Goal: Task Accomplishment & Management: Manage account settings

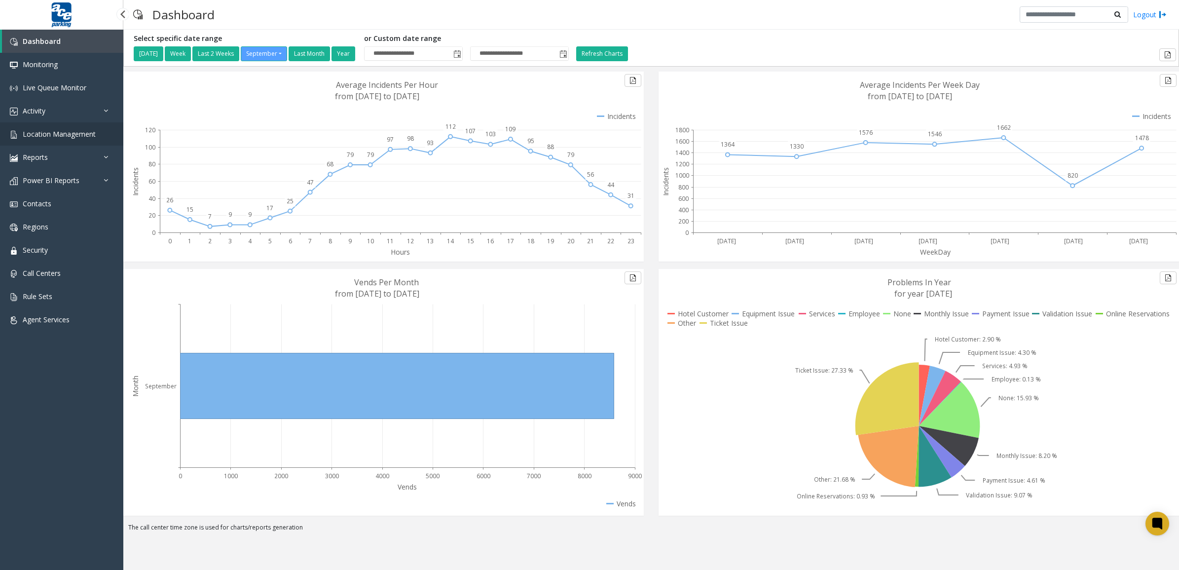
click at [45, 129] on span "Location Management" at bounding box center [59, 133] width 73 height 9
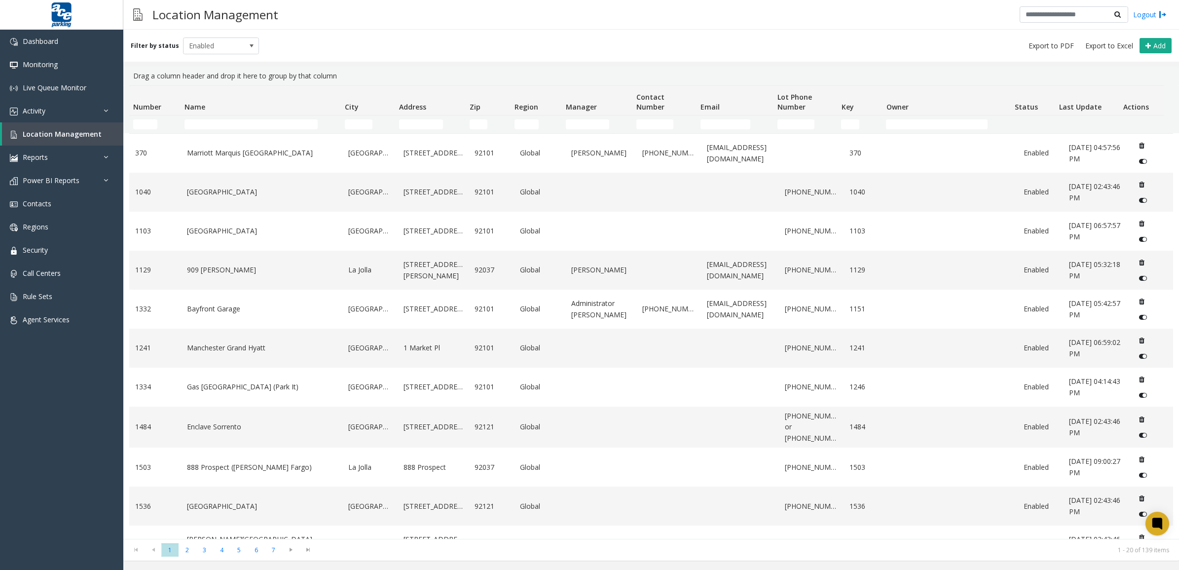
click at [264, 129] on td "Name Filter" at bounding box center [261, 124] width 160 height 18
click at [258, 124] on input "Name Filter" at bounding box center [251, 124] width 133 height 10
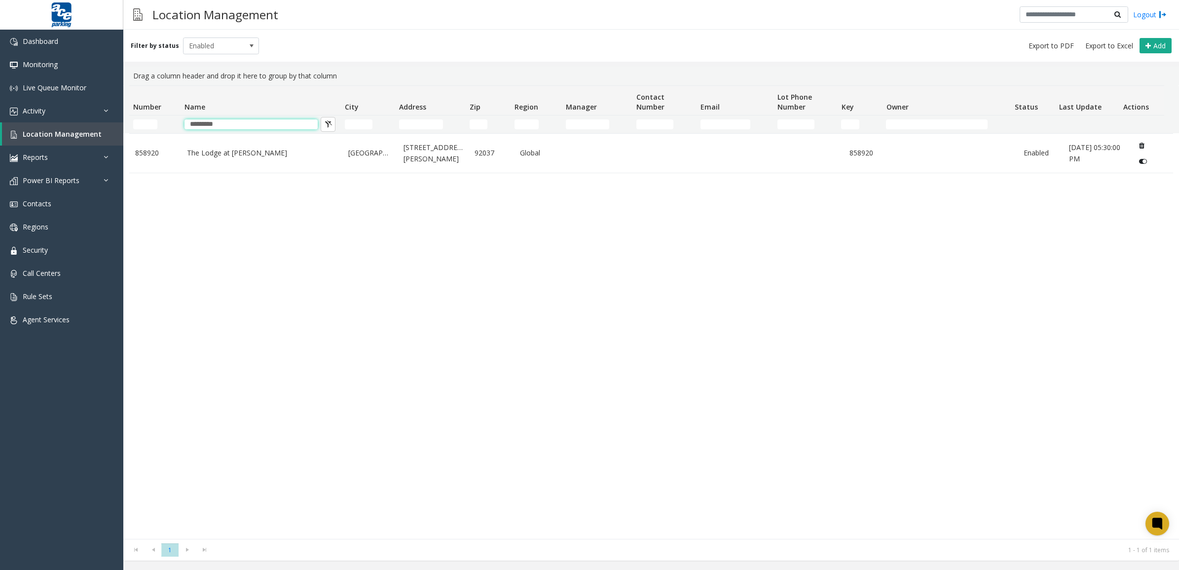
type input "*********"
drag, startPoint x: 217, startPoint y: 332, endPoint x: 237, endPoint y: 240, distance: 94.5
click at [218, 329] on div "858920 The Lodge at Torrey Pines San Diego 11480 North Torrey Pines Road 92037 …" at bounding box center [651, 336] width 1044 height 406
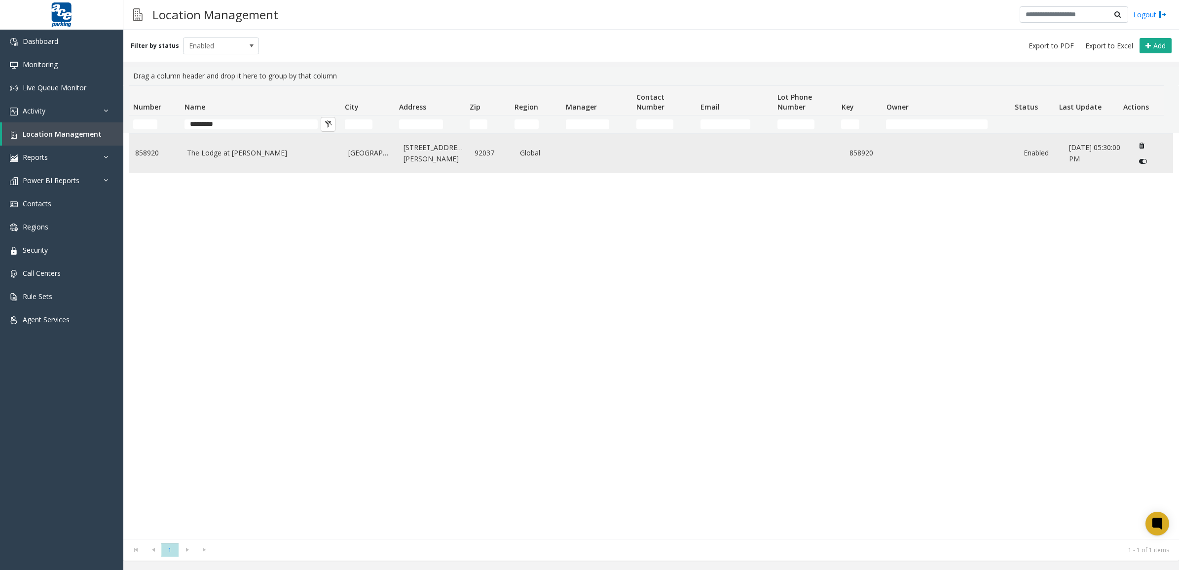
click at [264, 161] on td "The Lodge at Torrey Pines" at bounding box center [262, 153] width 162 height 39
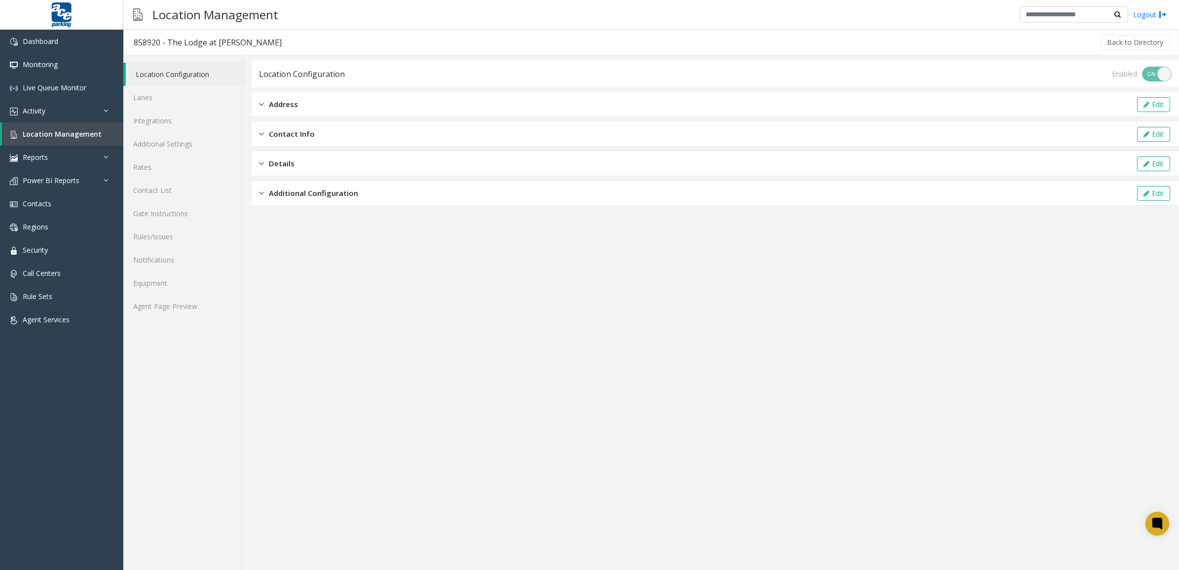
click at [346, 196] on span "Additional Configuration" at bounding box center [313, 192] width 89 height 11
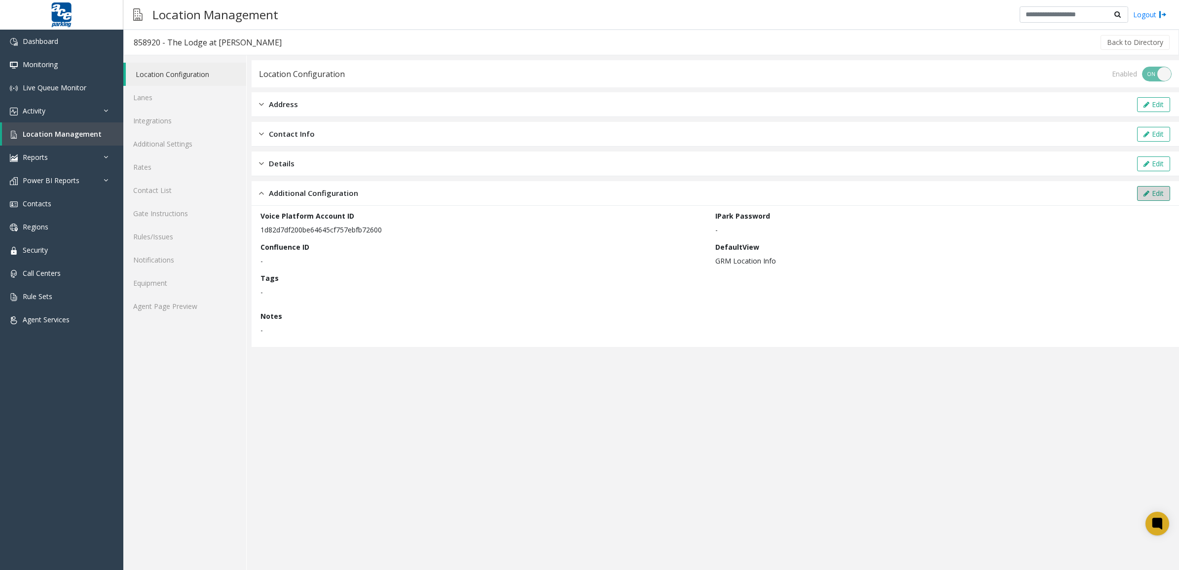
click at [1154, 194] on button "Edit" at bounding box center [1153, 193] width 33 height 15
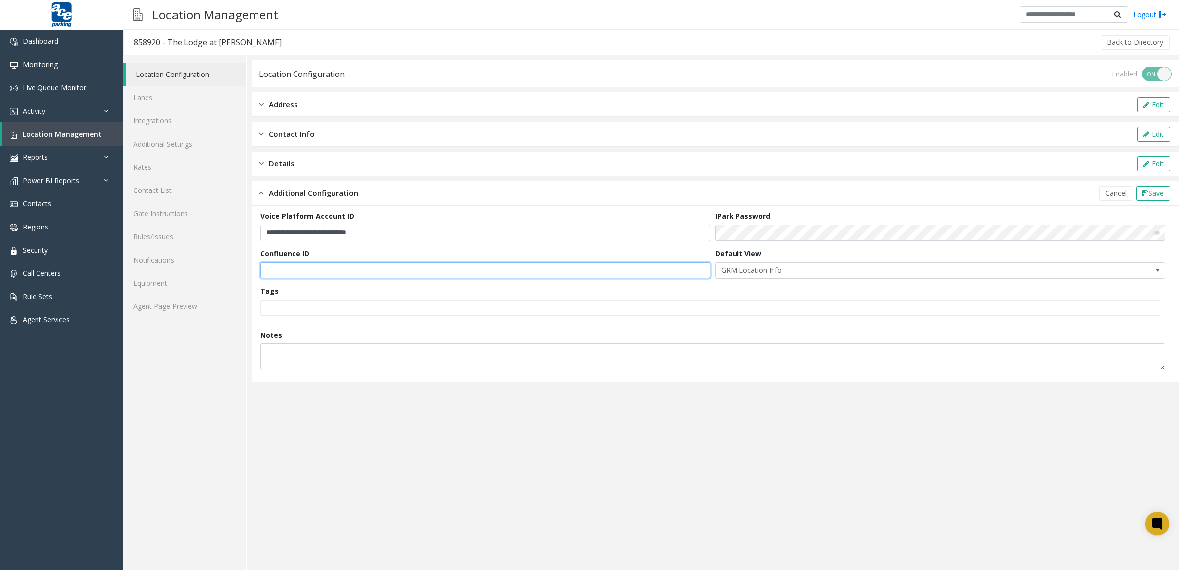
click at [398, 267] on input "text" at bounding box center [486, 270] width 450 height 17
click at [297, 265] on input "text" at bounding box center [486, 270] width 450 height 17
paste input "**********"
type input "**********"
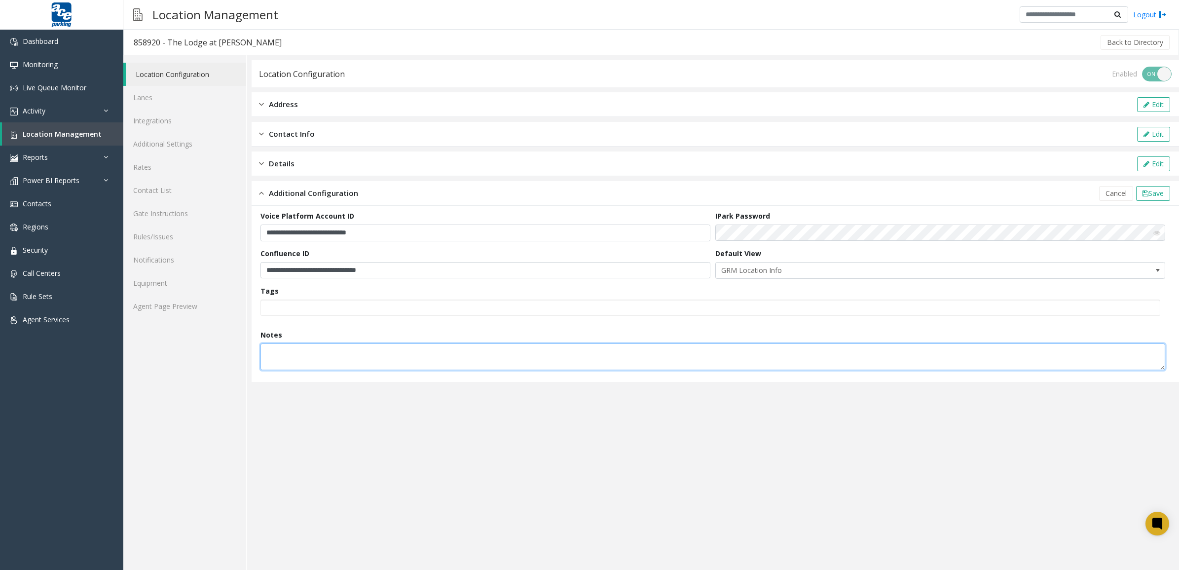
click at [660, 356] on textarea at bounding box center [713, 356] width 905 height 27
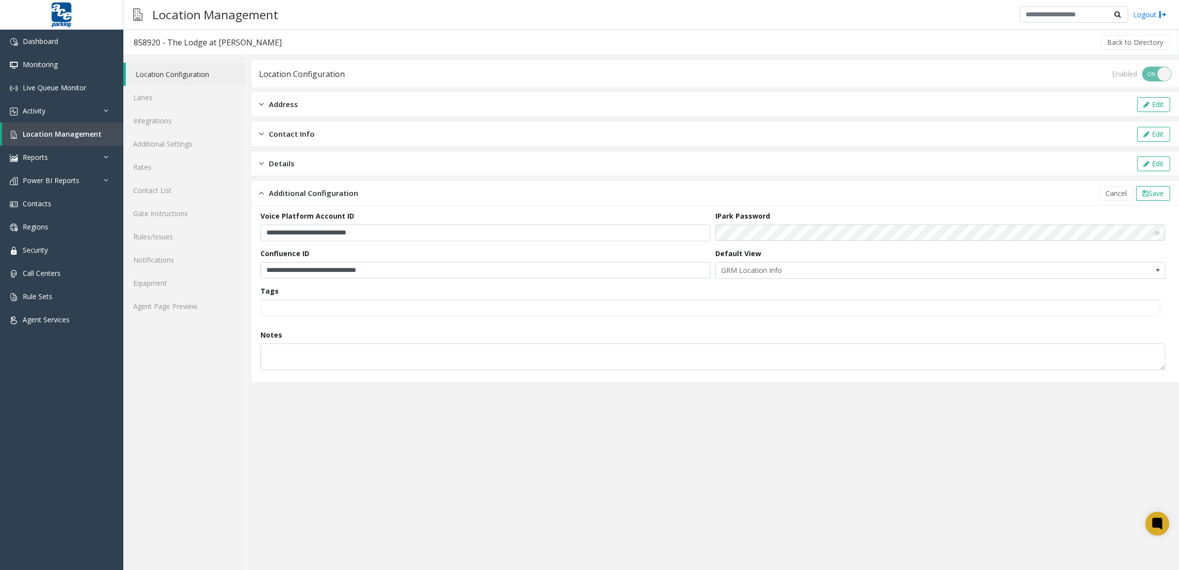
click at [775, 297] on div "Tags" at bounding box center [713, 301] width 905 height 30
click at [1150, 191] on span "Save" at bounding box center [1156, 192] width 15 height 9
click at [615, 279] on form "**********" at bounding box center [716, 294] width 910 height 166
drag, startPoint x: 406, startPoint y: 280, endPoint x: 395, endPoint y: 280, distance: 10.4
click at [401, 280] on form "**********" at bounding box center [716, 294] width 910 height 166
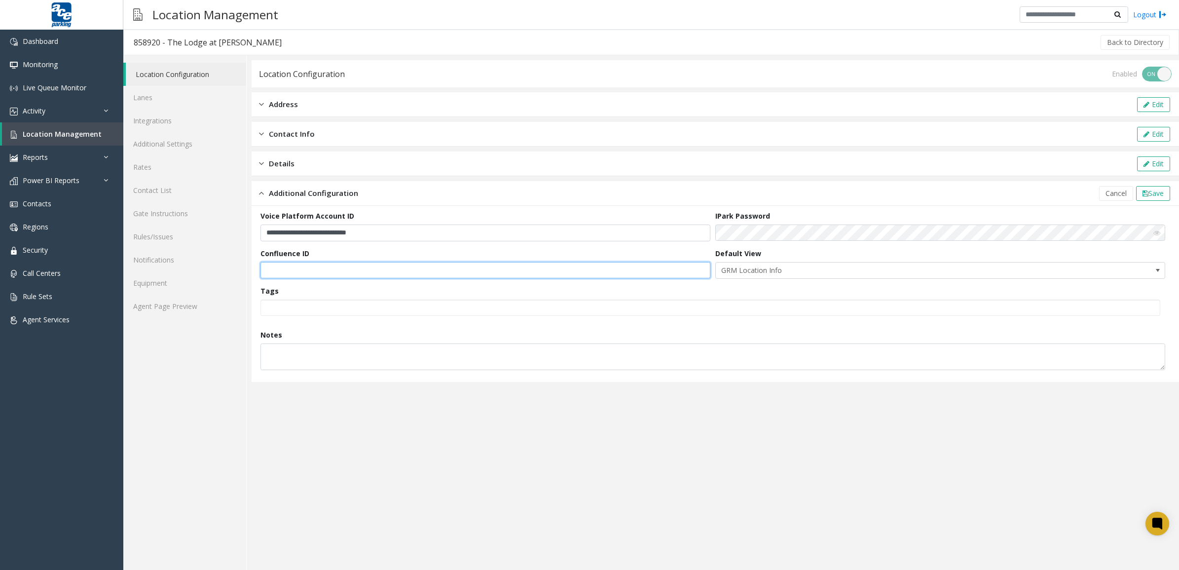
drag, startPoint x: 341, startPoint y: 276, endPoint x: 329, endPoint y: 279, distance: 12.7
click at [340, 276] on input "text" at bounding box center [486, 270] width 450 height 17
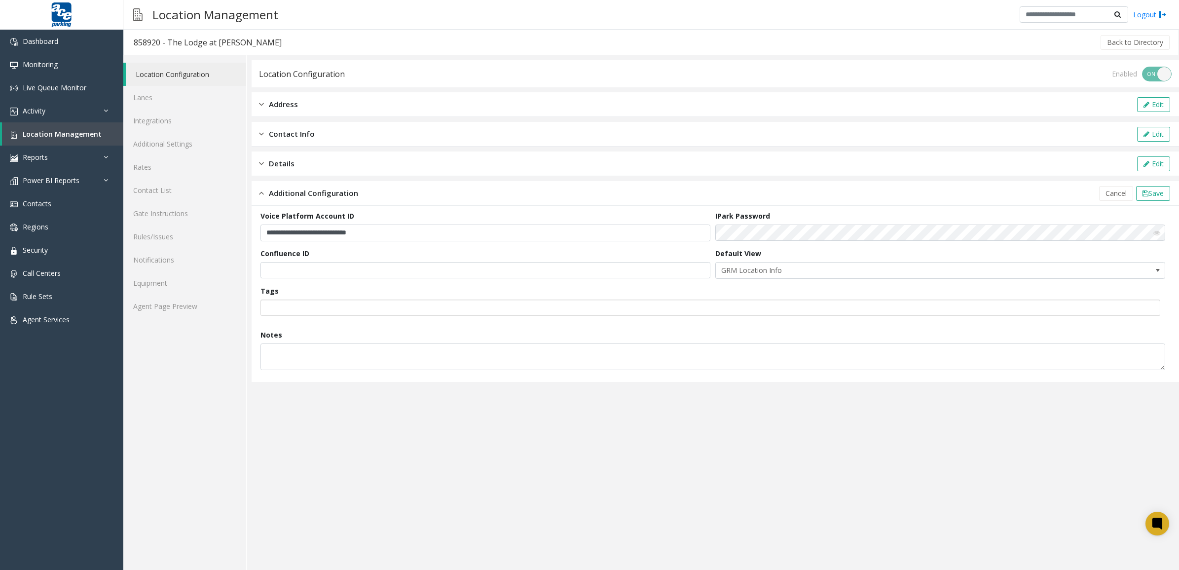
click at [350, 304] on div at bounding box center [711, 307] width 900 height 16
click at [222, 345] on div "Location Configuration Lanes Integrations Additional Settings Rates Contact Lis…" at bounding box center [184, 312] width 123 height 515
drag, startPoint x: 329, startPoint y: 372, endPoint x: 330, endPoint y: 367, distance: 6.0
click at [329, 373] on form "**********" at bounding box center [716, 294] width 910 height 166
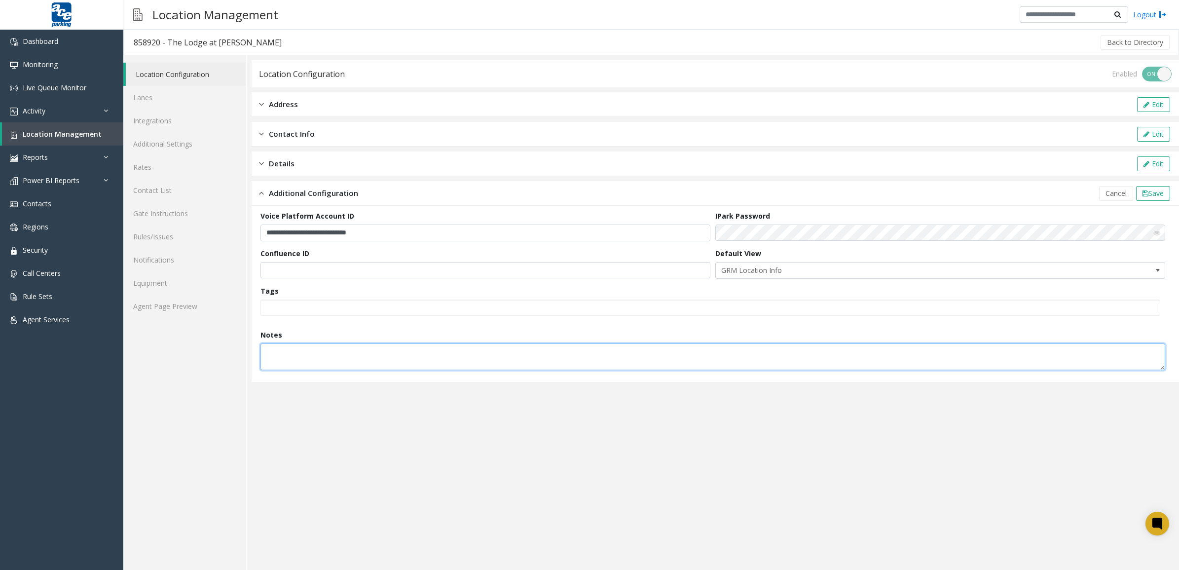
click at [333, 358] on textarea at bounding box center [713, 356] width 905 height 27
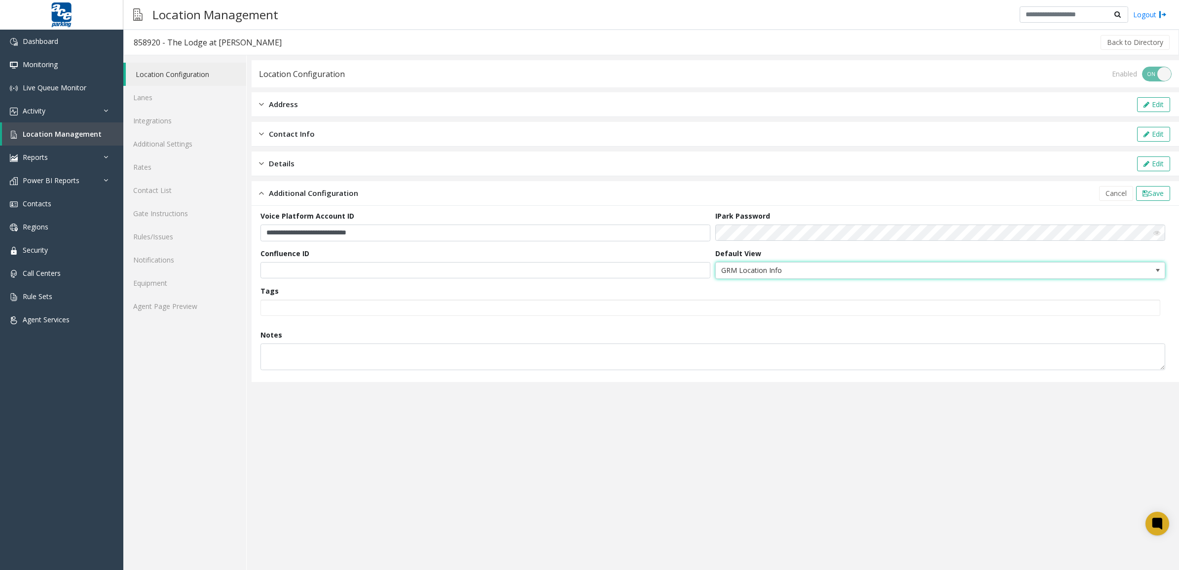
click at [824, 264] on span "GRM Location Info" at bounding box center [895, 270] width 359 height 16
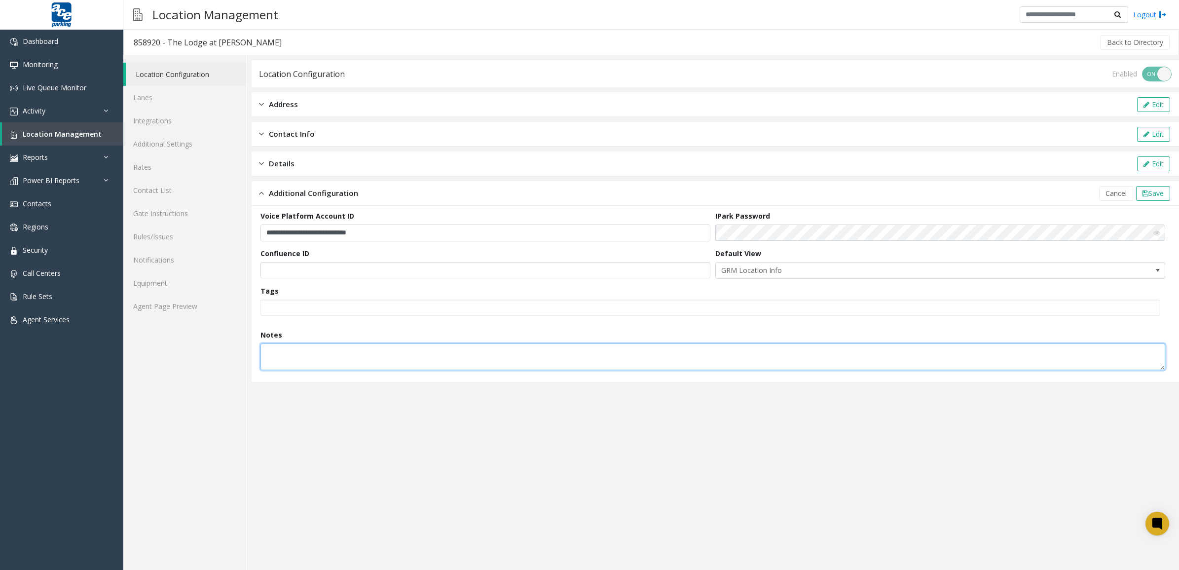
drag, startPoint x: 580, startPoint y: 349, endPoint x: 573, endPoint y: 342, distance: 10.5
click at [578, 349] on textarea at bounding box center [713, 356] width 905 height 27
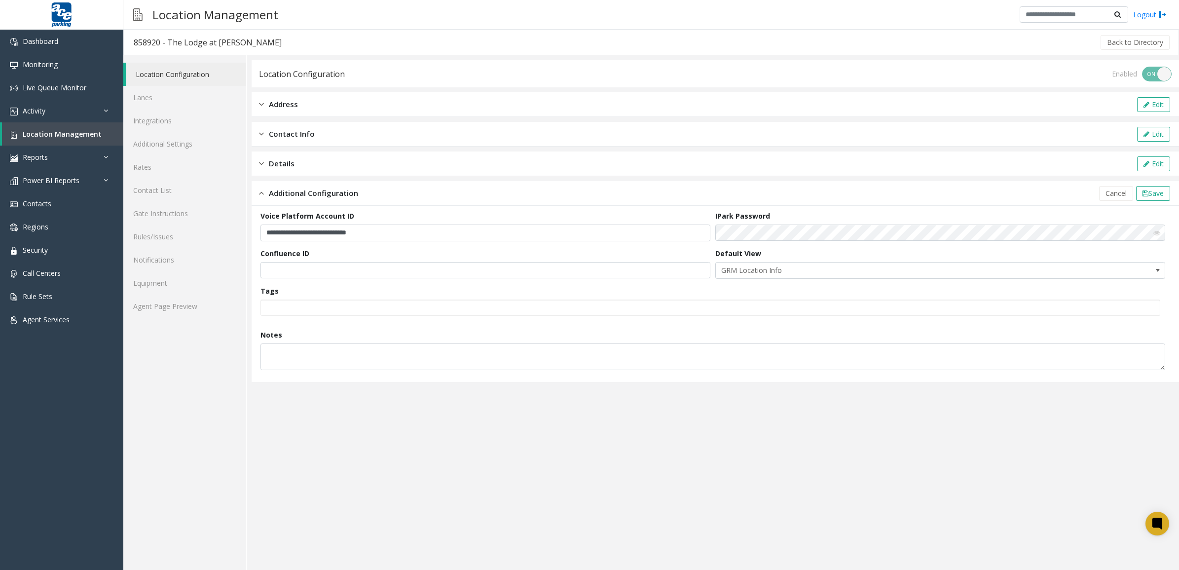
click at [800, 222] on div "IPark Password" at bounding box center [942, 226] width 455 height 31
click at [1149, 192] on span "Save" at bounding box center [1156, 192] width 15 height 9
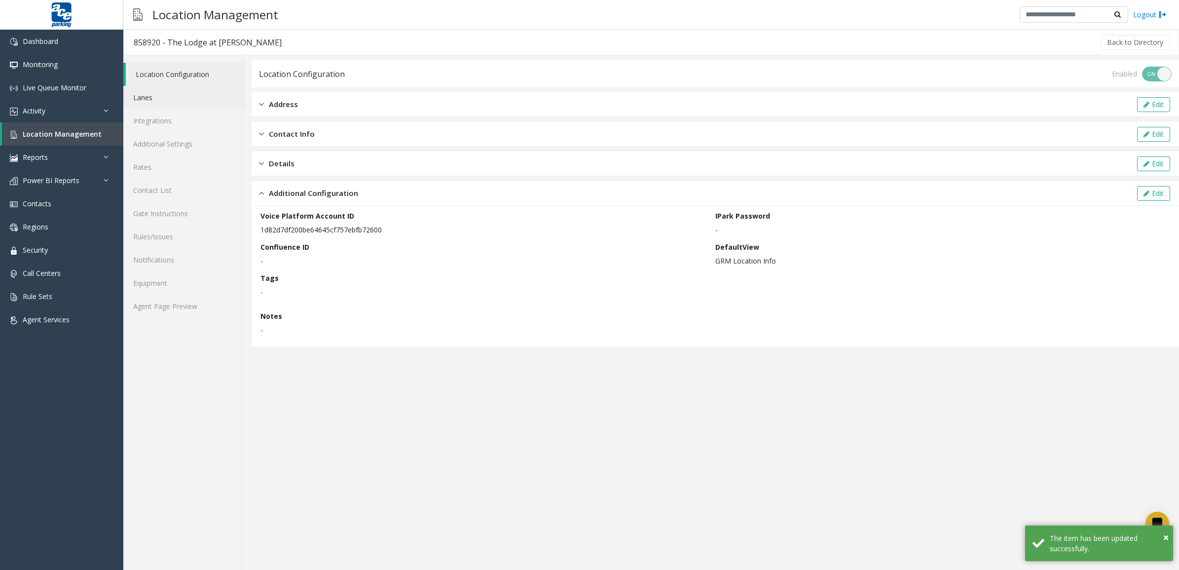
click at [176, 107] on link "Lanes" at bounding box center [184, 97] width 123 height 23
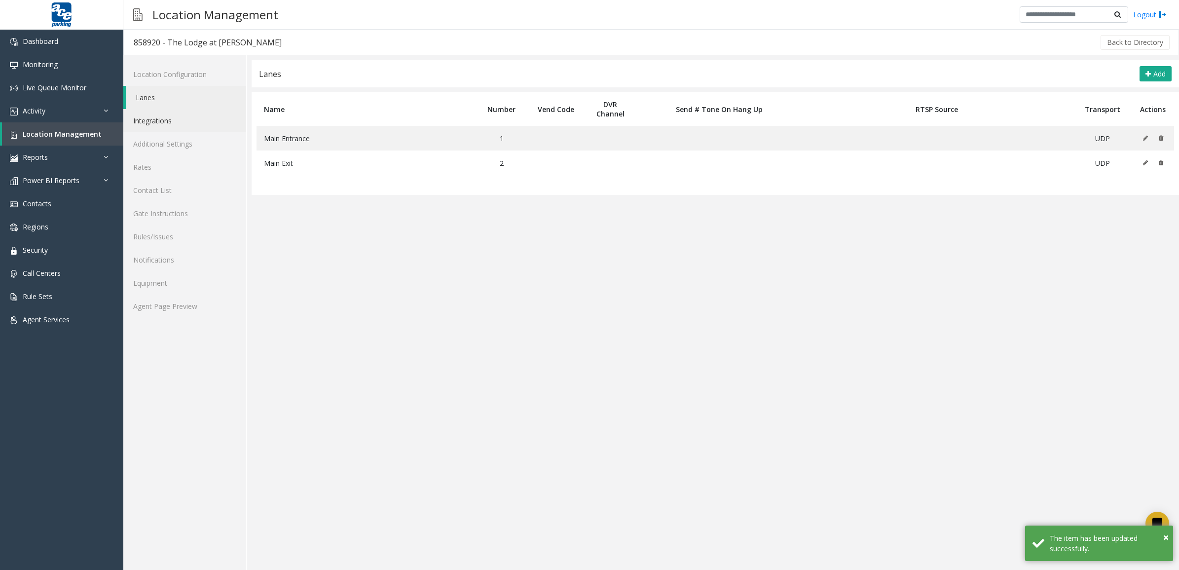
click at [183, 127] on link "Integrations" at bounding box center [184, 120] width 123 height 23
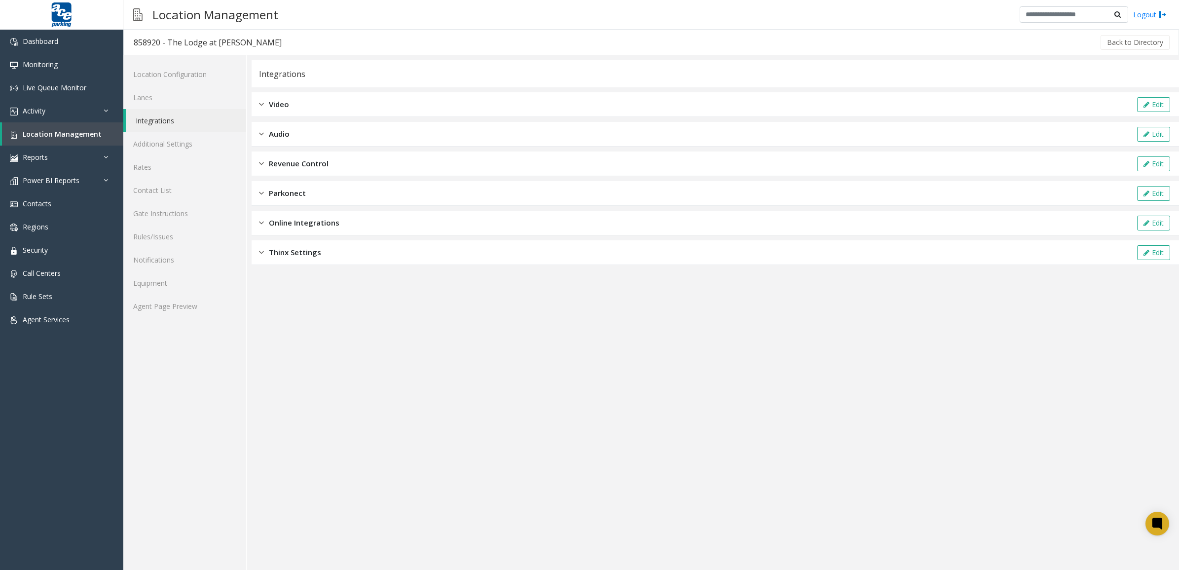
click at [322, 219] on span "Online Integrations" at bounding box center [304, 222] width 71 height 11
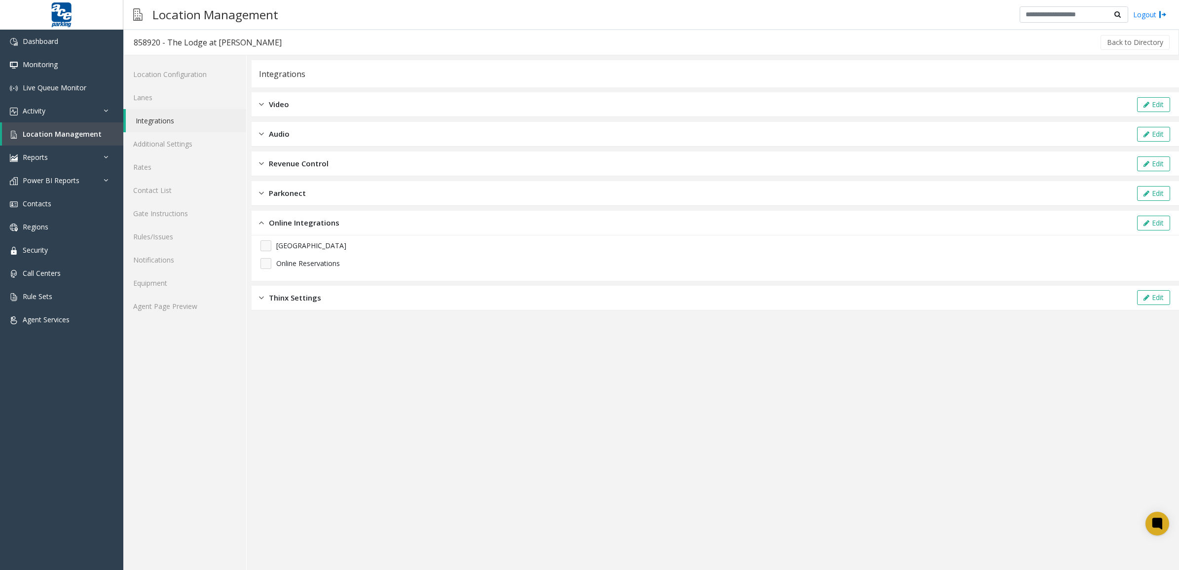
click at [329, 220] on span "Online Integrations" at bounding box center [304, 222] width 71 height 11
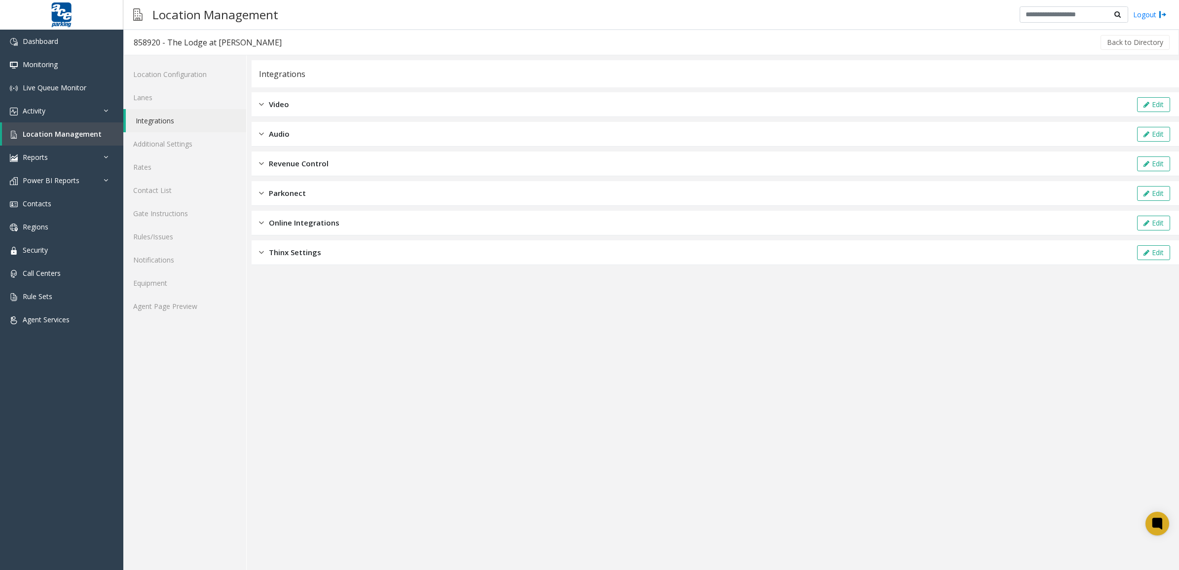
click at [323, 194] on div "Parkonect Edit" at bounding box center [716, 193] width 928 height 25
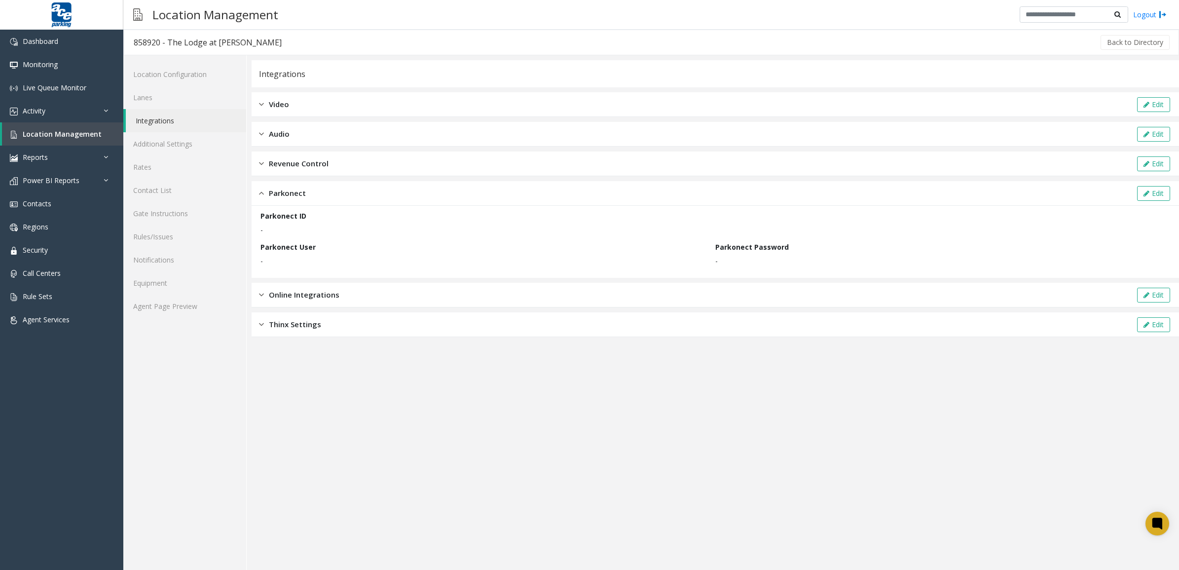
click at [324, 166] on span "Revenue Control" at bounding box center [299, 163] width 60 height 11
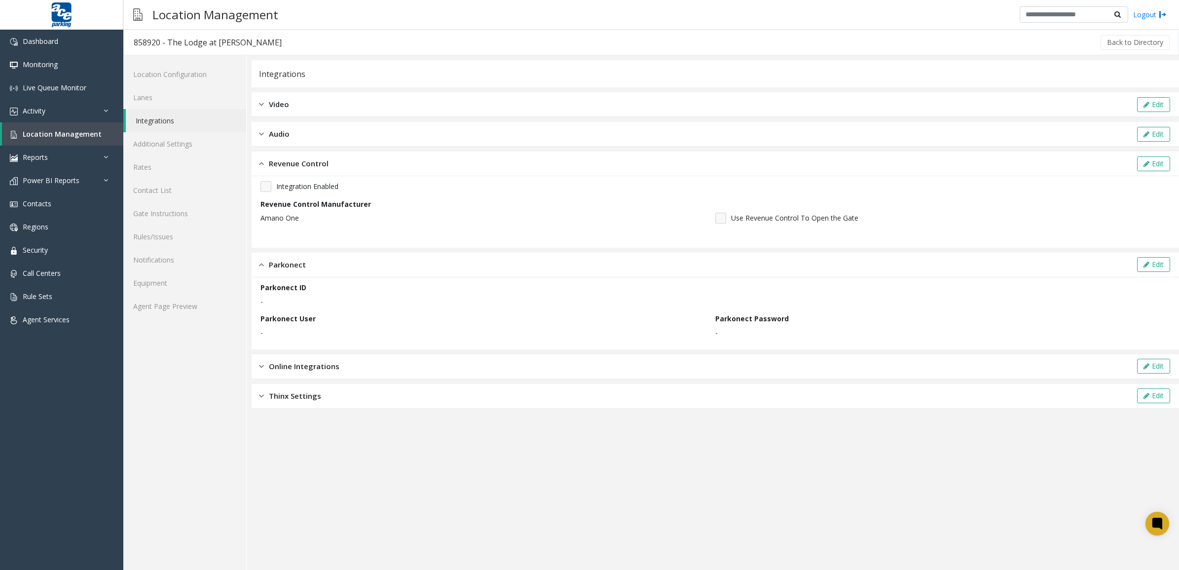
drag, startPoint x: 321, startPoint y: 265, endPoint x: 326, endPoint y: 262, distance: 5.8
click at [322, 265] on div "Parkonect Edit" at bounding box center [716, 265] width 928 height 25
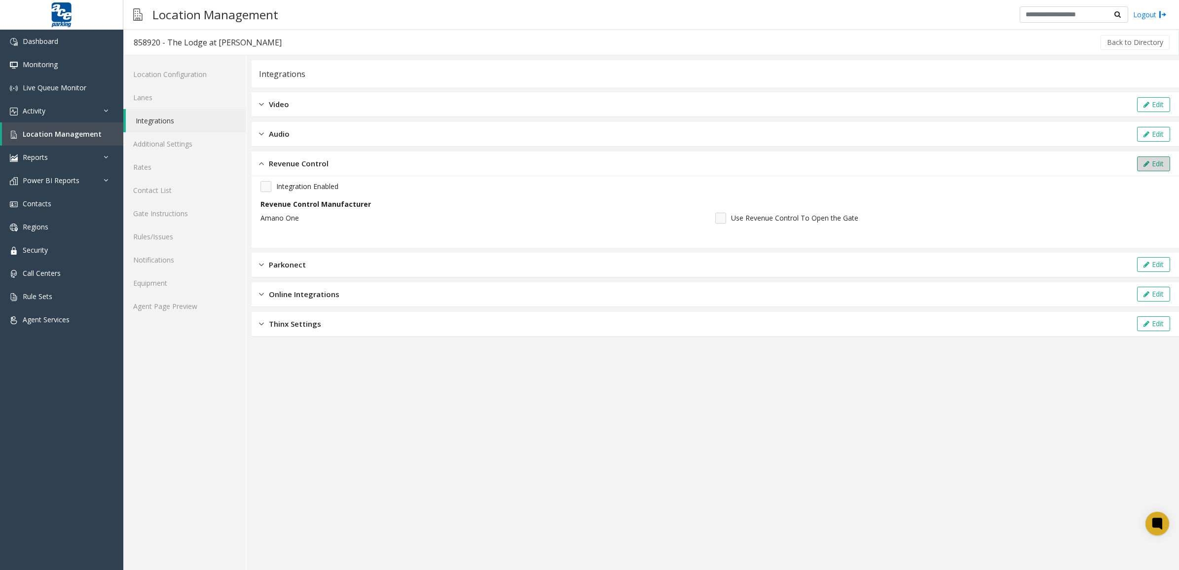
click at [1158, 163] on button "Edit" at bounding box center [1153, 163] width 33 height 15
click at [272, 186] on div "Integration Enabled" at bounding box center [716, 186] width 910 height 11
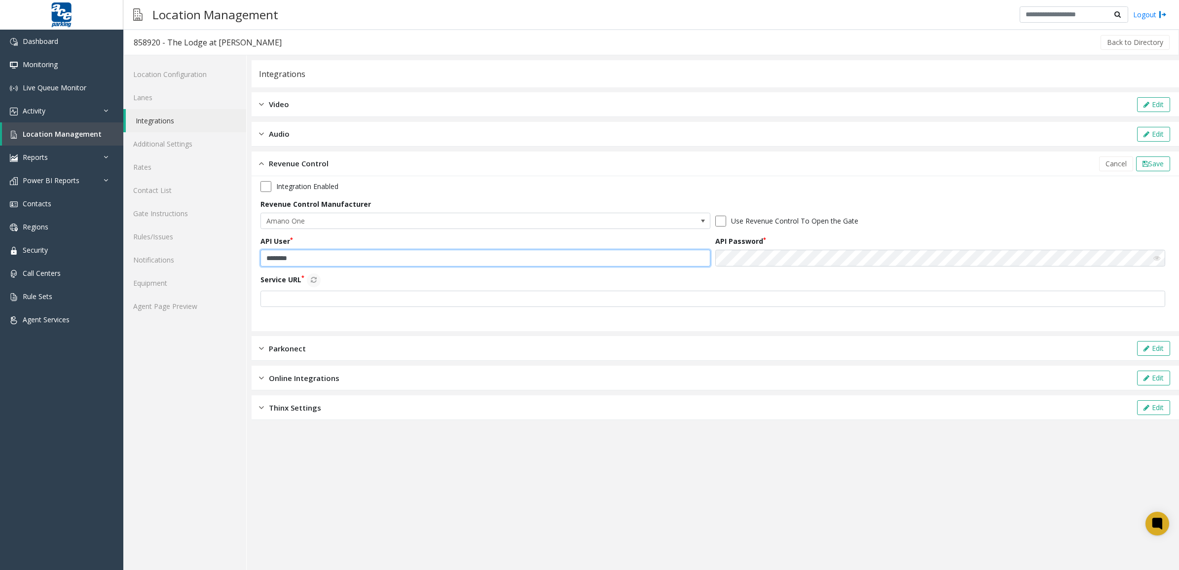
click at [348, 260] on input "********" at bounding box center [486, 258] width 450 height 17
drag, startPoint x: 332, startPoint y: 260, endPoint x: 179, endPoint y: 258, distance: 153.0
click at [179, 258] on div "Location Configuration Lanes Integrations Additional Settings Rates Contact Lis…" at bounding box center [651, 312] width 1056 height 515
paste input "**********"
type input "**********"
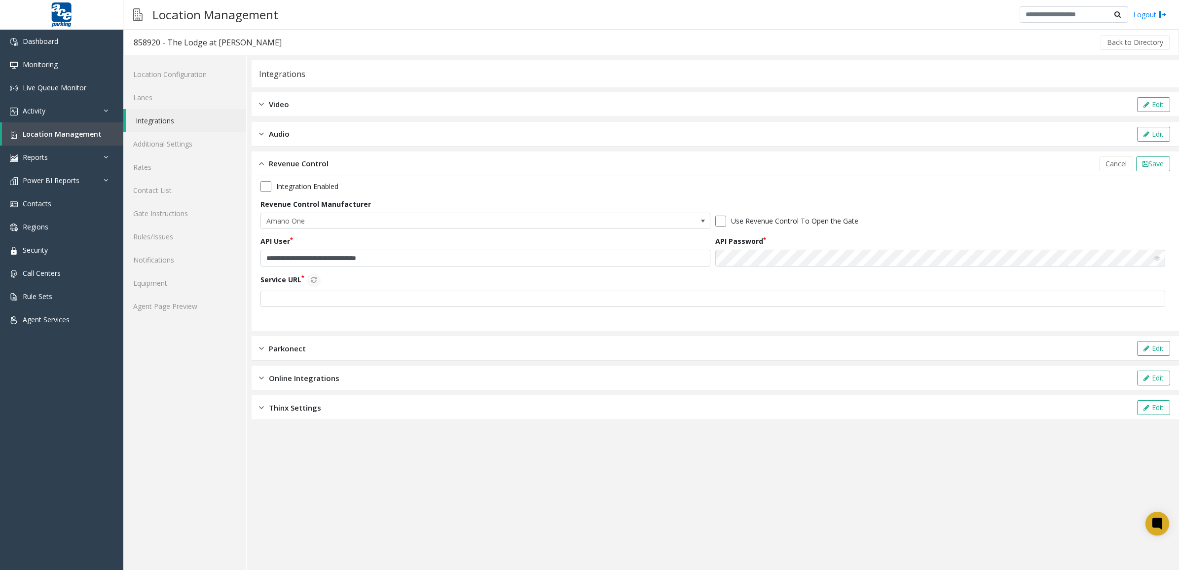
drag, startPoint x: 783, startPoint y: 243, endPoint x: 790, endPoint y: 249, distance: 8.7
click at [782, 246] on div "API Password" at bounding box center [942, 251] width 455 height 31
click at [679, 261] on div "**********" at bounding box center [716, 247] width 910 height 133
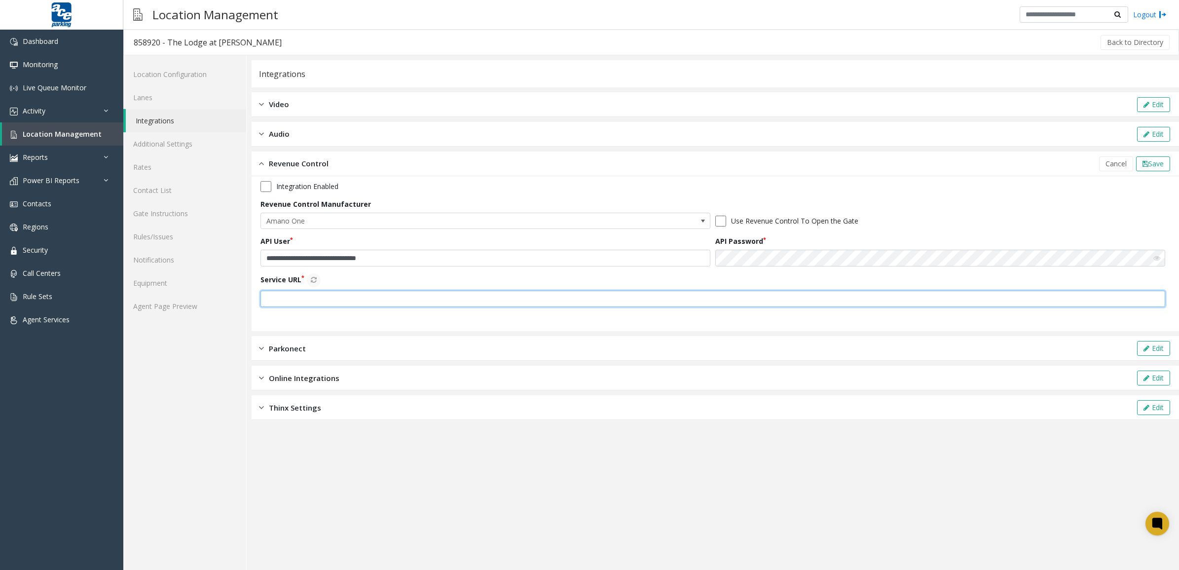
click at [391, 298] on input "text" at bounding box center [713, 299] width 905 height 17
click at [320, 301] on input "text" at bounding box center [713, 299] width 905 height 17
paste input "**********"
type input "**********"
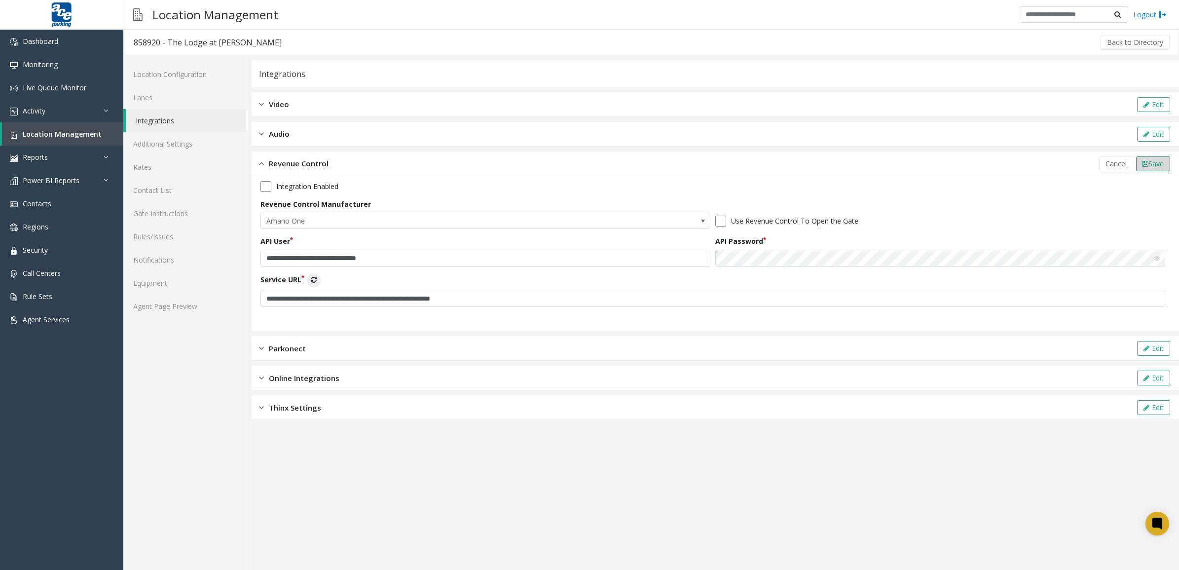
click at [1149, 165] on span "Save" at bounding box center [1156, 163] width 15 height 9
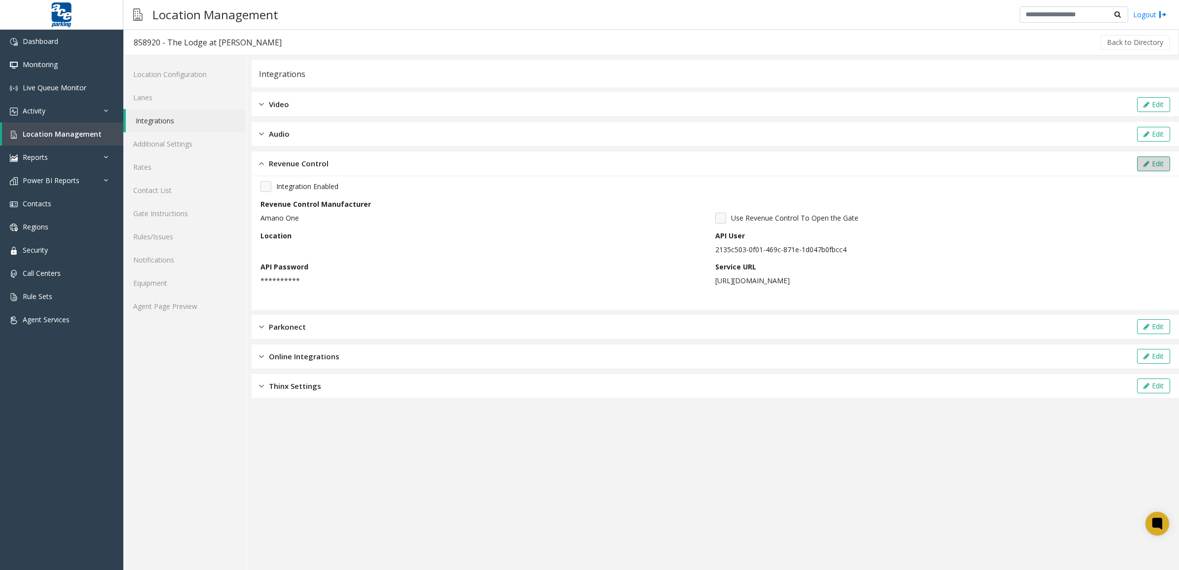
click at [1156, 165] on button "Edit" at bounding box center [1153, 163] width 33 height 15
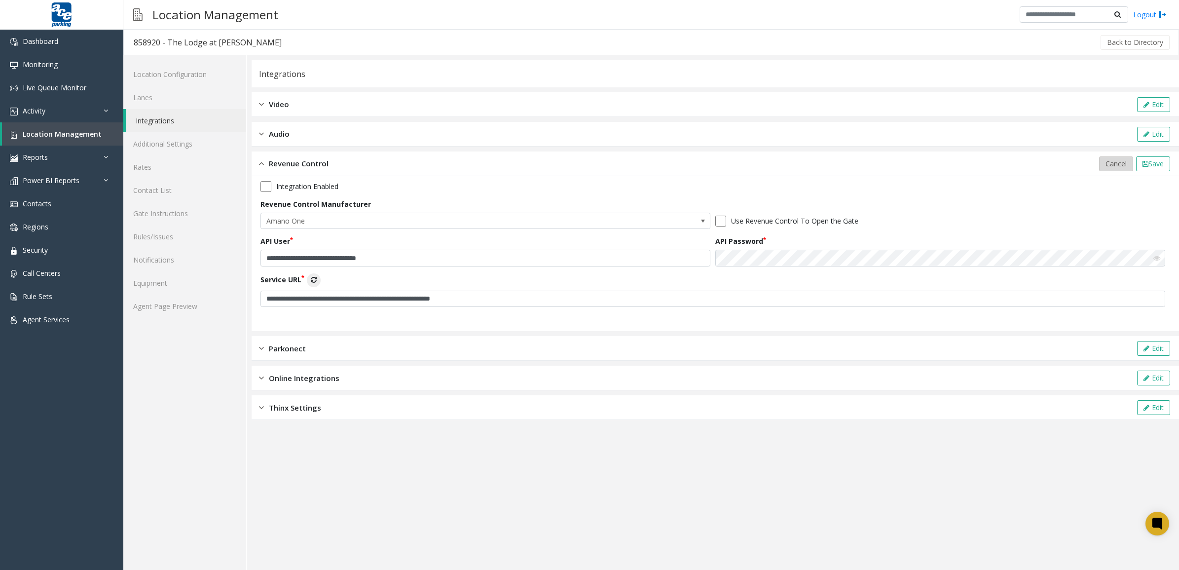
click at [1121, 161] on span "Cancel" at bounding box center [1116, 163] width 21 height 9
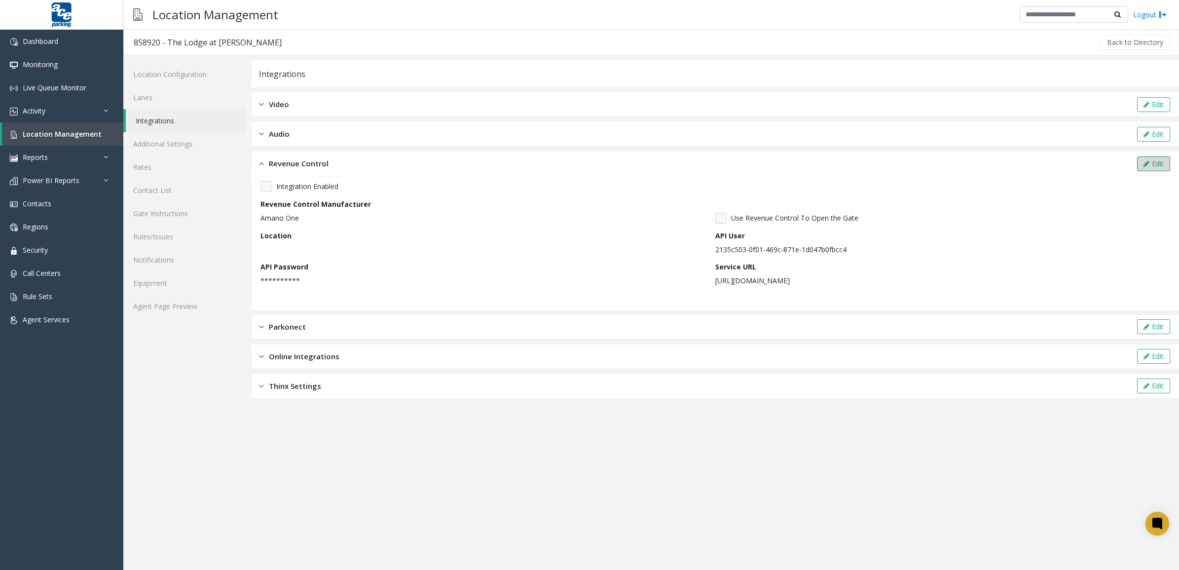
click at [1154, 163] on button "Edit" at bounding box center [1153, 163] width 33 height 15
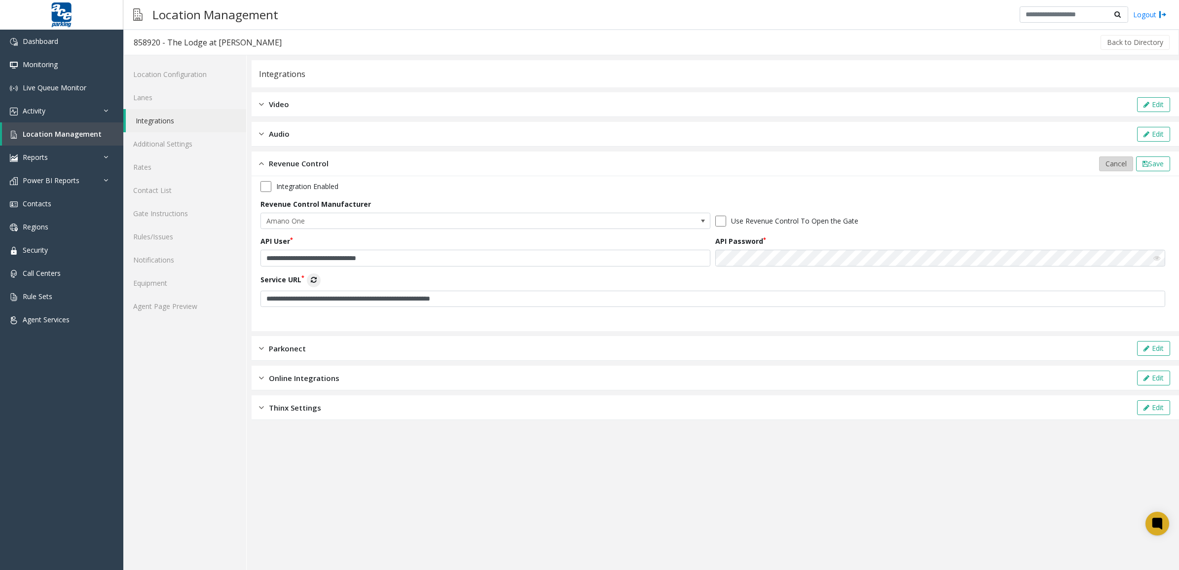
click at [1121, 164] on span "Cancel" at bounding box center [1116, 163] width 21 height 9
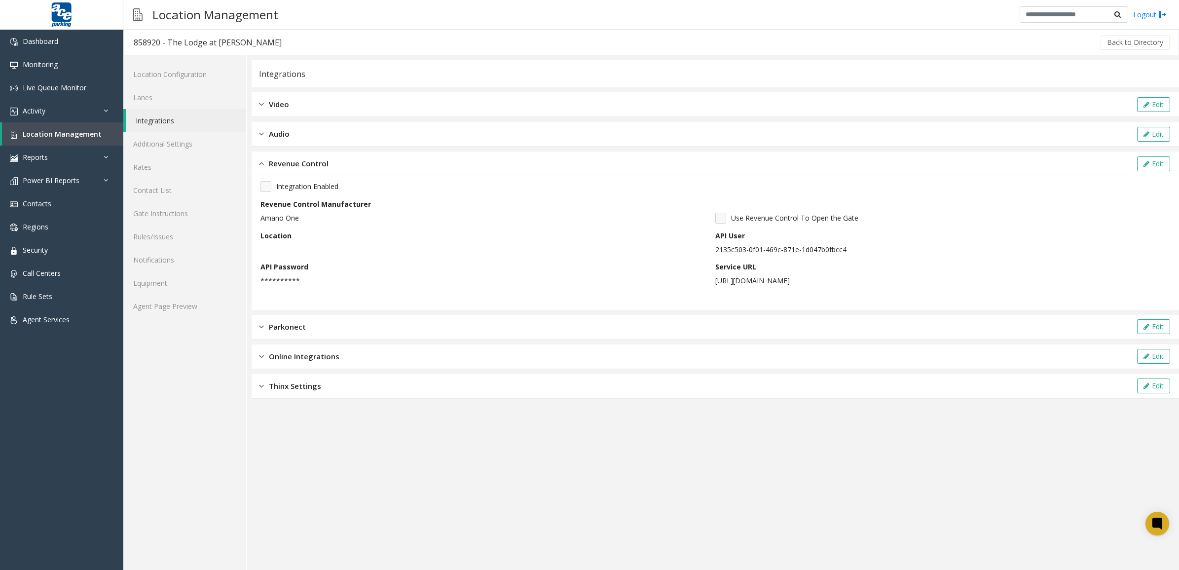
click at [295, 242] on div "Location" at bounding box center [488, 242] width 455 height 24
click at [154, 94] on link "Lanes" at bounding box center [184, 97] width 123 height 23
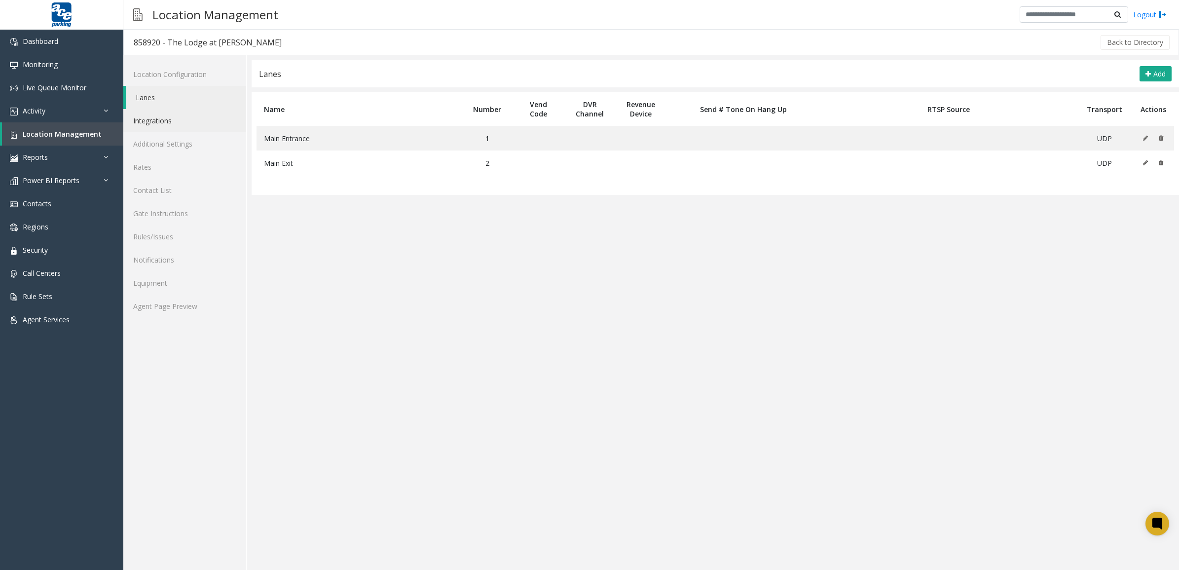
click at [165, 117] on link "Integrations" at bounding box center [184, 120] width 123 height 23
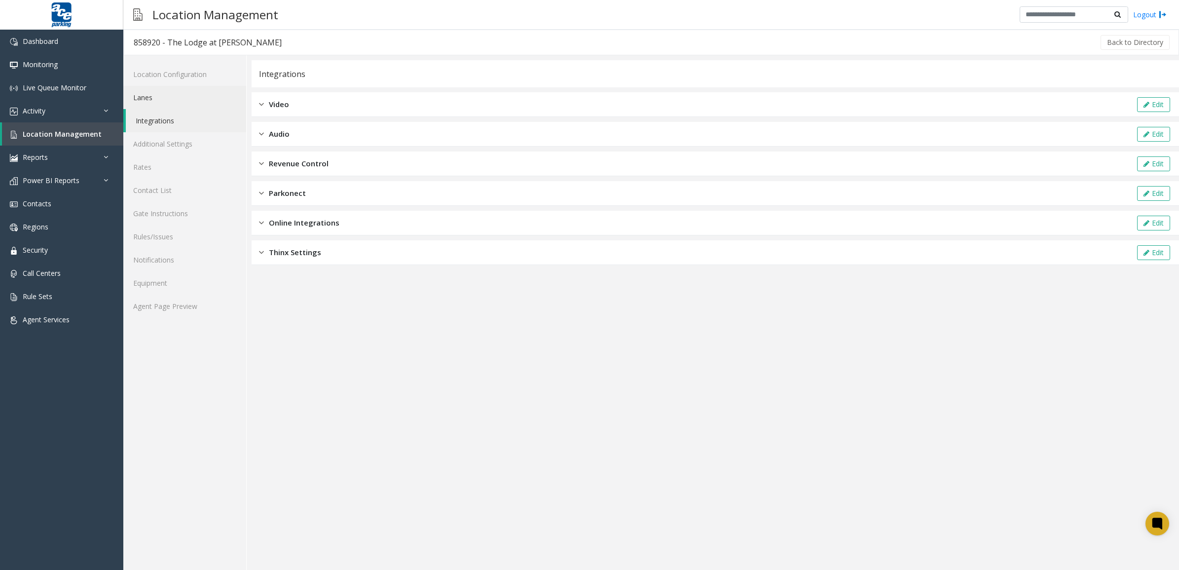
click at [181, 97] on link "Lanes" at bounding box center [184, 97] width 123 height 23
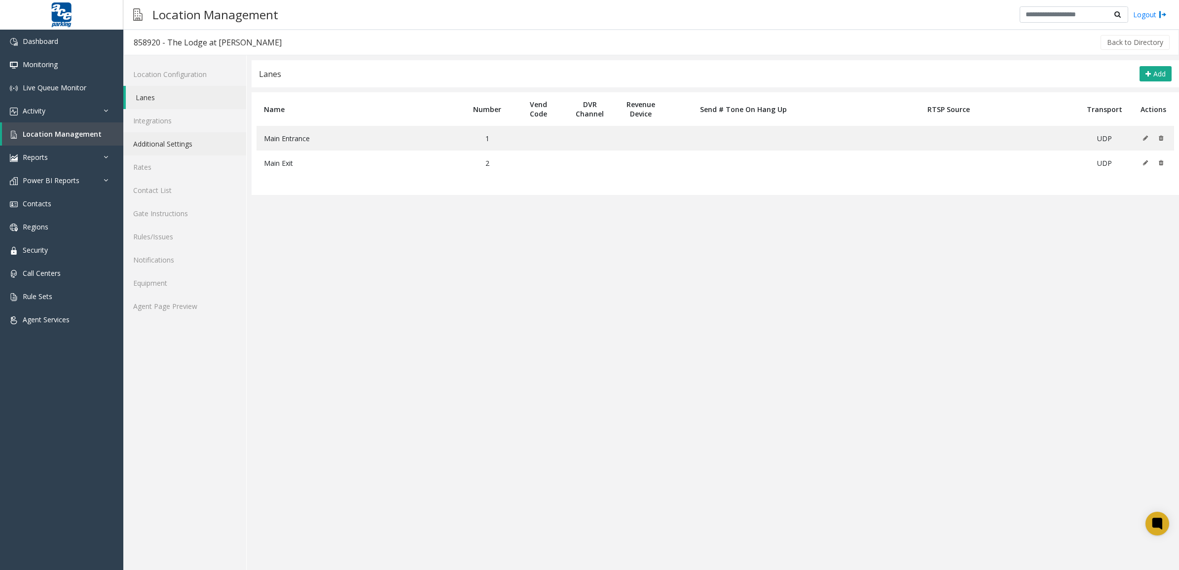
click at [191, 134] on link "Additional Settings" at bounding box center [184, 143] width 123 height 23
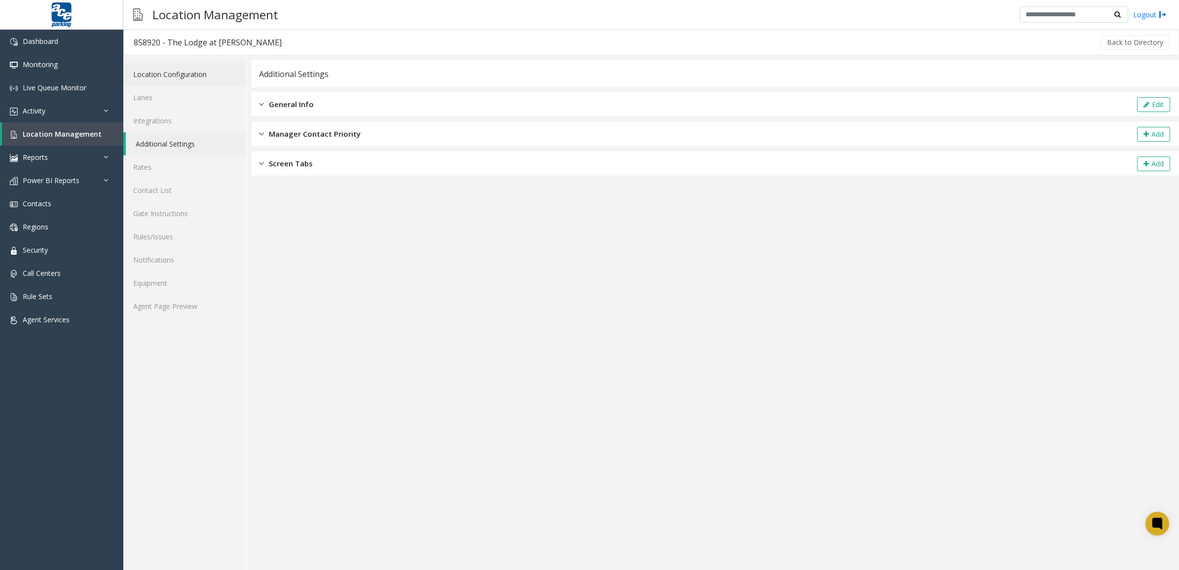
click at [189, 79] on link "Location Configuration" at bounding box center [184, 74] width 123 height 23
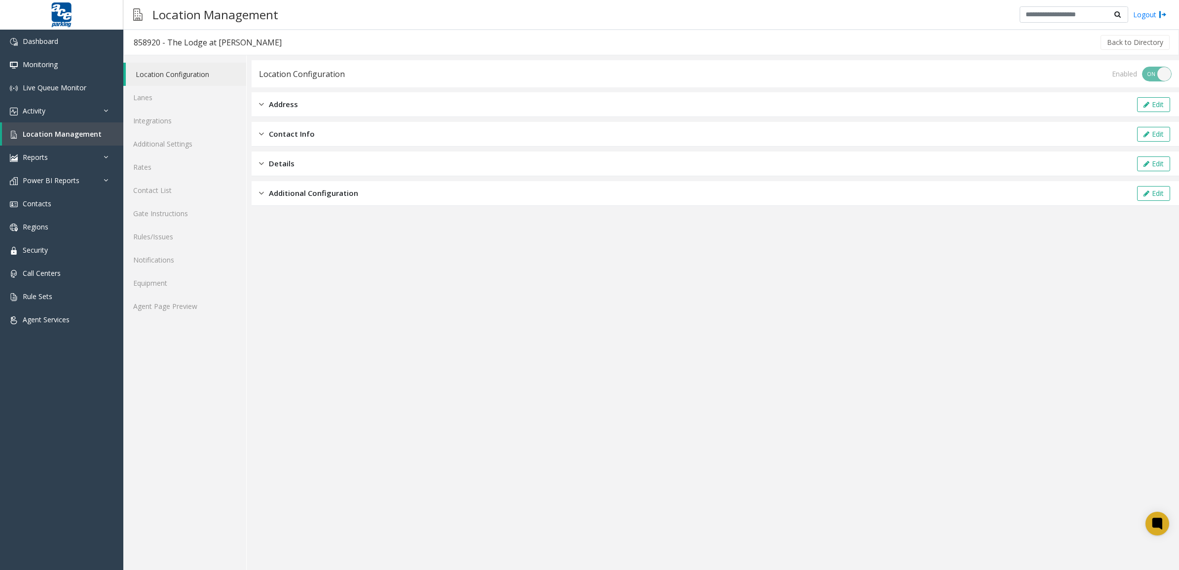
click at [430, 196] on div "Additional Configuration Edit" at bounding box center [716, 193] width 928 height 25
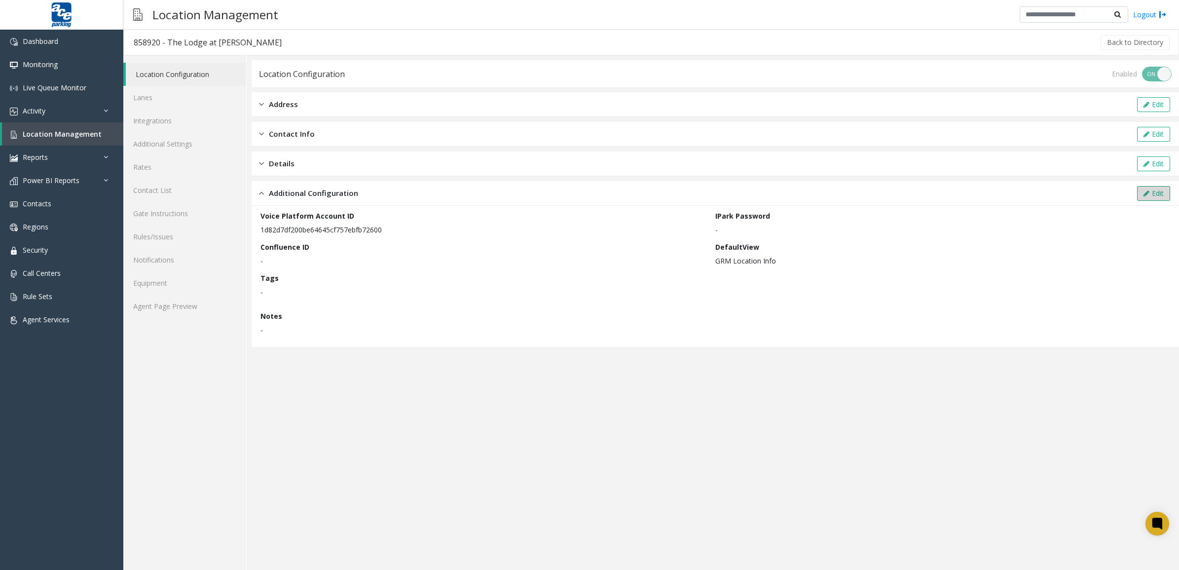
click at [1151, 193] on button "Edit" at bounding box center [1153, 193] width 33 height 15
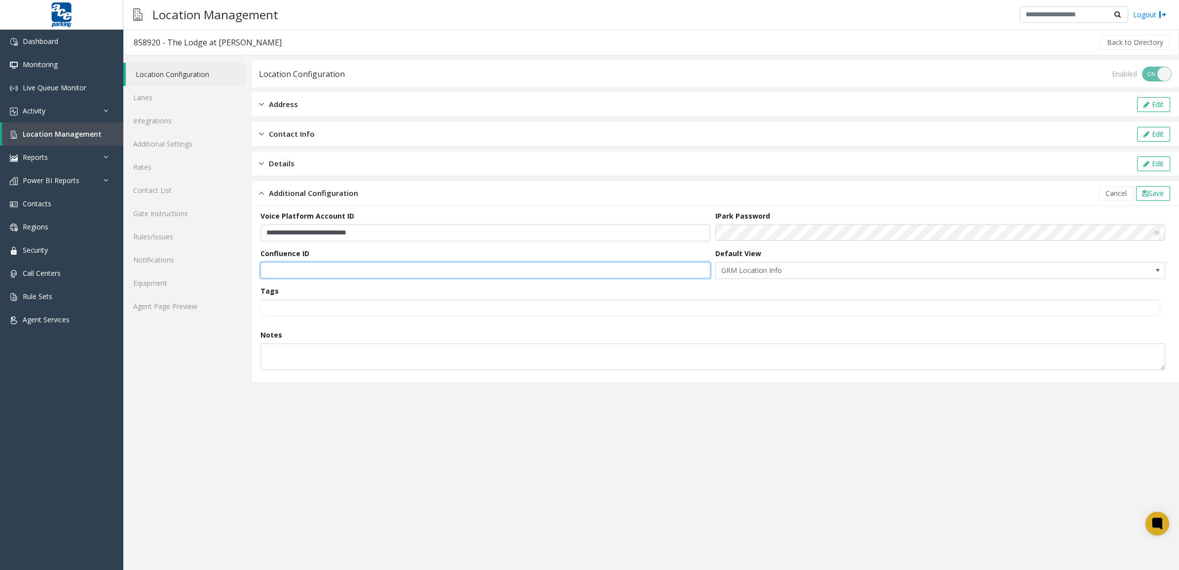
click at [368, 274] on input "text" at bounding box center [486, 270] width 450 height 17
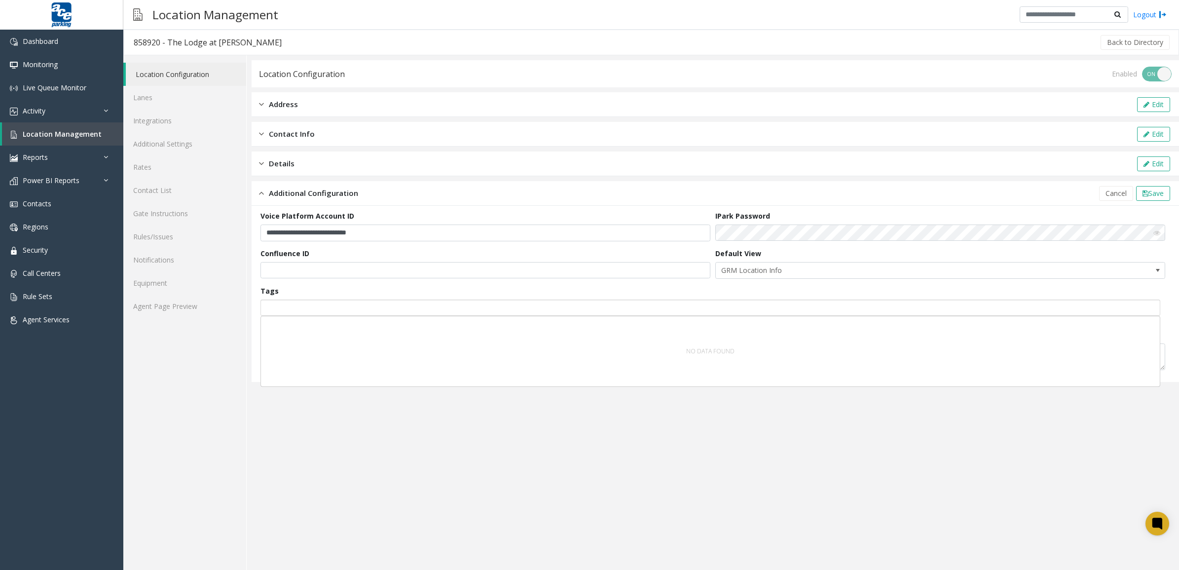
click at [269, 312] on input "NO DATA FOUND" at bounding box center [267, 308] width 12 height 16
click at [803, 260] on div "Default View GRM Location Info" at bounding box center [942, 263] width 455 height 31
click at [797, 268] on span "GRM Location Info" at bounding box center [895, 270] width 359 height 16
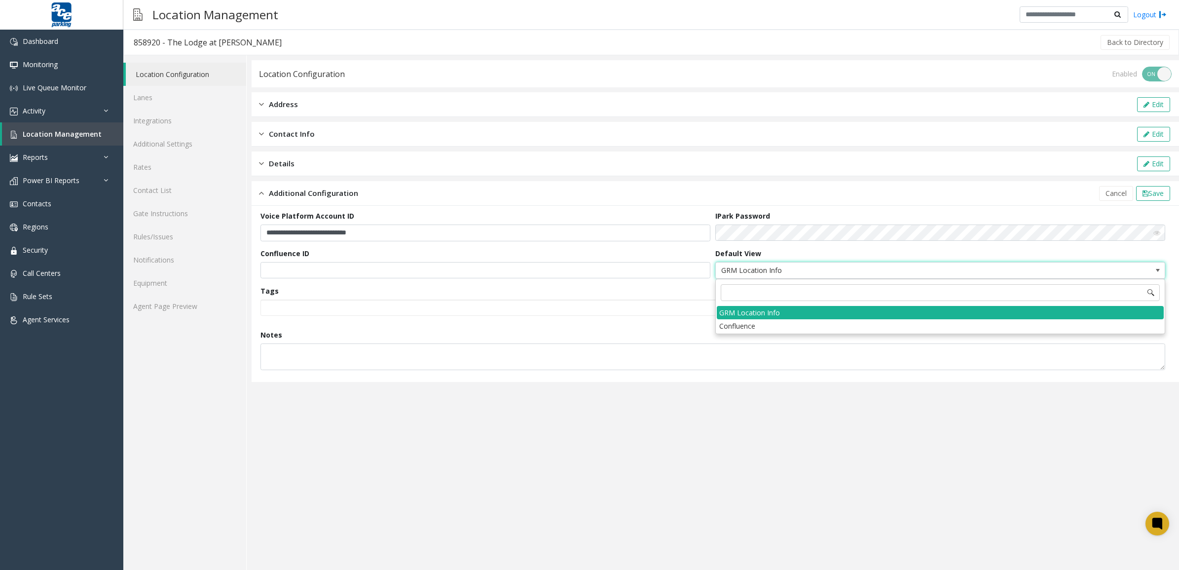
click at [800, 265] on span "GRM Location Info" at bounding box center [895, 270] width 359 height 16
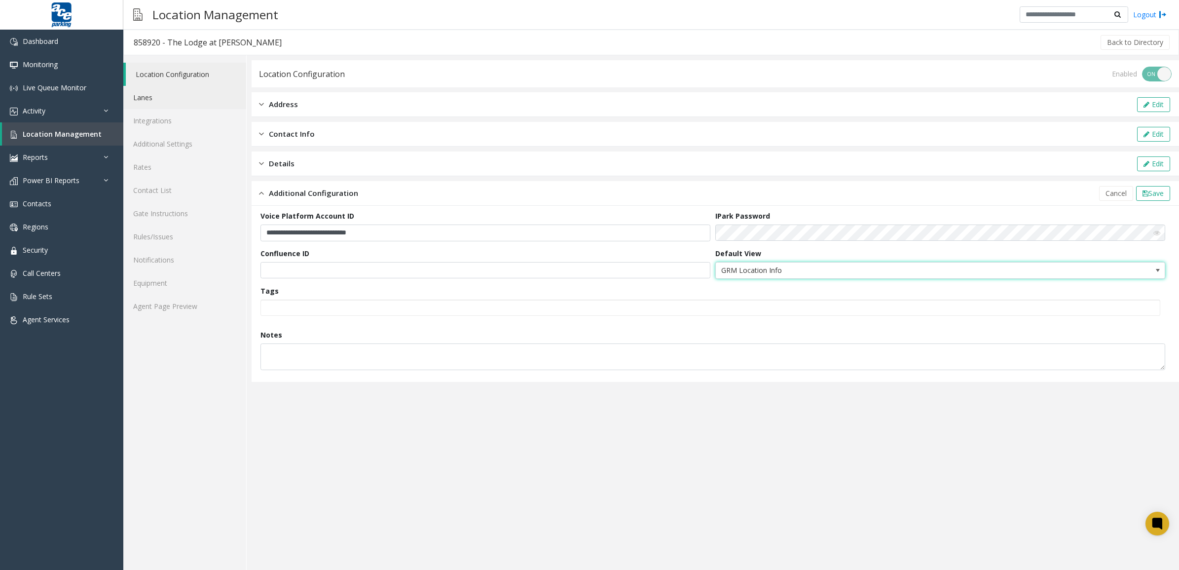
click at [179, 94] on link "Lanes" at bounding box center [184, 97] width 123 height 23
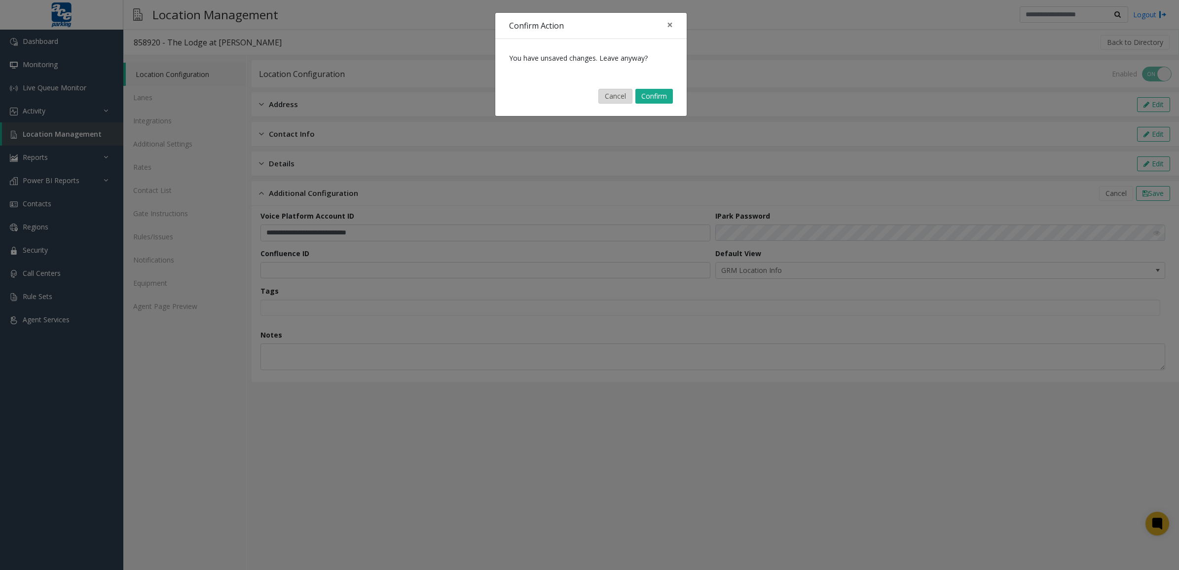
click at [618, 89] on button "Cancel" at bounding box center [615, 96] width 34 height 15
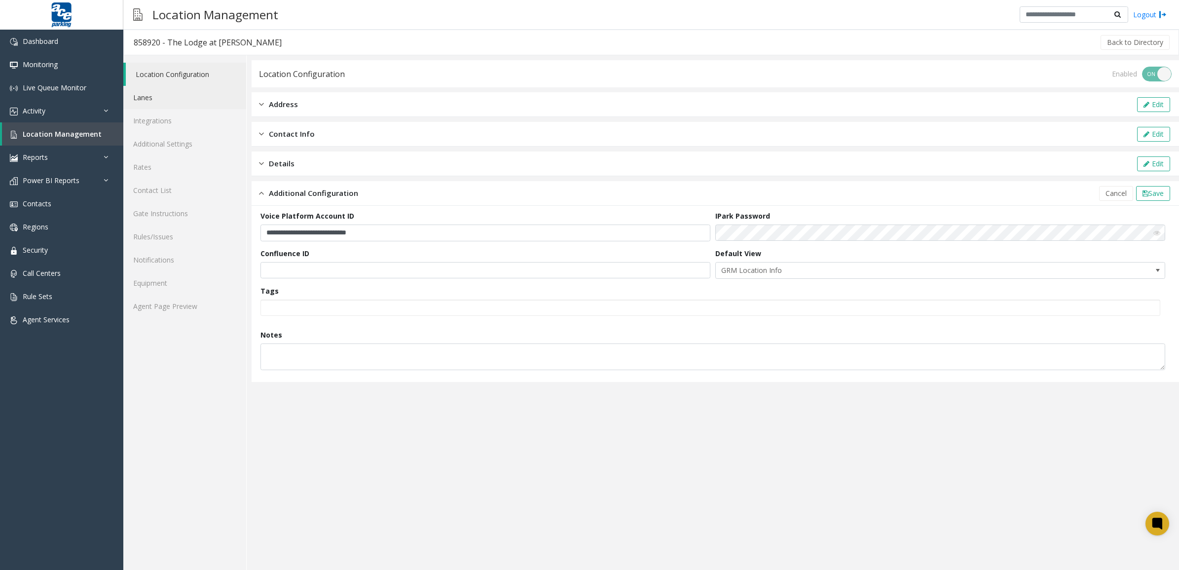
click at [156, 94] on link "Lanes" at bounding box center [184, 97] width 123 height 23
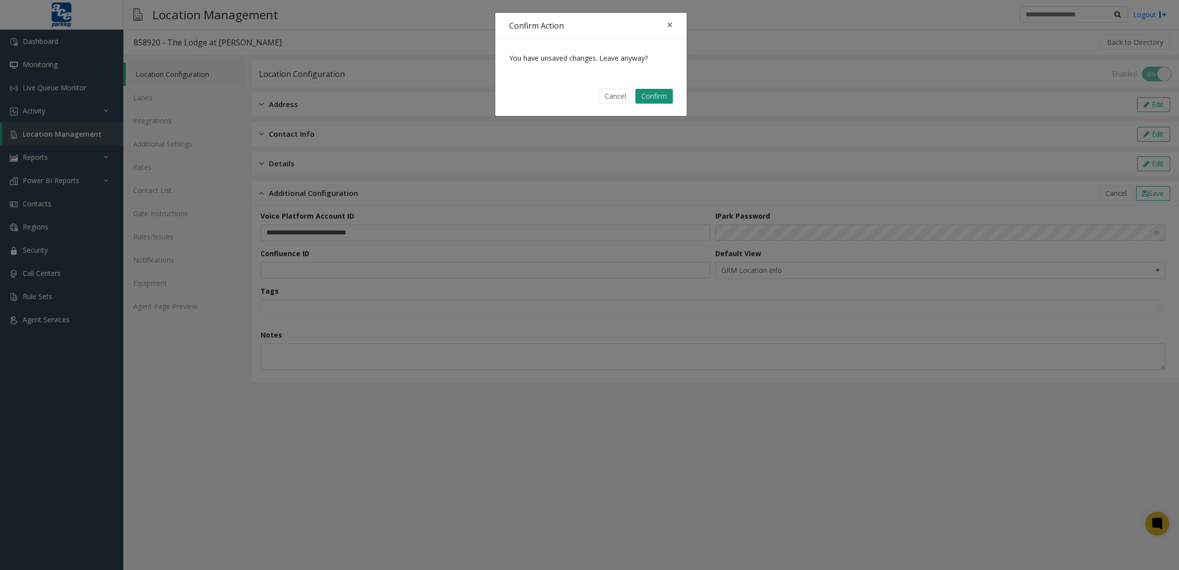
click at [654, 96] on button "Confirm" at bounding box center [653, 96] width 37 height 15
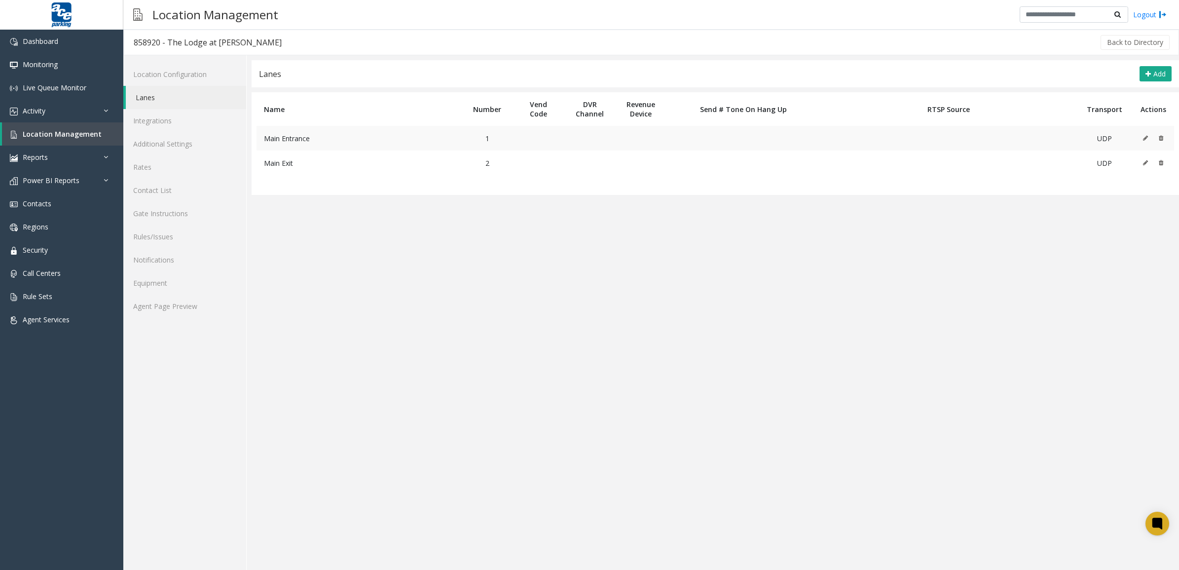
click at [1147, 136] on icon at bounding box center [1145, 138] width 5 height 6
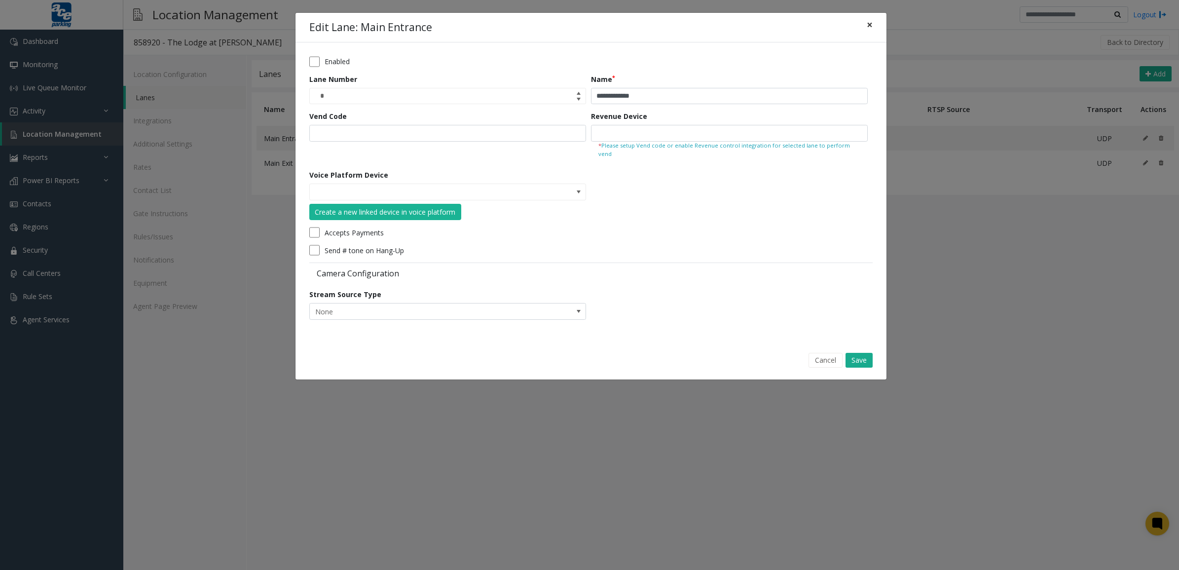
click at [869, 25] on span "×" at bounding box center [870, 25] width 6 height 14
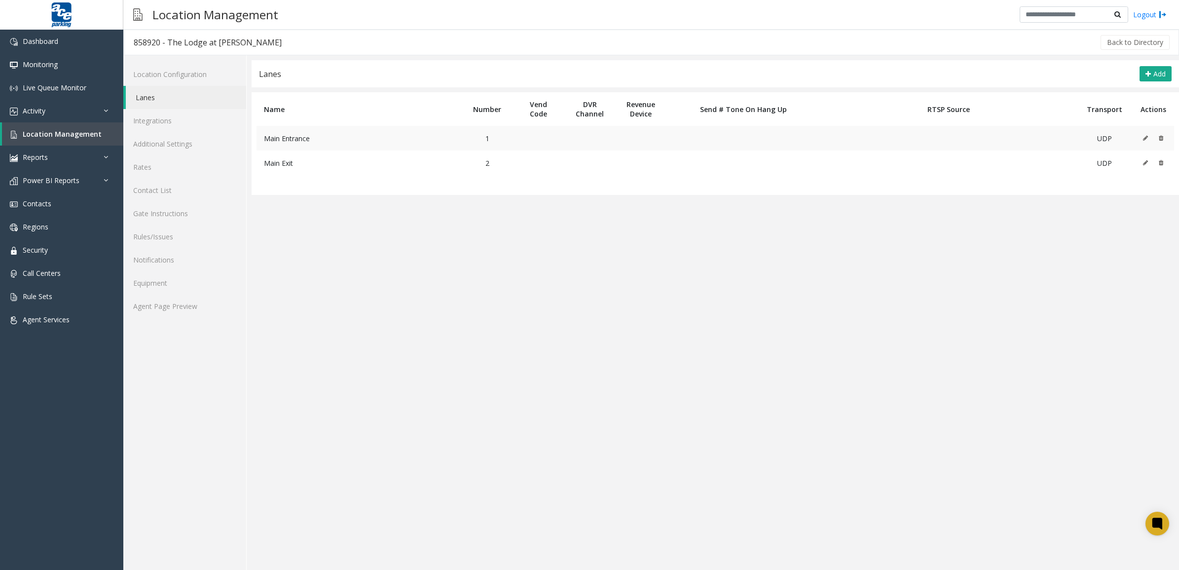
click at [1162, 138] on icon at bounding box center [1161, 138] width 4 height 6
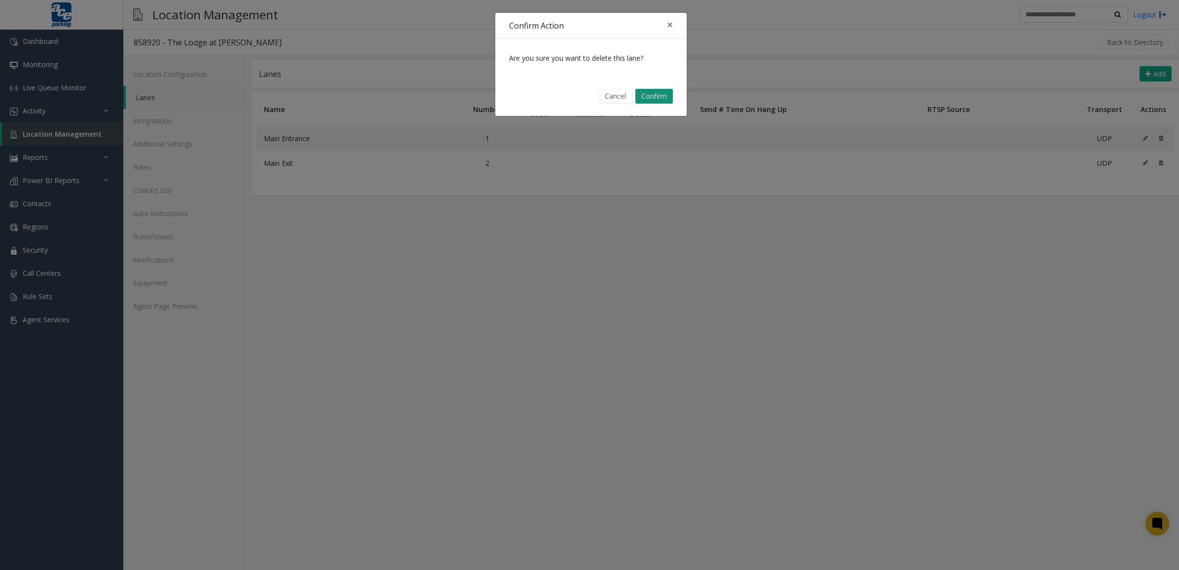
click at [650, 95] on button "Confirm" at bounding box center [653, 96] width 37 height 15
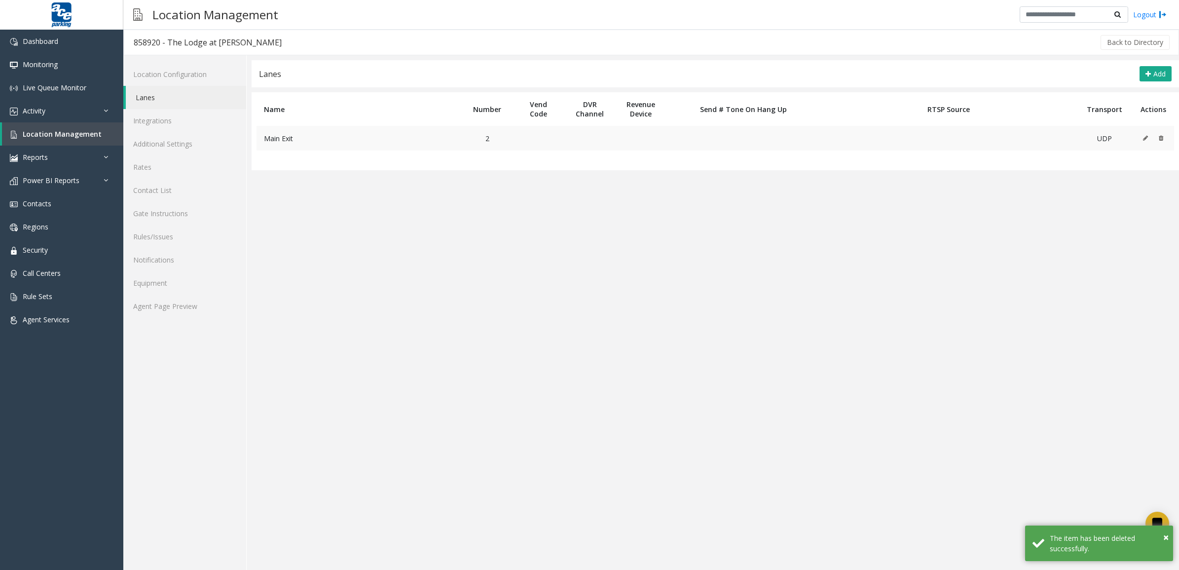
click at [1161, 135] on icon at bounding box center [1161, 138] width 4 height 6
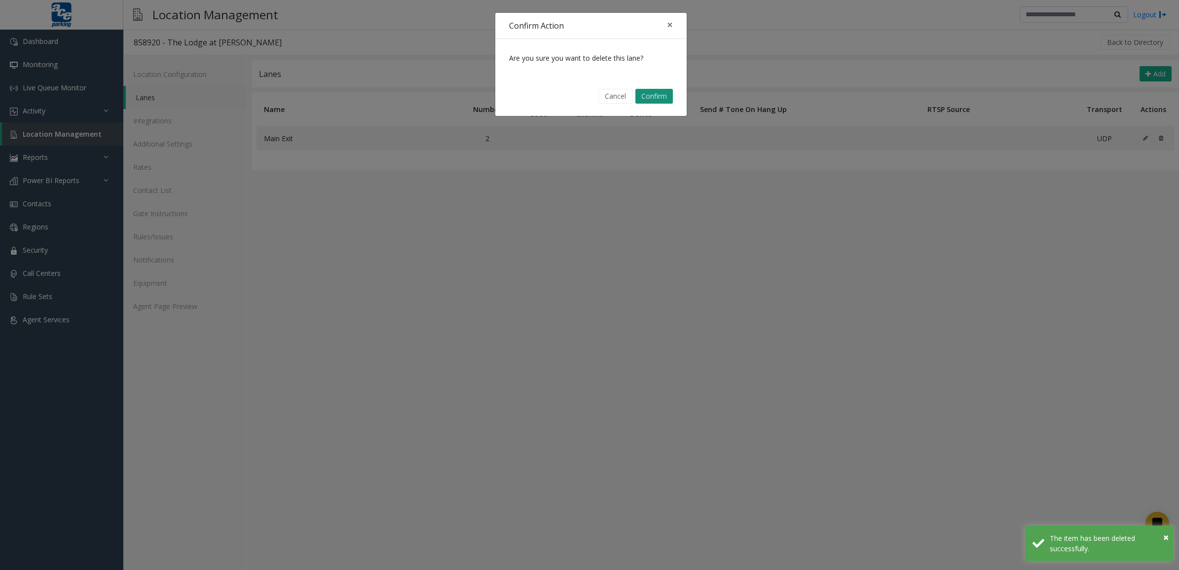
drag, startPoint x: 643, startPoint y: 108, endPoint x: 664, endPoint y: 95, distance: 24.8
click at [644, 107] on div "Cancel Confirm" at bounding box center [591, 96] width 178 height 25
click at [664, 95] on button "Confirm" at bounding box center [653, 96] width 37 height 15
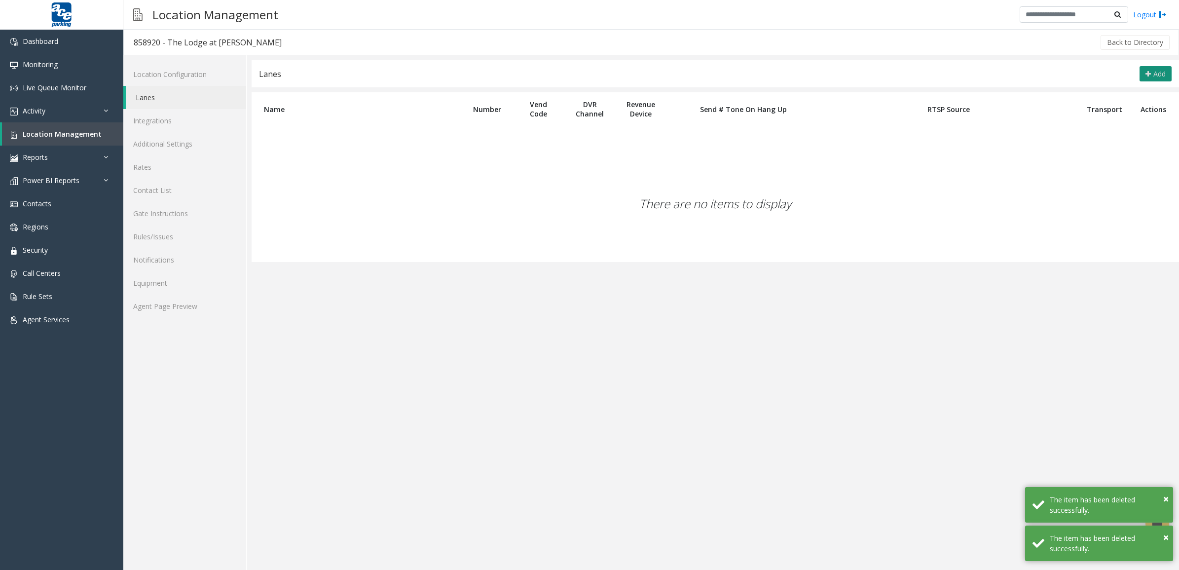
click at [1147, 75] on icon at bounding box center [1148, 74] width 5 height 8
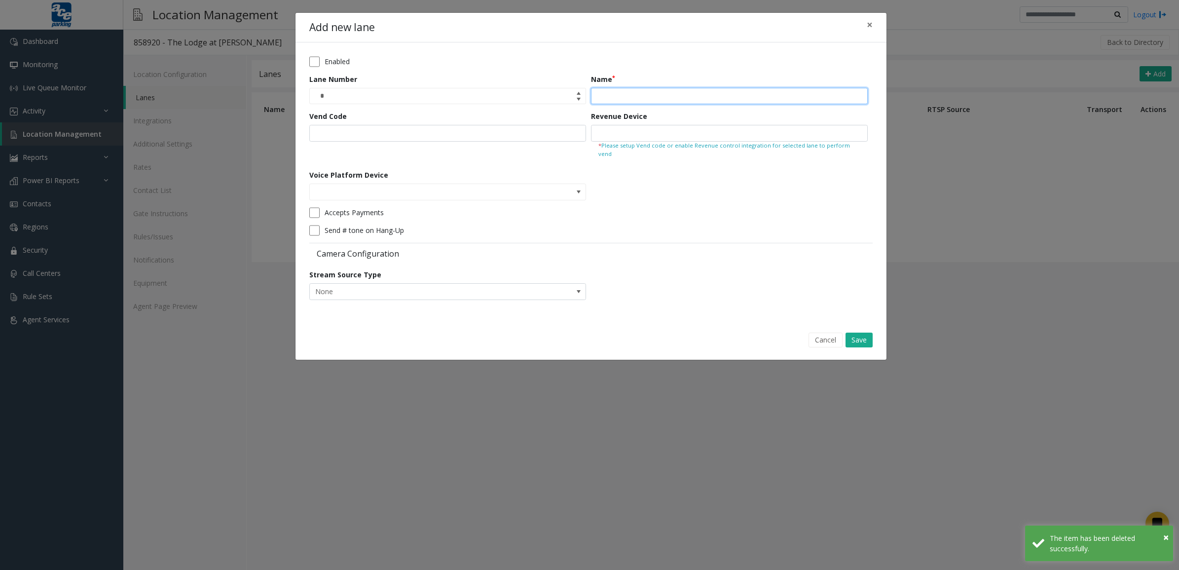
click at [633, 94] on input "Name" at bounding box center [729, 96] width 277 height 17
type input "****"
click at [655, 97] on input "Name" at bounding box center [729, 96] width 277 height 17
type input "**********"
click at [442, 138] on input "Vend Code" at bounding box center [447, 133] width 277 height 17
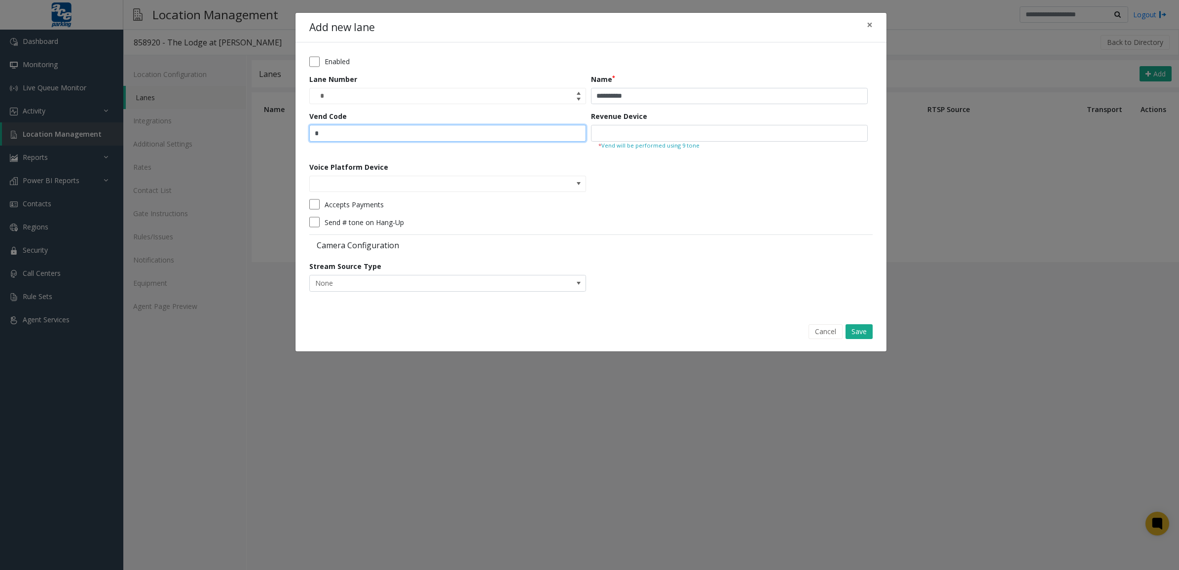
type input "*"
click at [704, 133] on input "text" at bounding box center [729, 133] width 277 height 17
click at [539, 181] on kendo-searchbar at bounding box center [448, 184] width 276 height 16
click at [574, 182] on span at bounding box center [579, 184] width 14 height 16
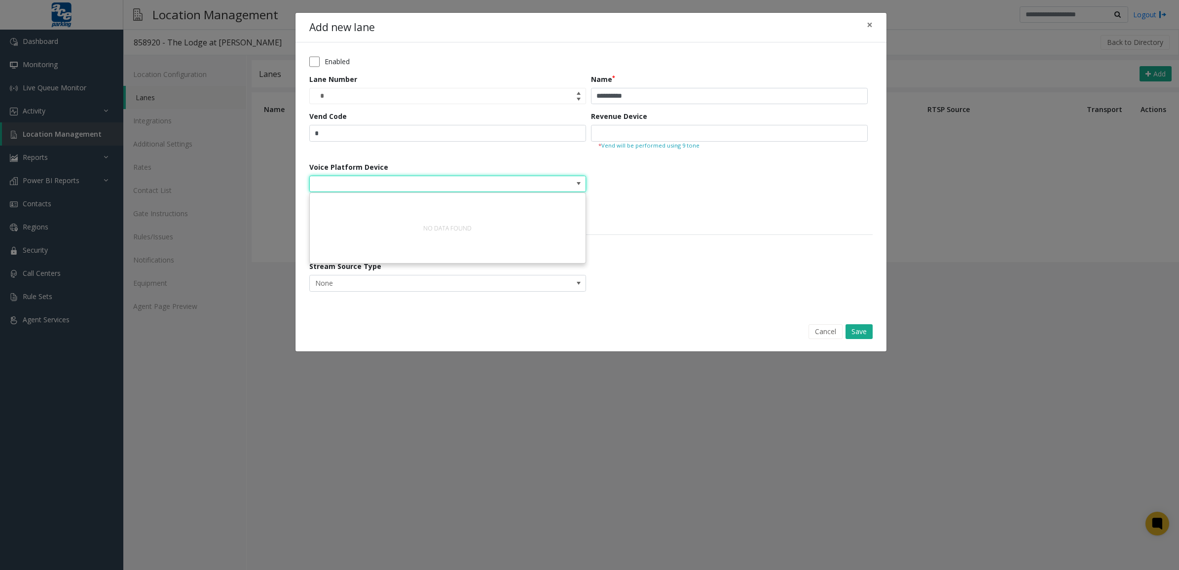
drag, startPoint x: 706, startPoint y: 201, endPoint x: 691, endPoint y: 201, distance: 14.3
click at [707, 201] on div "Accepts Payments" at bounding box center [588, 204] width 558 height 11
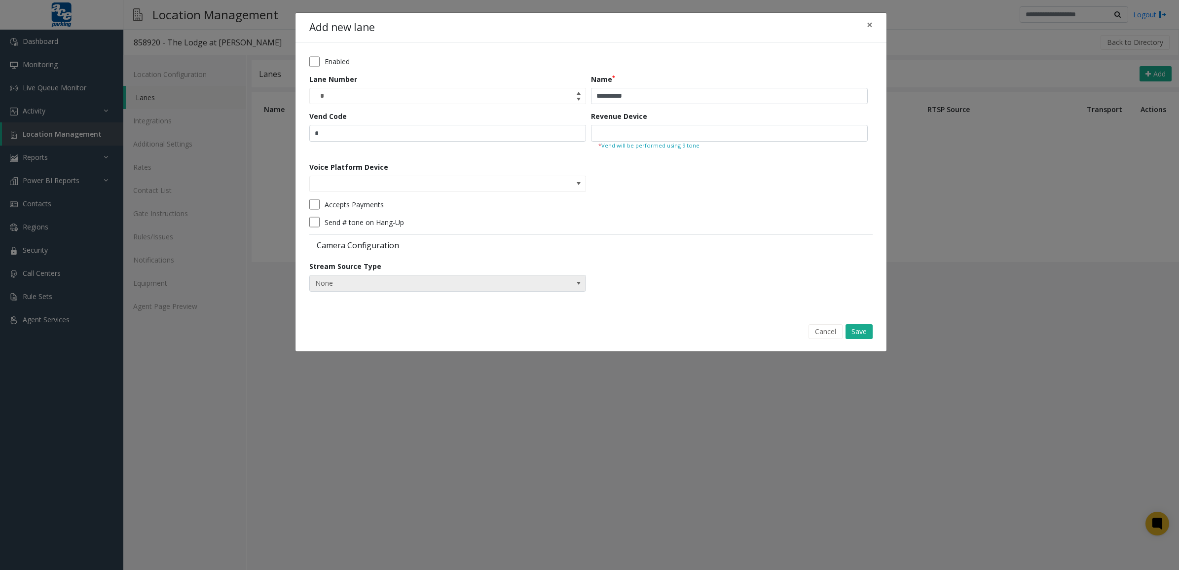
click at [528, 287] on span "None" at bounding box center [420, 283] width 221 height 16
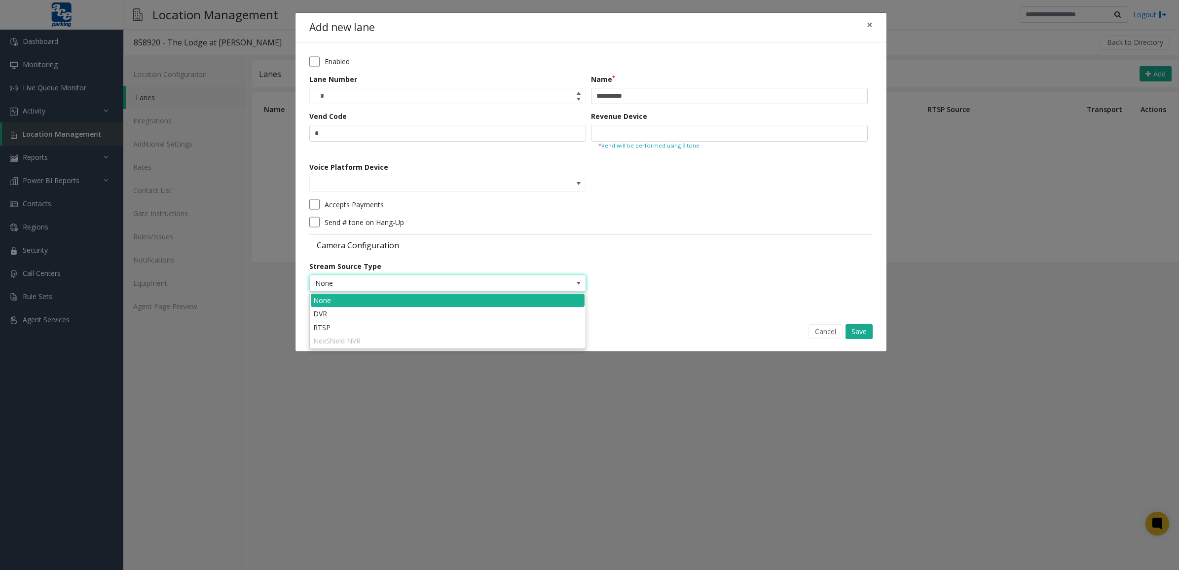
click at [528, 287] on span "None" at bounding box center [420, 283] width 221 height 16
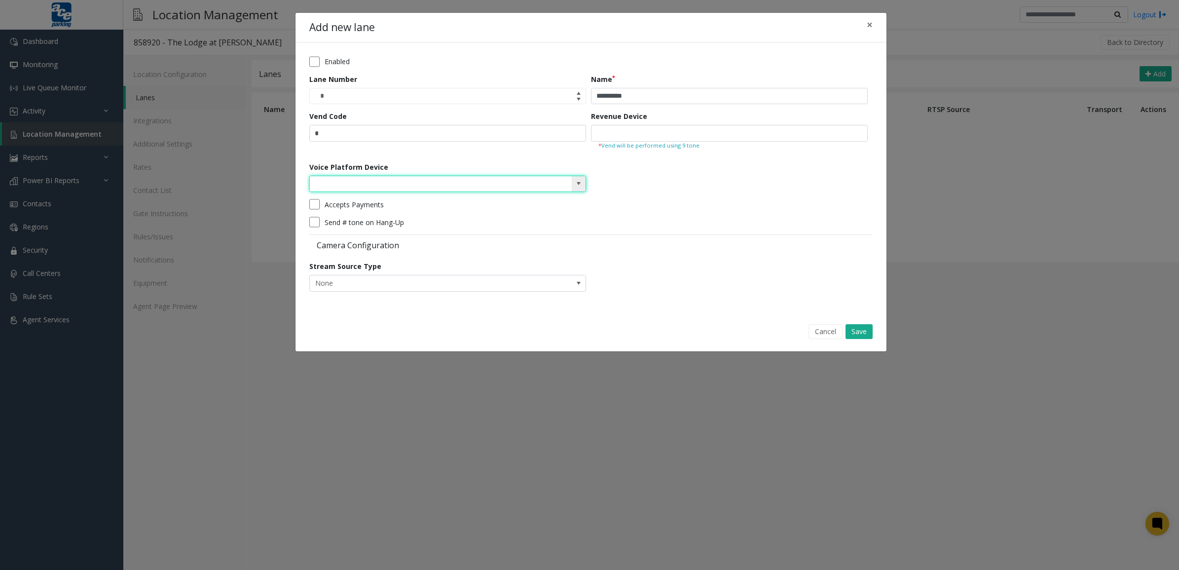
click at [383, 179] on input "NO DATA FOUND" at bounding box center [420, 184] width 221 height 16
click at [580, 179] on span at bounding box center [579, 184] width 14 height 16
click at [714, 178] on form "**********" at bounding box center [590, 177] width 563 height 242
click at [716, 129] on input "text" at bounding box center [729, 133] width 277 height 17
type input "*"
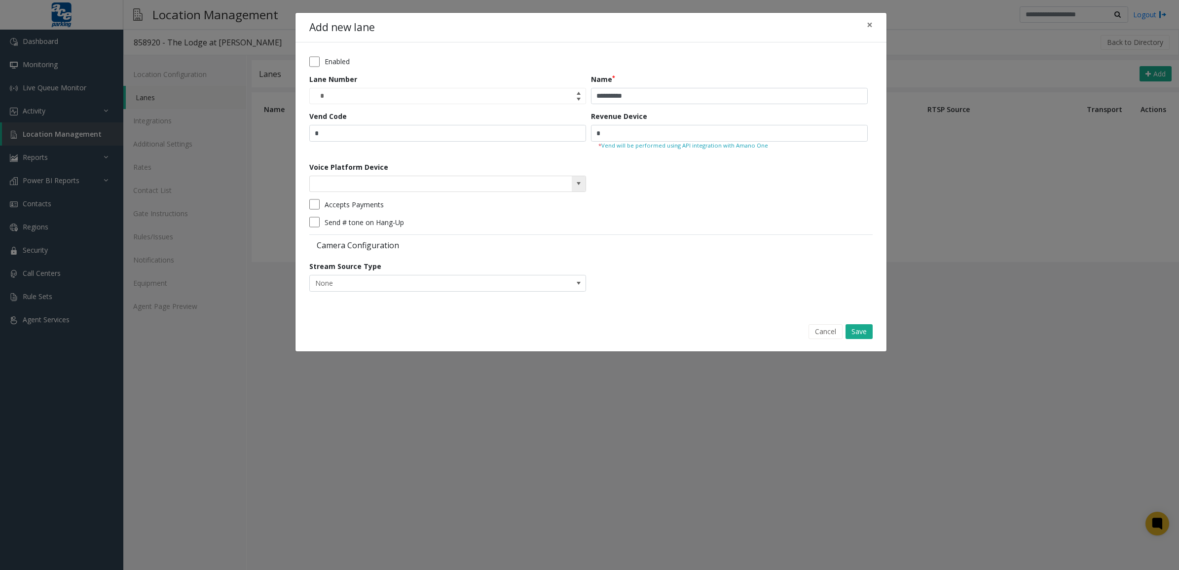
drag, startPoint x: 504, startPoint y: 184, endPoint x: 509, endPoint y: 184, distance: 5.4
click at [504, 184] on input "NO DATA FOUND" at bounding box center [420, 184] width 221 height 16
click at [578, 182] on span at bounding box center [579, 184] width 8 height 8
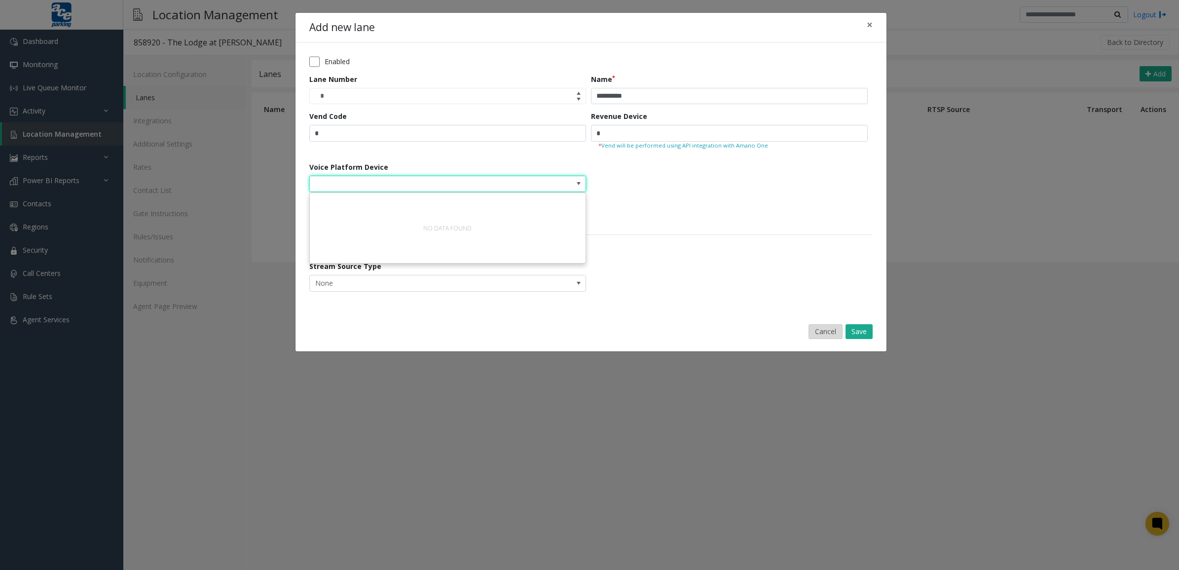
click at [836, 334] on button "Cancel" at bounding box center [826, 331] width 34 height 15
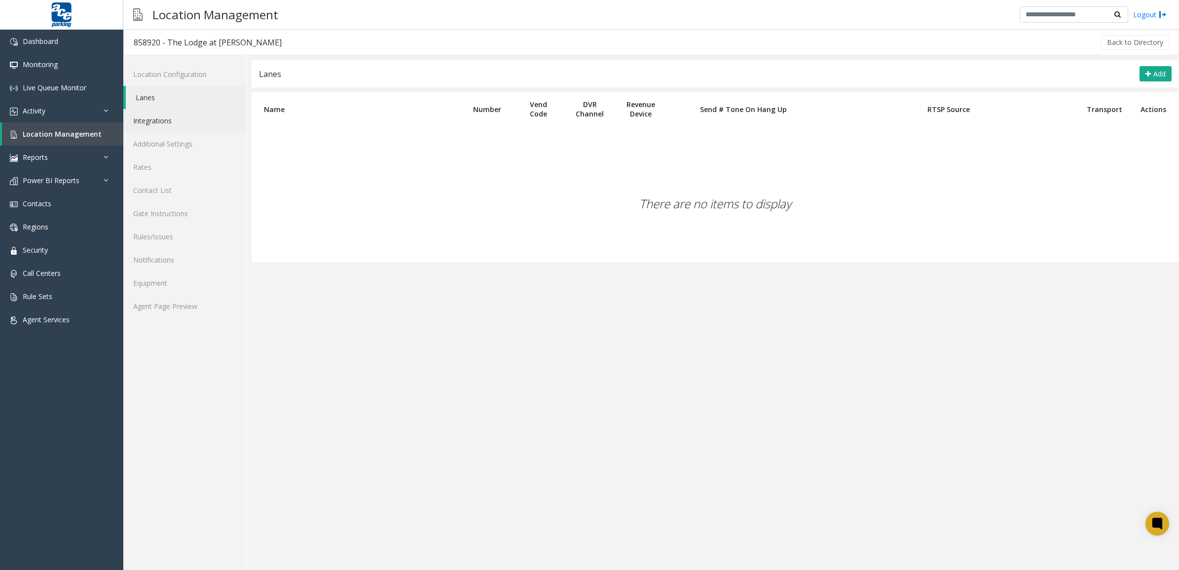
click at [186, 119] on link "Integrations" at bounding box center [184, 120] width 123 height 23
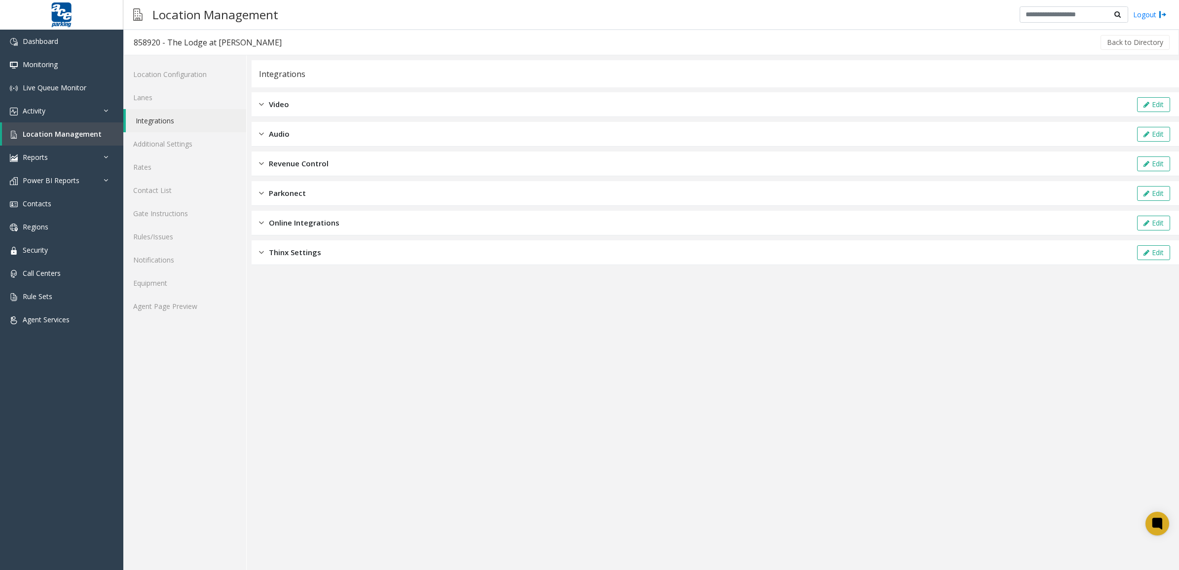
click at [372, 218] on div "Online Integrations Edit" at bounding box center [716, 223] width 928 height 25
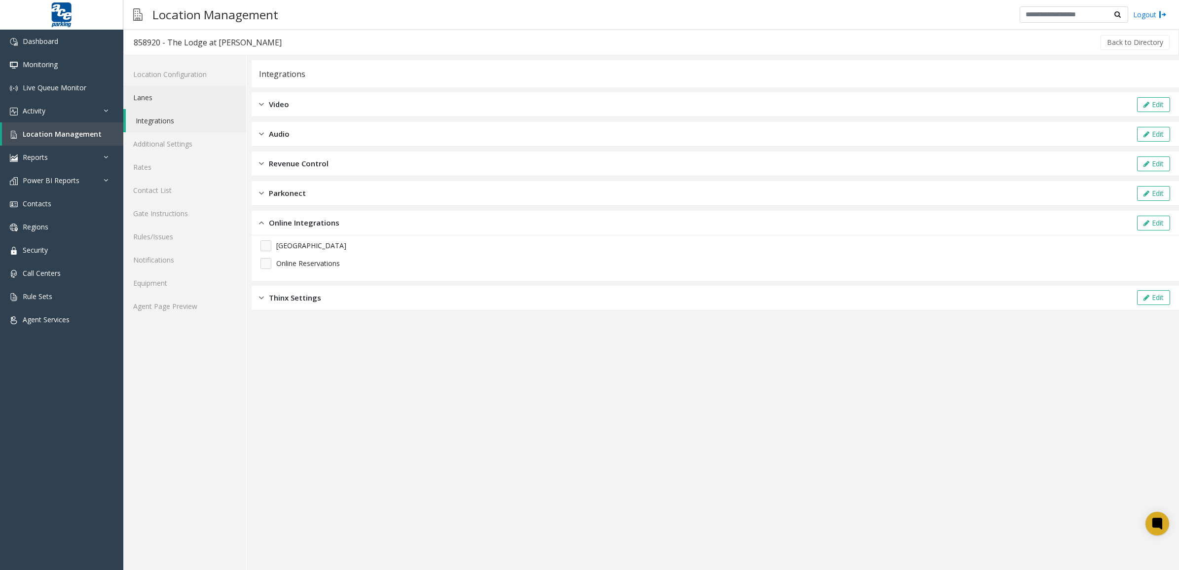
click at [157, 96] on link "Lanes" at bounding box center [184, 97] width 123 height 23
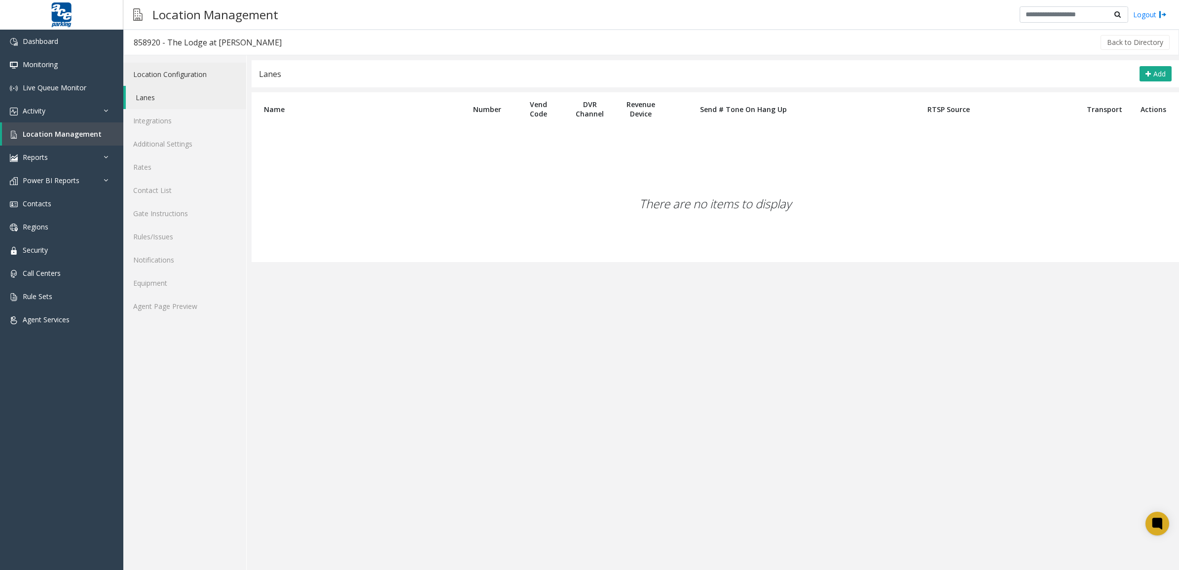
click at [189, 74] on link "Location Configuration" at bounding box center [184, 74] width 123 height 23
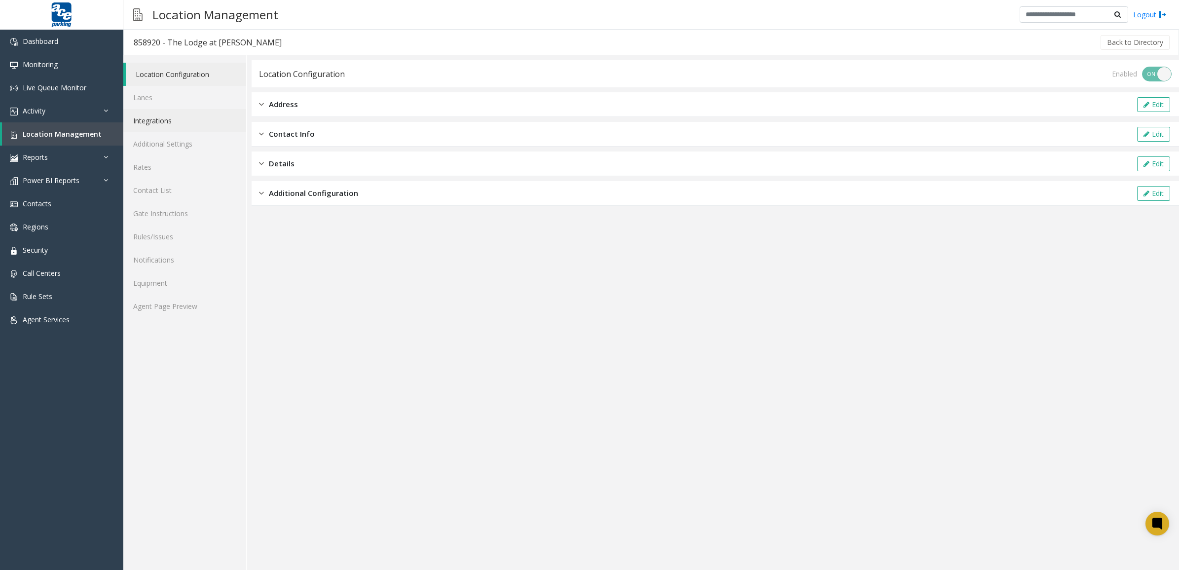
click at [166, 121] on link "Integrations" at bounding box center [184, 120] width 123 height 23
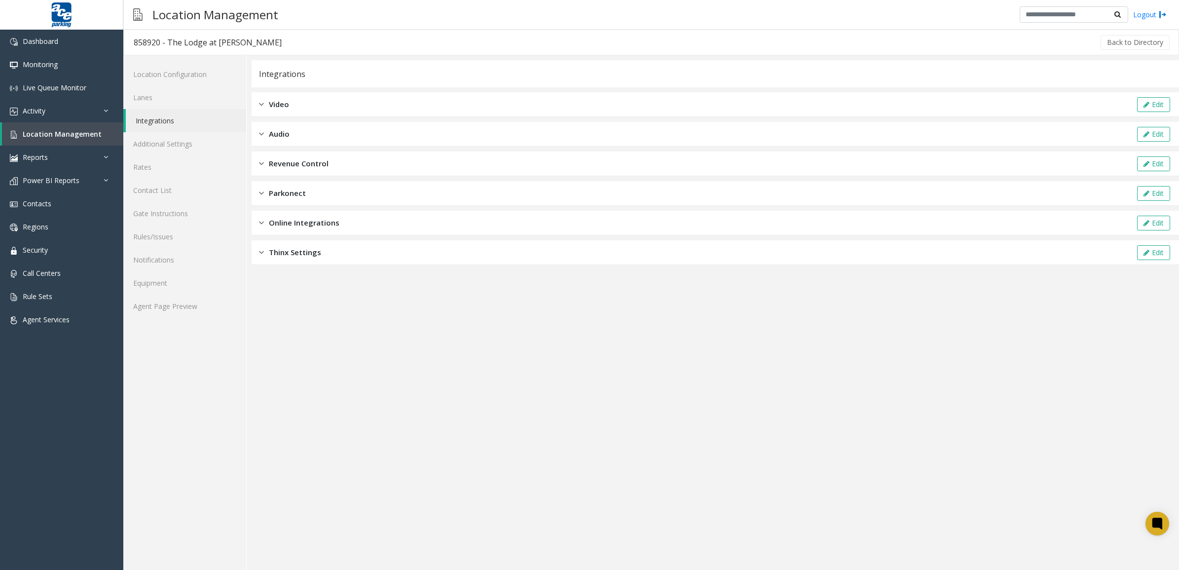
click at [357, 252] on div "Thinx Settings Edit" at bounding box center [716, 252] width 928 height 25
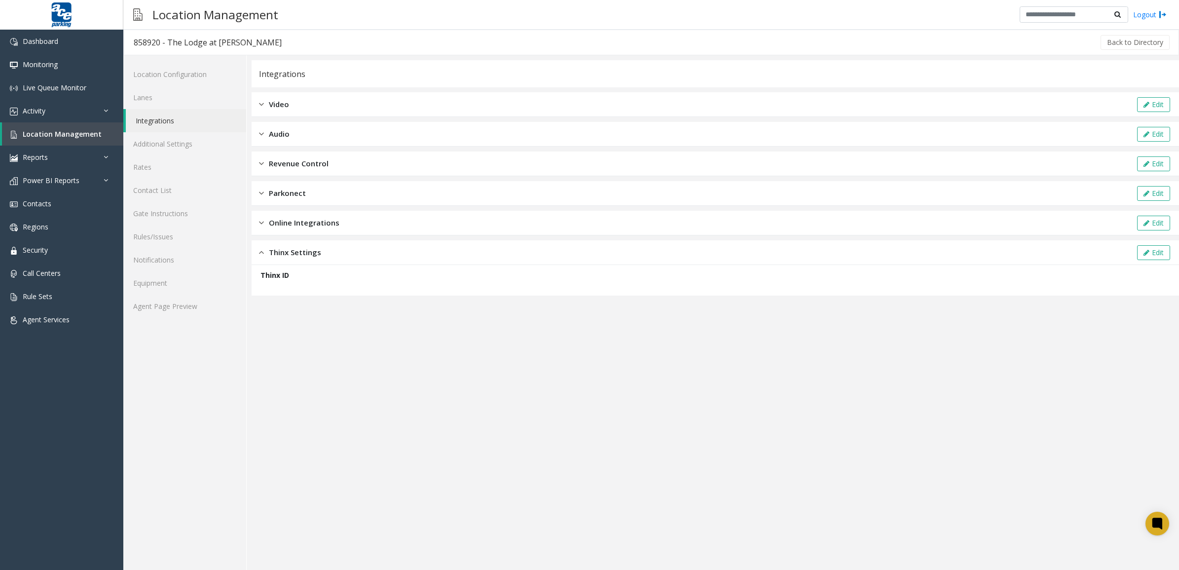
click at [359, 222] on div "Online Integrations Edit" at bounding box center [716, 223] width 928 height 25
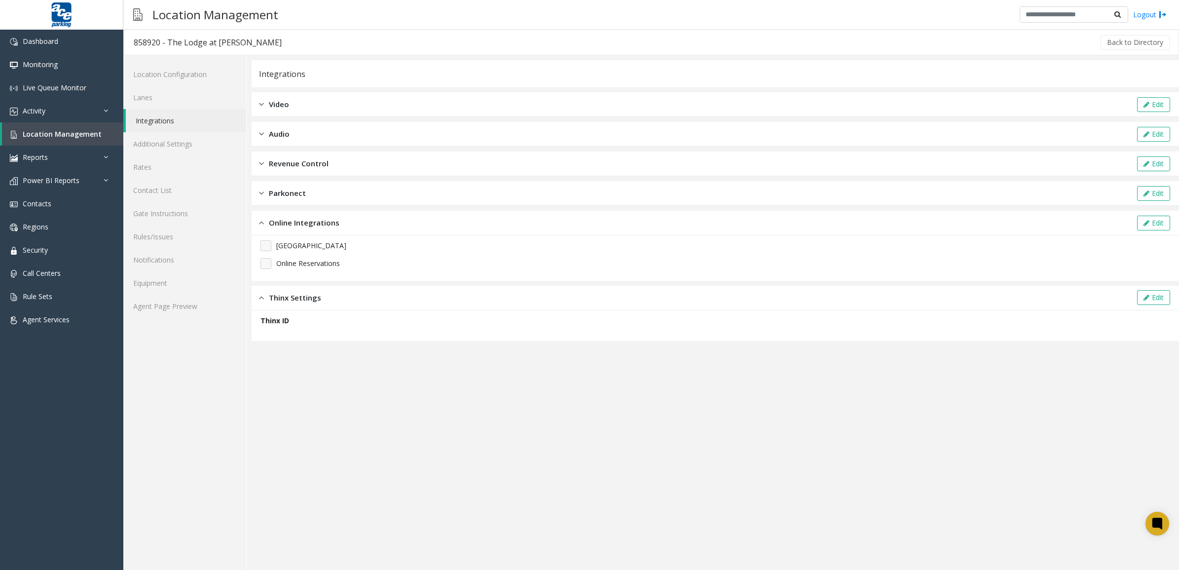
click at [405, 191] on div "Parkonect Edit" at bounding box center [716, 193] width 928 height 25
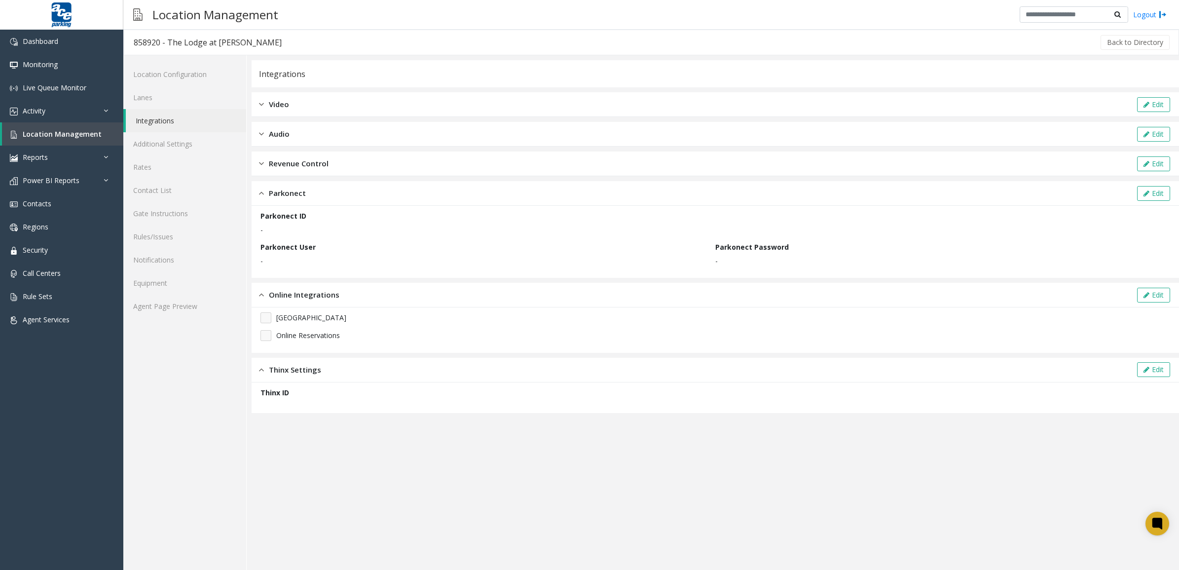
click at [410, 163] on div "Revenue Control Edit" at bounding box center [716, 163] width 928 height 25
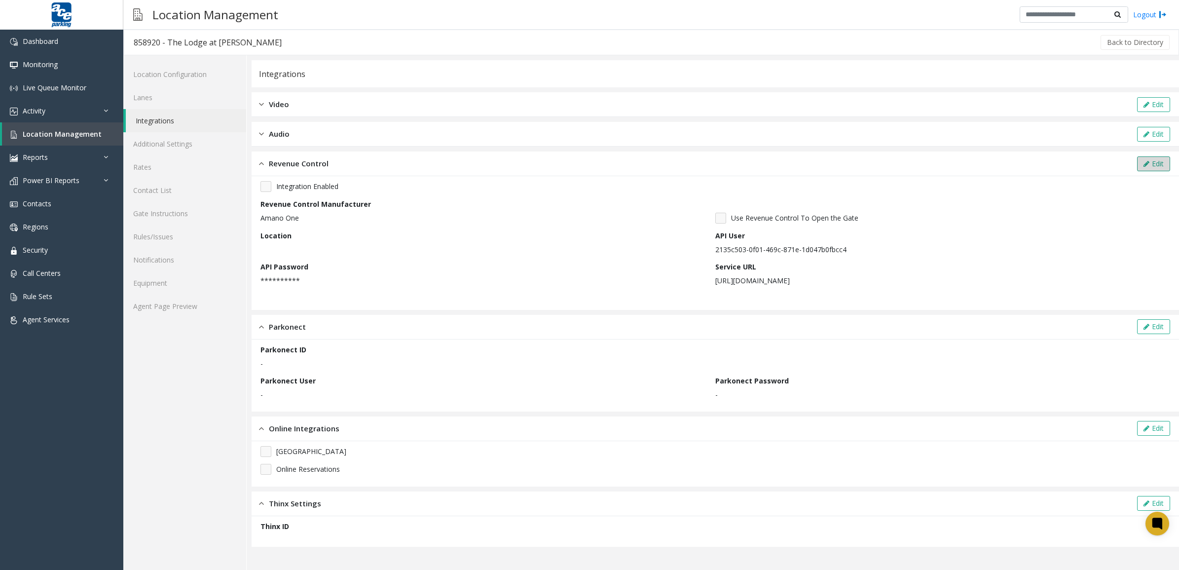
click at [1152, 159] on button "Edit" at bounding box center [1153, 163] width 33 height 15
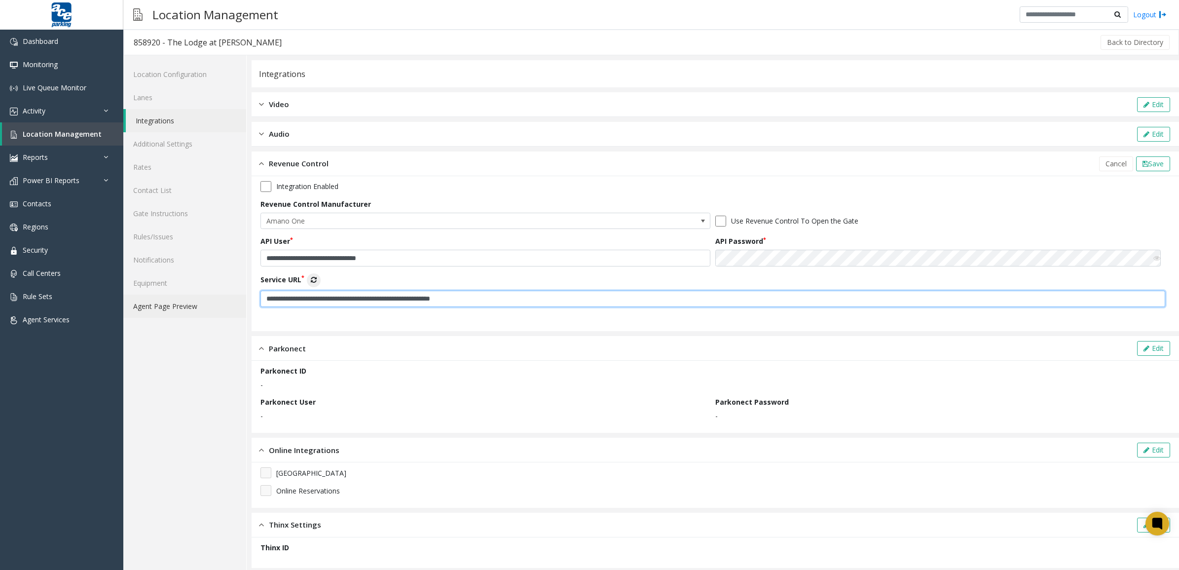
drag, startPoint x: 570, startPoint y: 297, endPoint x: 166, endPoint y: 309, distance: 404.3
click at [166, 309] on div "**********" at bounding box center [651, 317] width 1056 height 525
paste input "**********"
type input "**********"
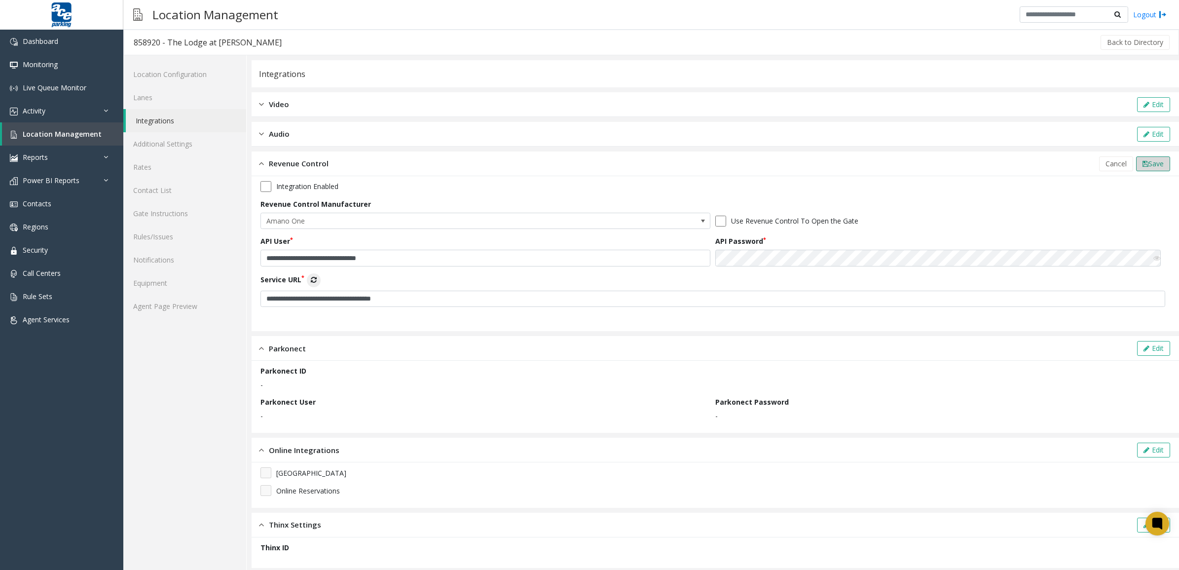
click at [1149, 160] on span "Save" at bounding box center [1156, 163] width 15 height 9
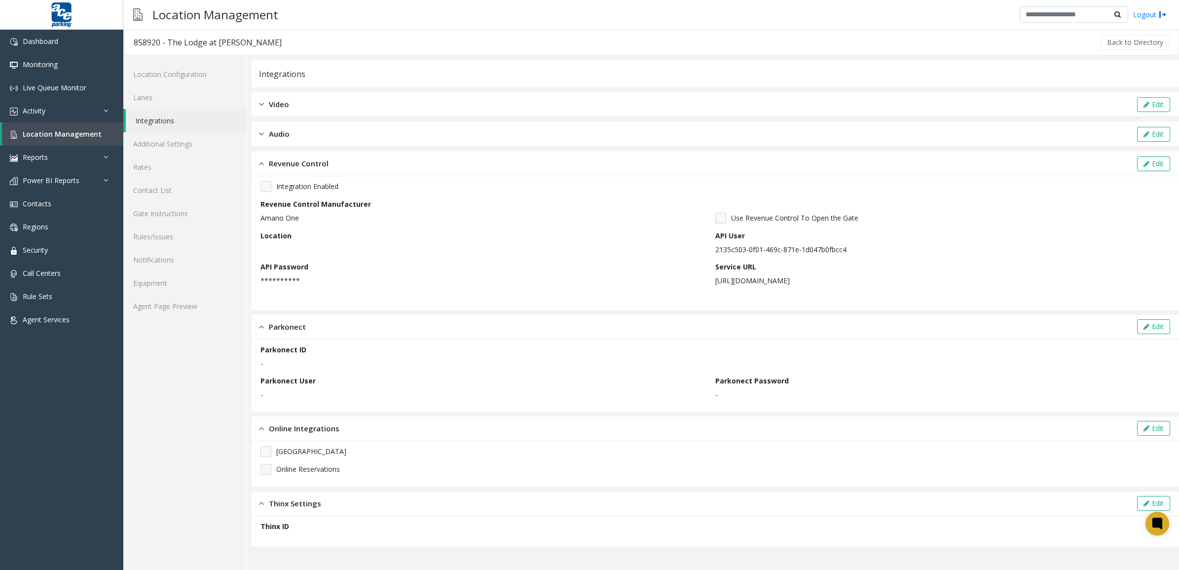
click at [186, 119] on link "Integrations" at bounding box center [186, 120] width 120 height 23
click at [1151, 164] on button "Edit" at bounding box center [1153, 163] width 33 height 15
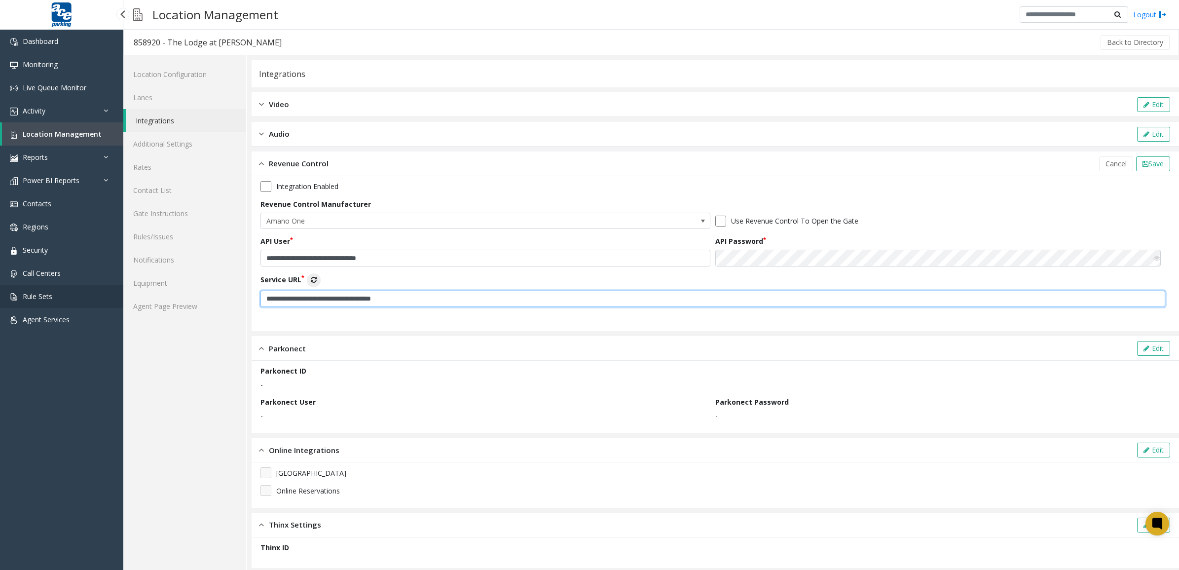
drag, startPoint x: 437, startPoint y: 298, endPoint x: 121, endPoint y: 290, distance: 315.9
click at [118, 290] on app-root "**********" at bounding box center [589, 285] width 1179 height 570
paste input "text"
type input "**********"
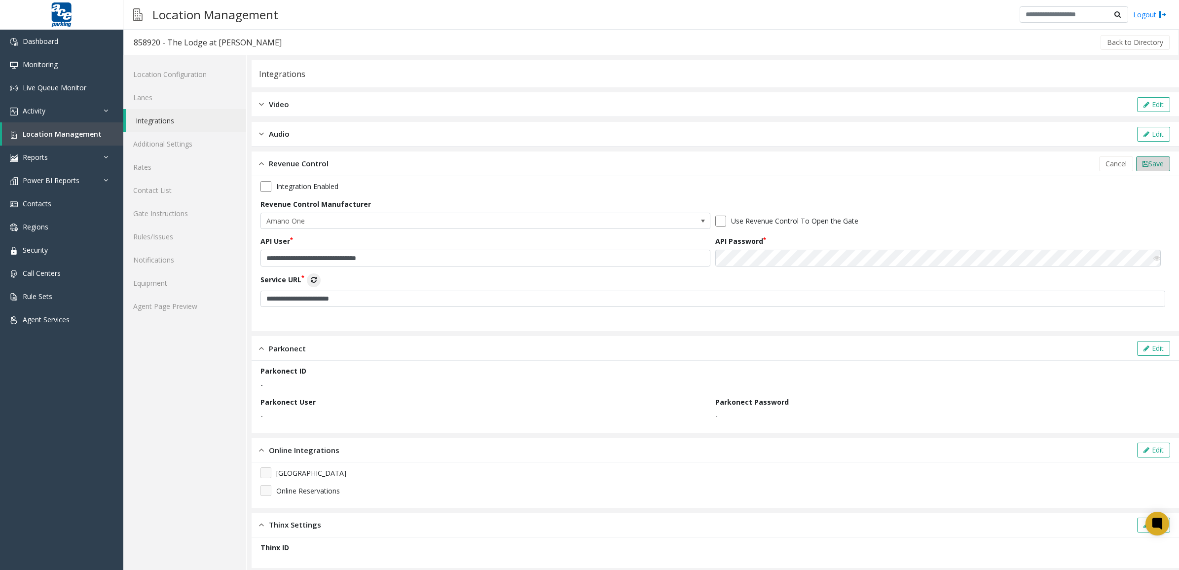
click at [1143, 161] on icon at bounding box center [1146, 163] width 6 height 7
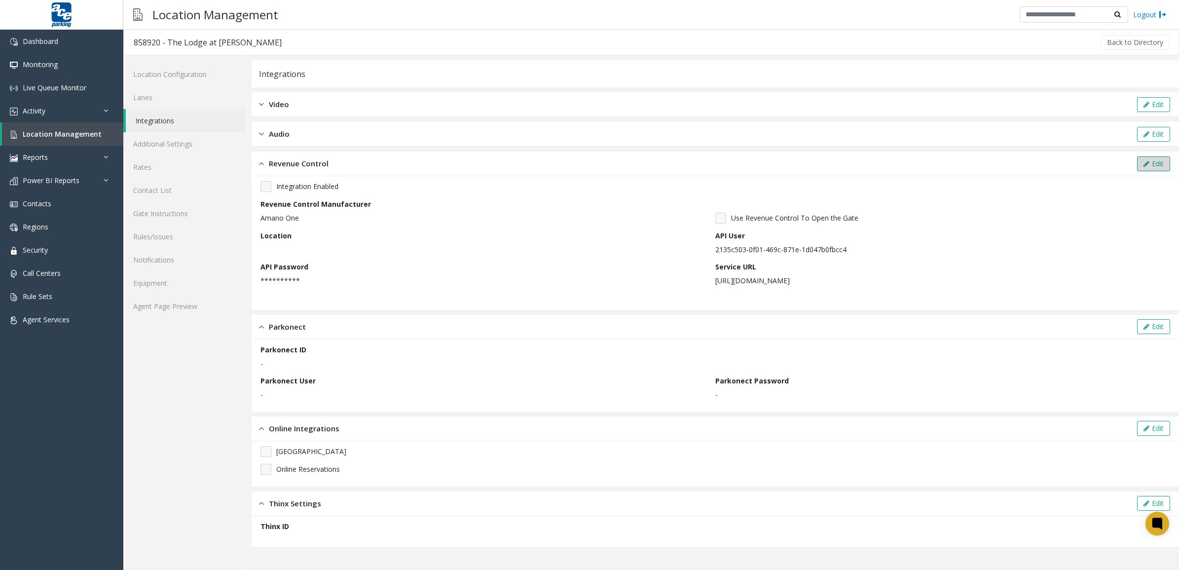
click at [1153, 159] on button "Edit" at bounding box center [1153, 163] width 33 height 15
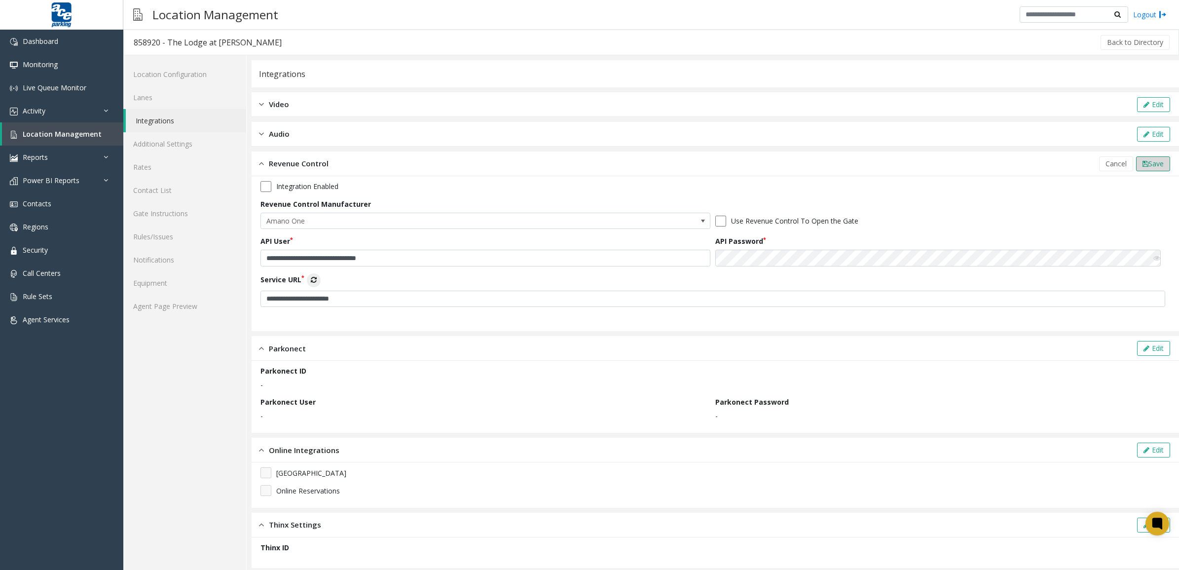
click at [1151, 164] on span "Save" at bounding box center [1156, 163] width 15 height 9
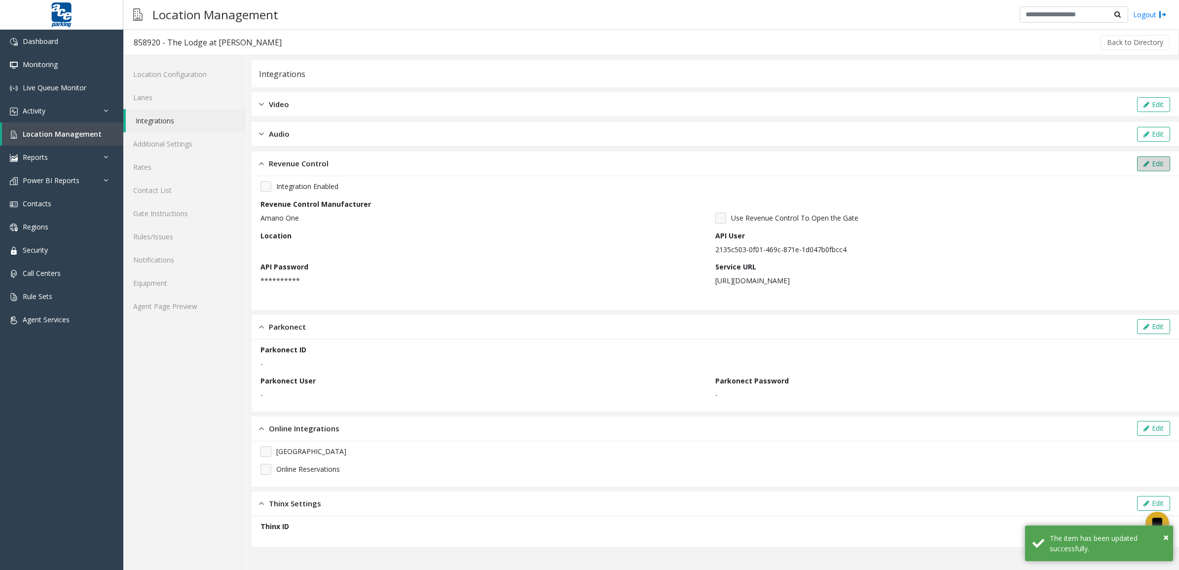
click at [1157, 160] on button "Edit" at bounding box center [1153, 163] width 33 height 15
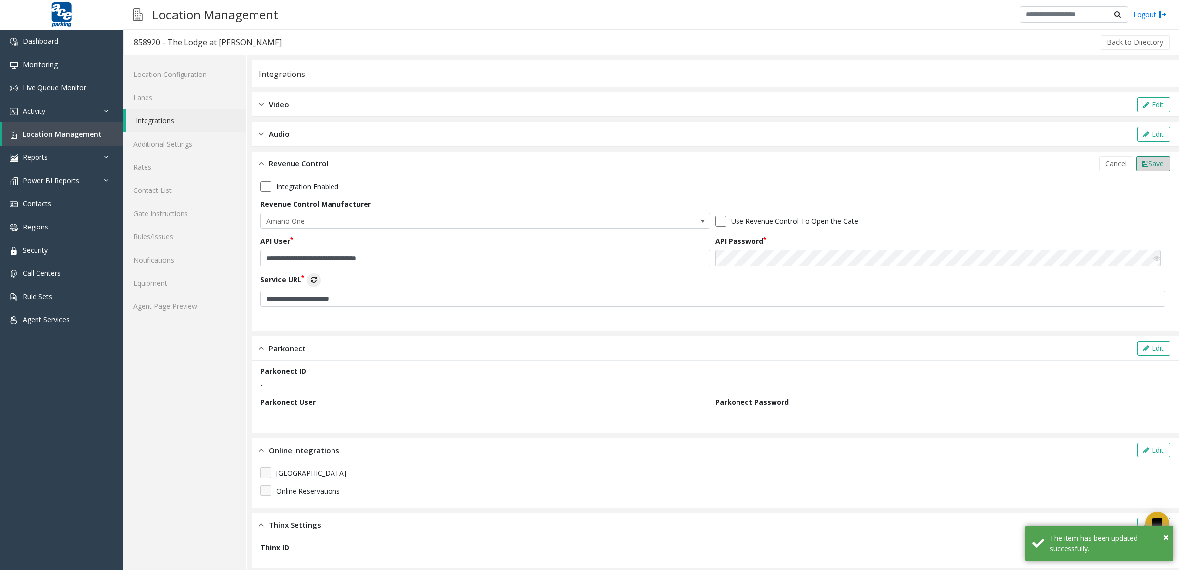
click at [1149, 161] on span "Save" at bounding box center [1156, 163] width 15 height 9
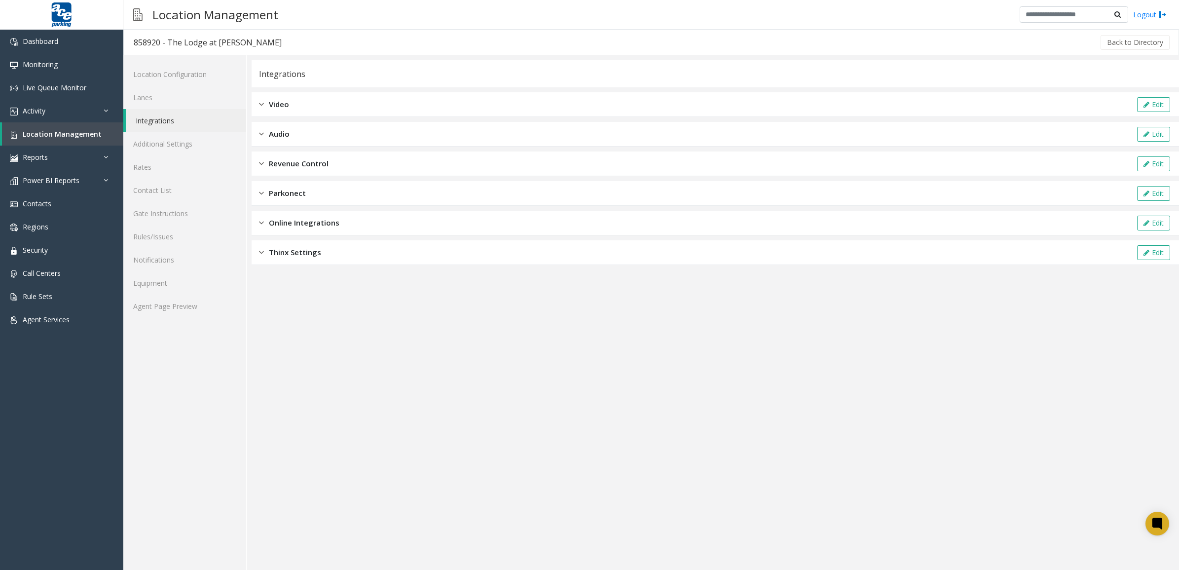
click at [401, 259] on div "Thinx Settings Edit" at bounding box center [716, 252] width 928 height 25
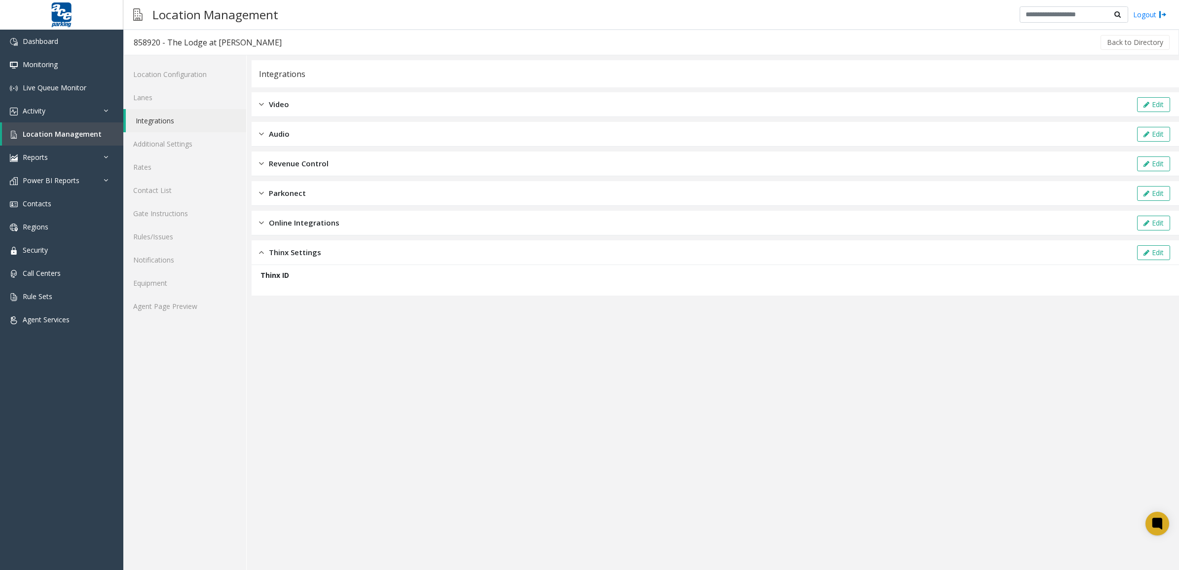
click at [403, 163] on div "Revenue Control Edit" at bounding box center [716, 163] width 928 height 25
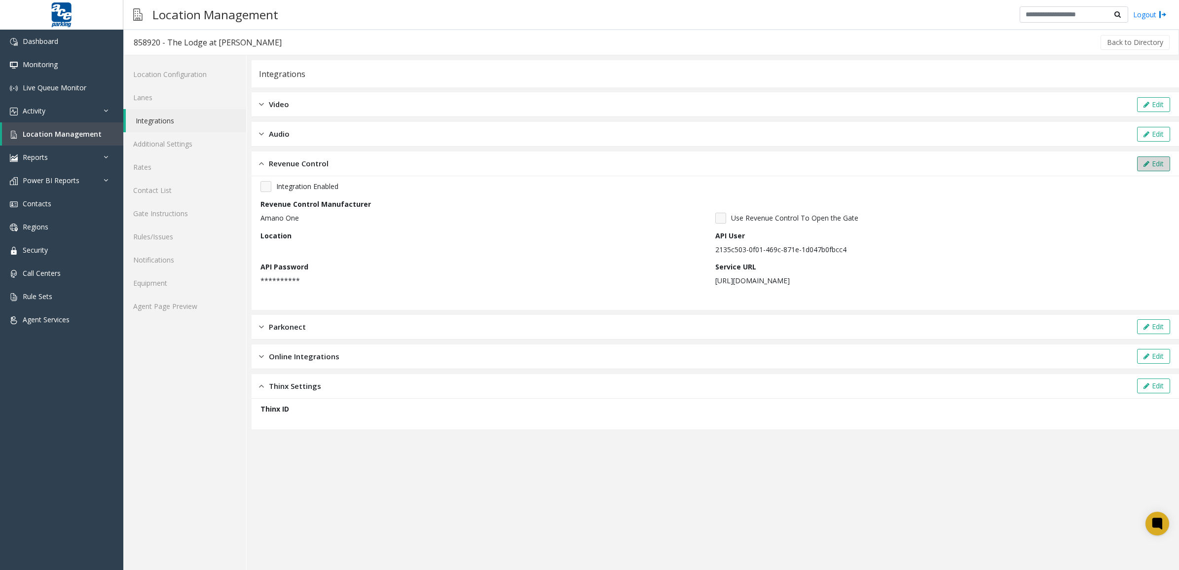
click at [1151, 158] on button "Edit" at bounding box center [1153, 163] width 33 height 15
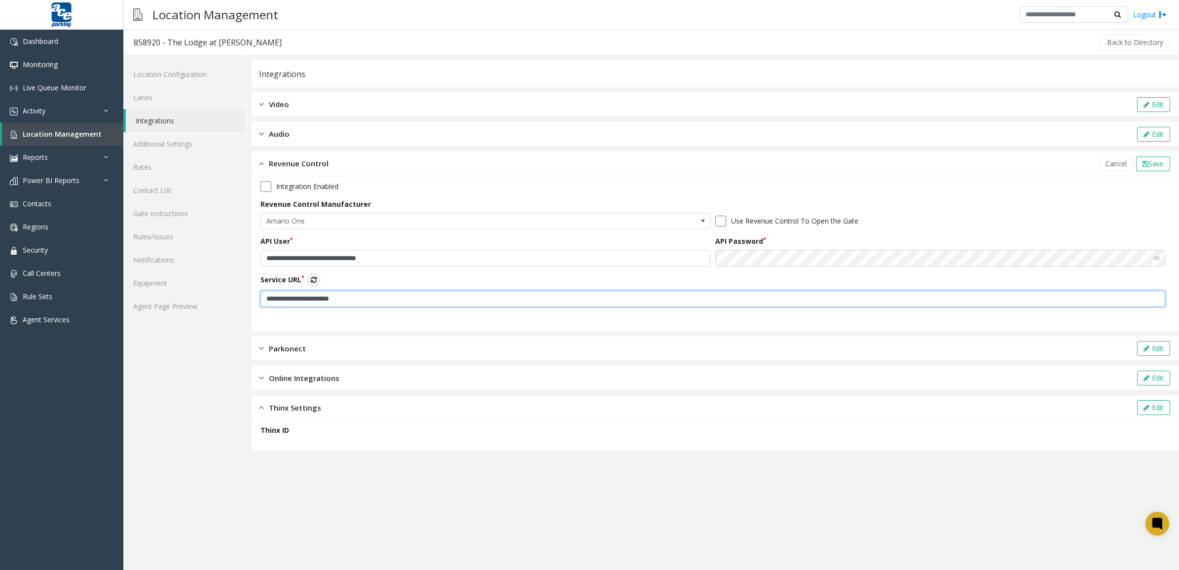
click at [645, 303] on input "**********" at bounding box center [713, 299] width 905 height 17
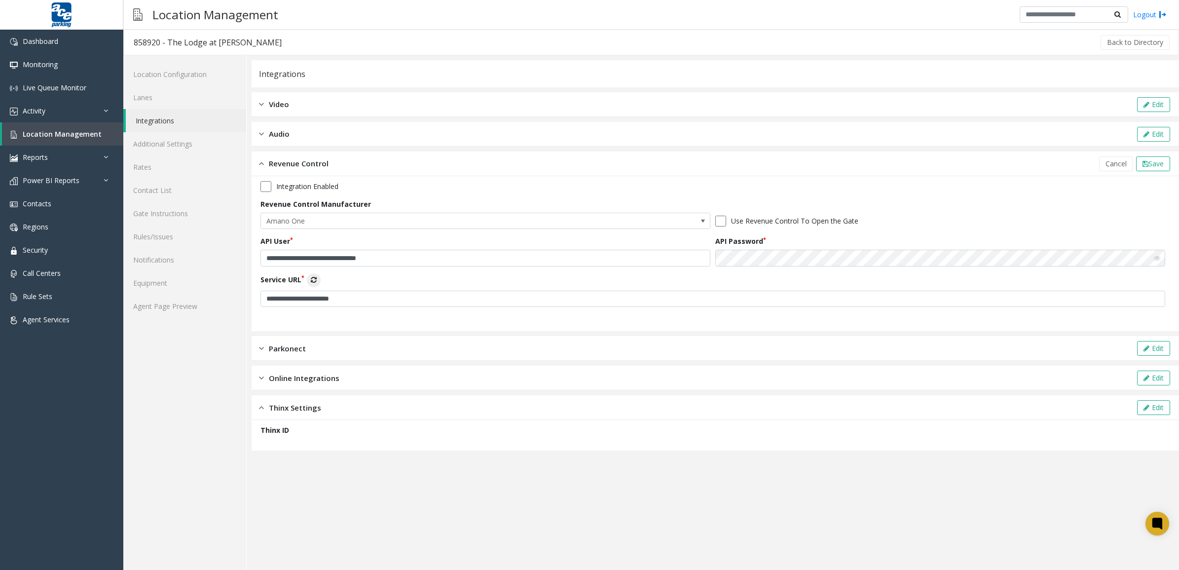
click at [314, 282] on icon at bounding box center [314, 279] width 6 height 7
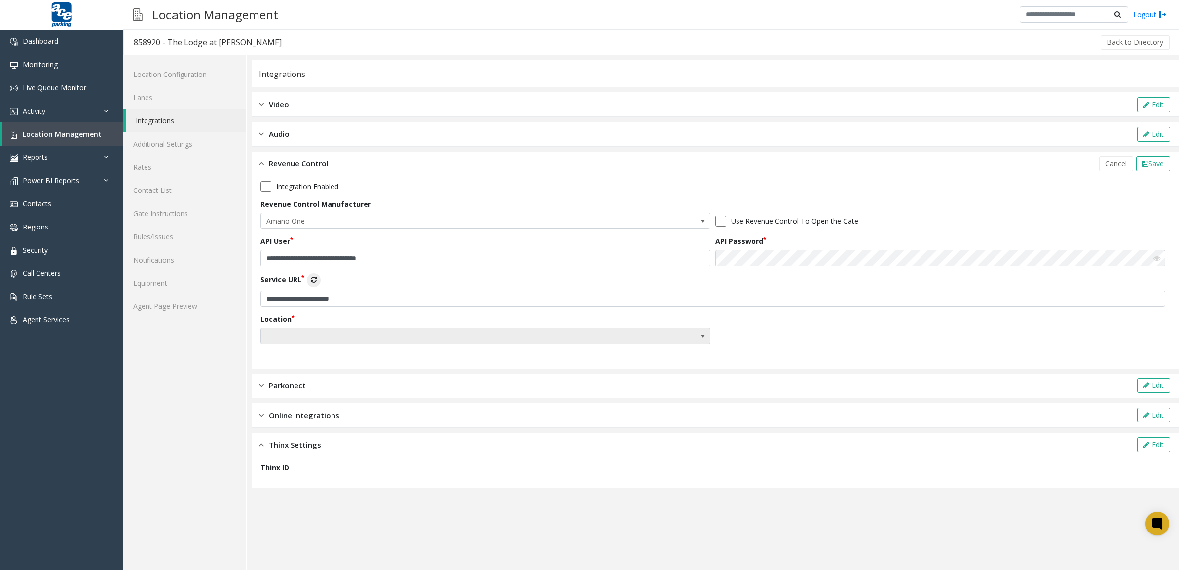
click at [534, 332] on span at bounding box center [440, 336] width 359 height 16
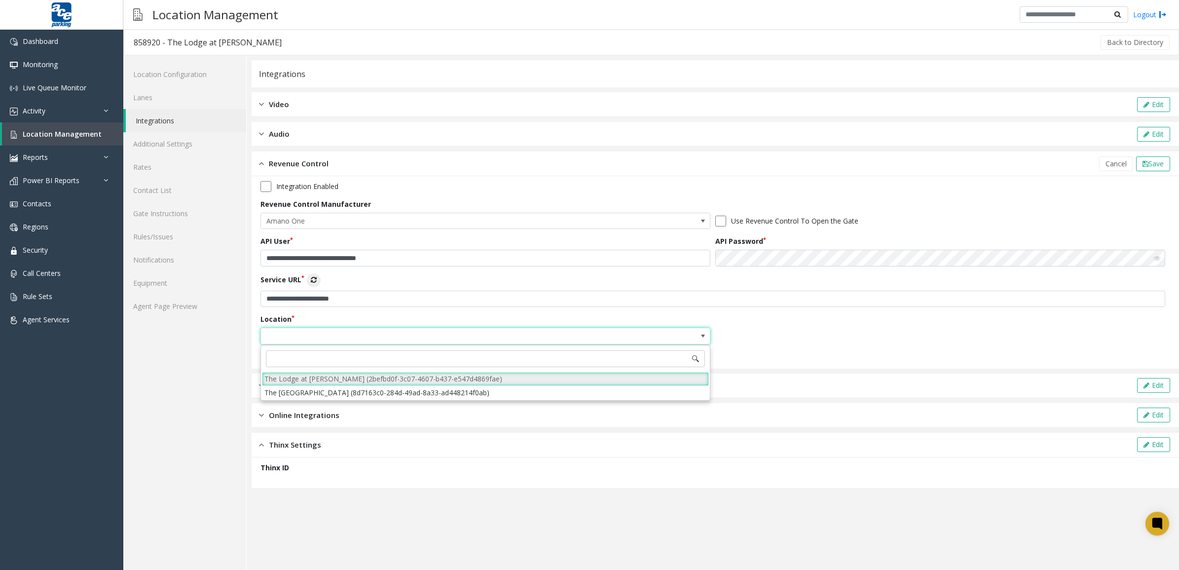
click at [477, 375] on li "The Lodge at [PERSON_NAME] (2befbd0f-3c07-4607-b437-e547d4869fae)" at bounding box center [485, 378] width 447 height 13
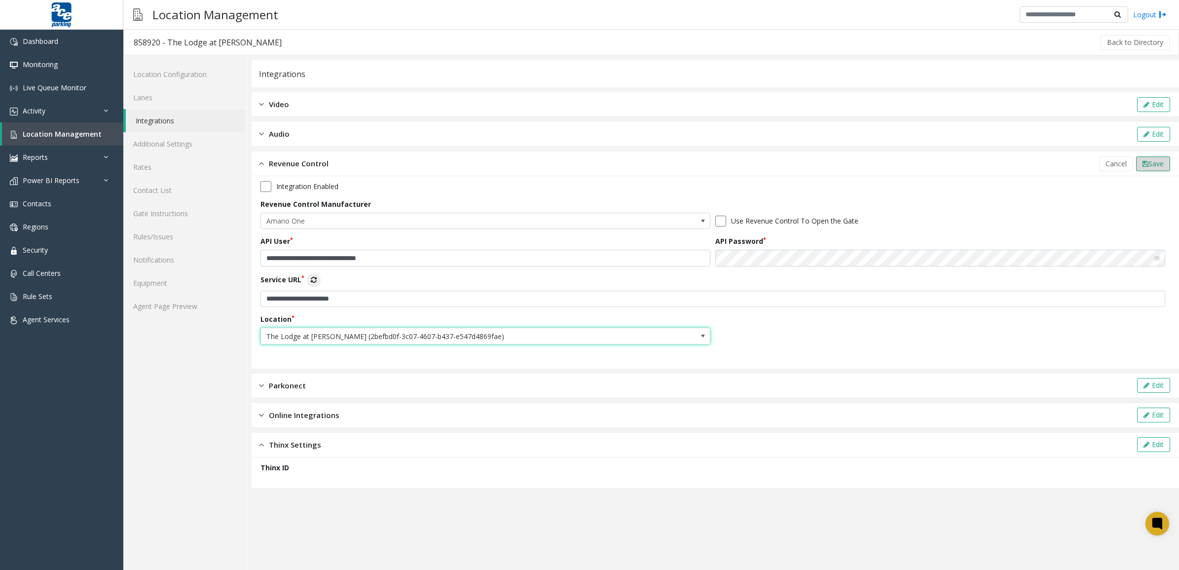
click at [1149, 167] on span "Save" at bounding box center [1156, 163] width 15 height 9
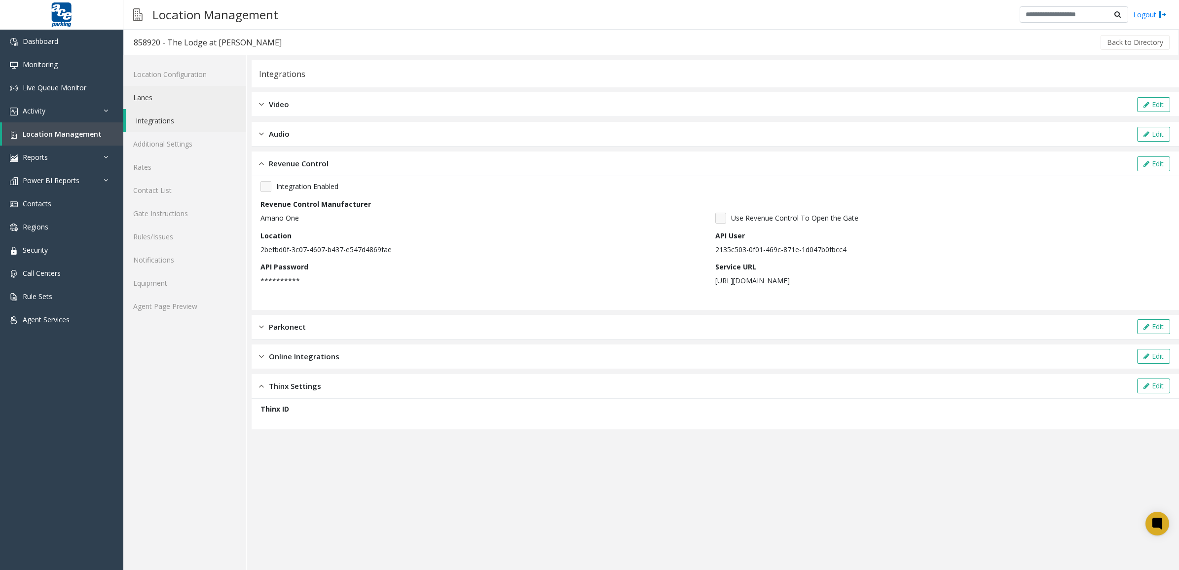
drag, startPoint x: 141, startPoint y: 93, endPoint x: 172, endPoint y: 94, distance: 30.6
click at [141, 93] on link "Lanes" at bounding box center [184, 97] width 123 height 23
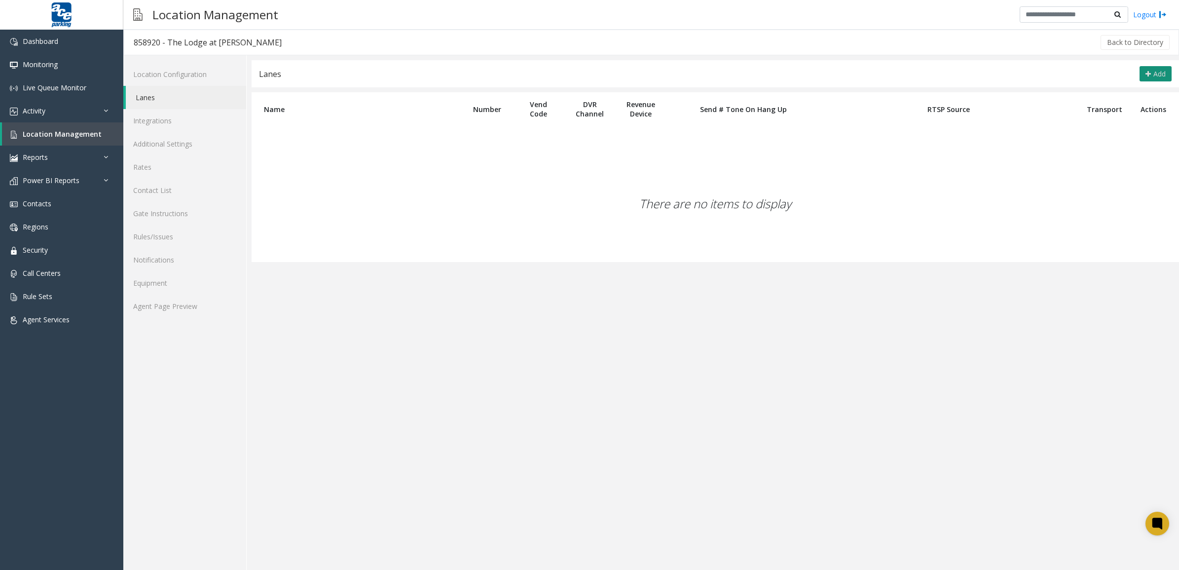
click at [1159, 67] on button "Add" at bounding box center [1156, 74] width 32 height 16
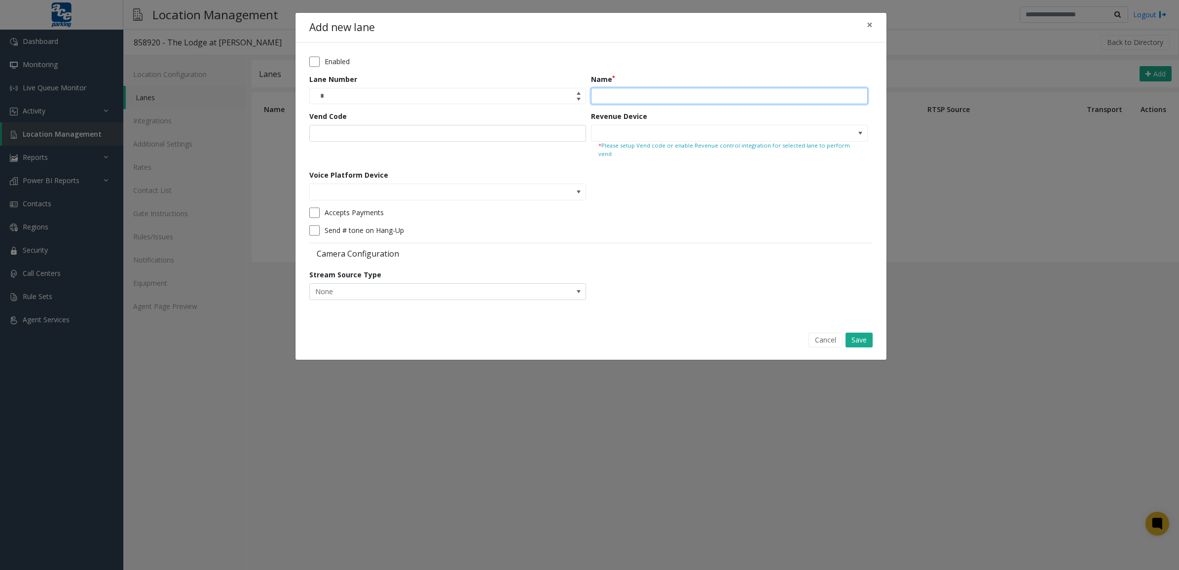
click at [684, 90] on input "Name" at bounding box center [729, 96] width 277 height 17
type input "**********"
type input "*"
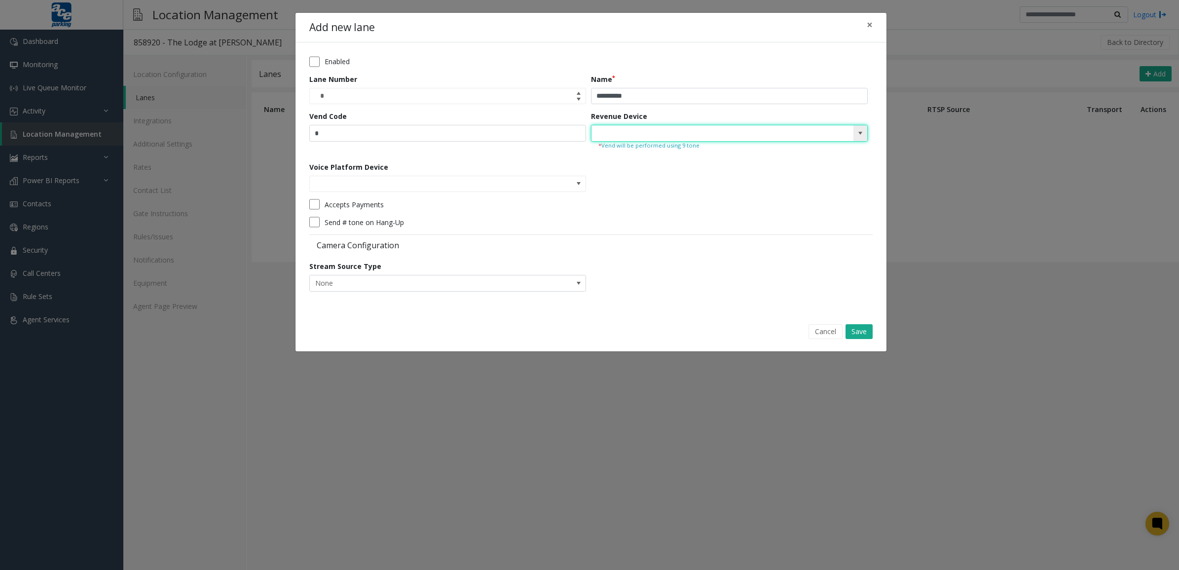
click at [697, 139] on input at bounding box center [702, 133] width 221 height 16
click at [859, 130] on span at bounding box center [860, 133] width 8 height 8
click at [726, 164] on li "Main Entry" at bounding box center [730, 163] width 274 height 13
type input "**********"
click at [581, 182] on span at bounding box center [579, 184] width 8 height 8
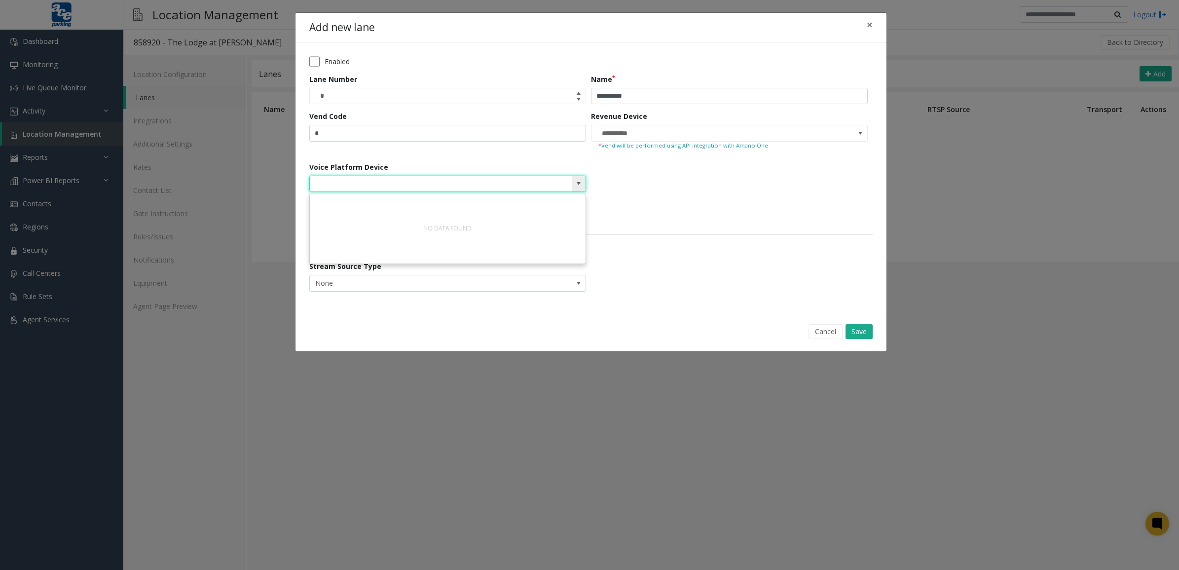
click at [581, 182] on span at bounding box center [579, 184] width 8 height 8
click at [655, 233] on form "**********" at bounding box center [590, 177] width 563 height 242
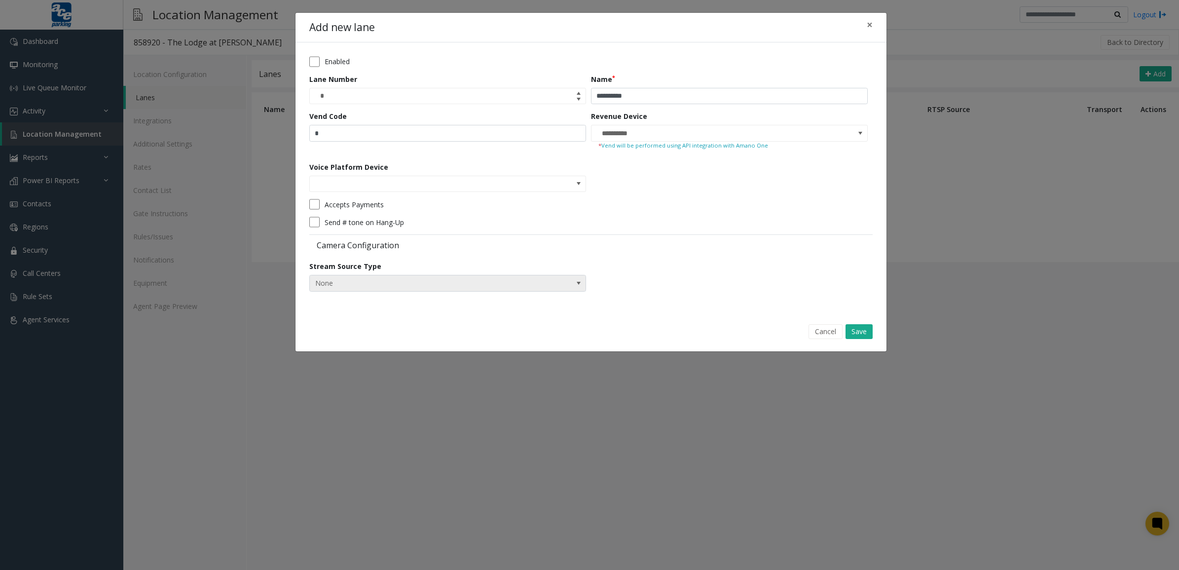
click at [454, 275] on span "None" at bounding box center [420, 283] width 221 height 16
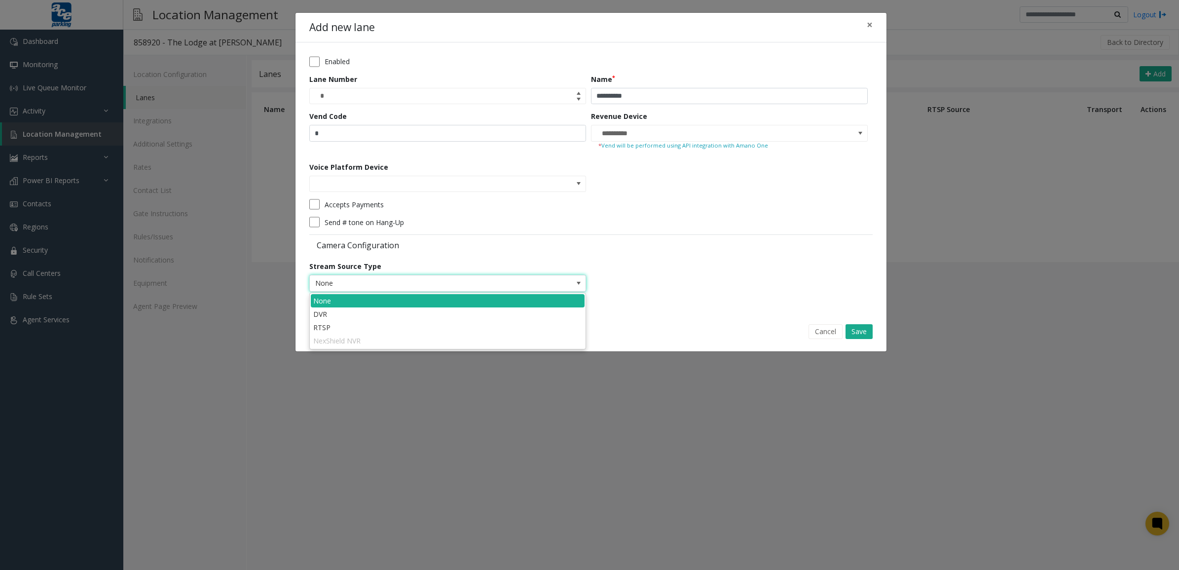
click at [455, 275] on span "None" at bounding box center [420, 283] width 221 height 16
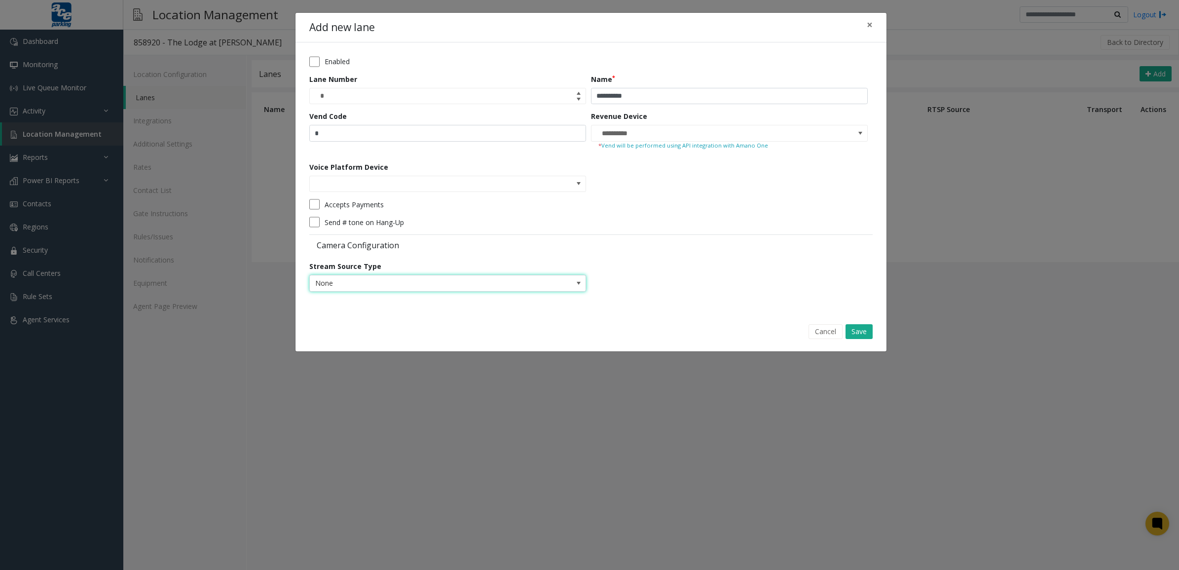
click at [546, 233] on form "**********" at bounding box center [590, 177] width 563 height 242
drag, startPoint x: 349, startPoint y: 135, endPoint x: 273, endPoint y: 138, distance: 76.6
click at [274, 138] on div "**********" at bounding box center [589, 285] width 1179 height 570
click at [861, 334] on button "Save" at bounding box center [859, 331] width 27 height 15
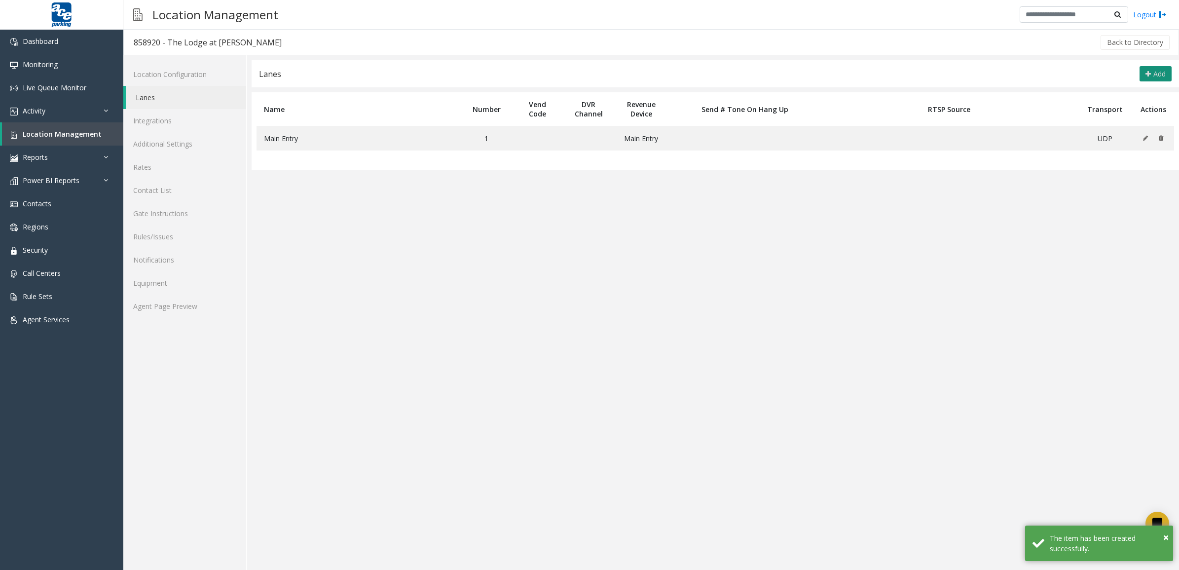
click at [1156, 72] on span "Add" at bounding box center [1160, 73] width 12 height 9
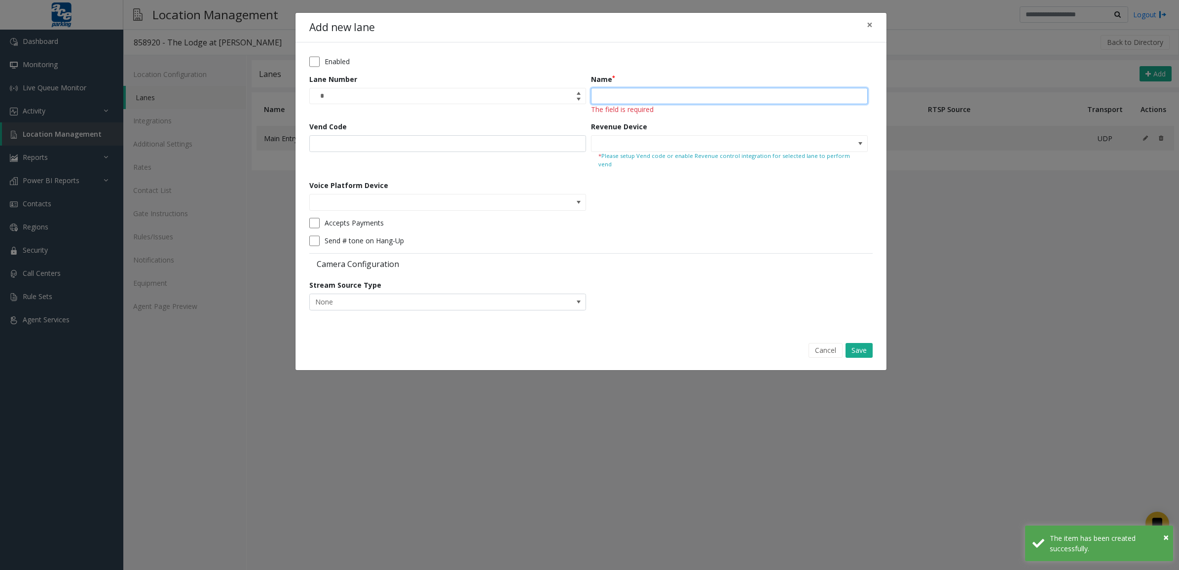
click at [618, 93] on input "Name" at bounding box center [729, 96] width 277 height 17
click at [608, 90] on input "Name" at bounding box center [729, 96] width 277 height 17
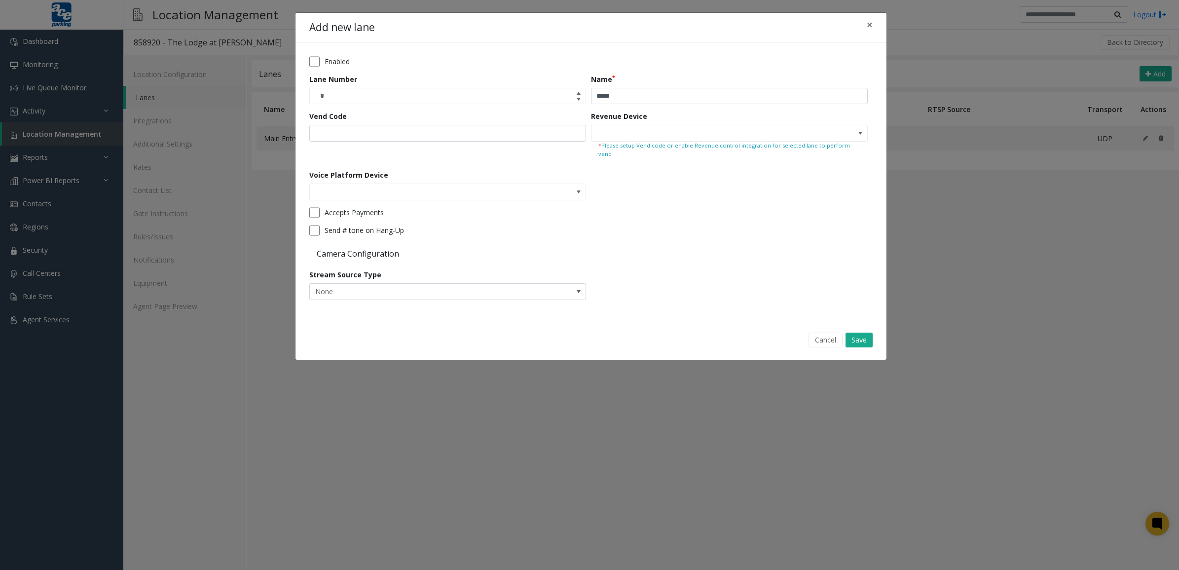
click at [613, 174] on form "Enabled Lane Number * Name **** Vend Code Revenue Device * Please setup Vend co…" at bounding box center [590, 181] width 563 height 251
click at [866, 134] on span at bounding box center [861, 133] width 14 height 16
click at [866, 133] on span at bounding box center [861, 133] width 14 height 16
click at [643, 99] on input "****" at bounding box center [729, 96] width 277 height 17
click at [857, 130] on span at bounding box center [860, 133] width 8 height 8
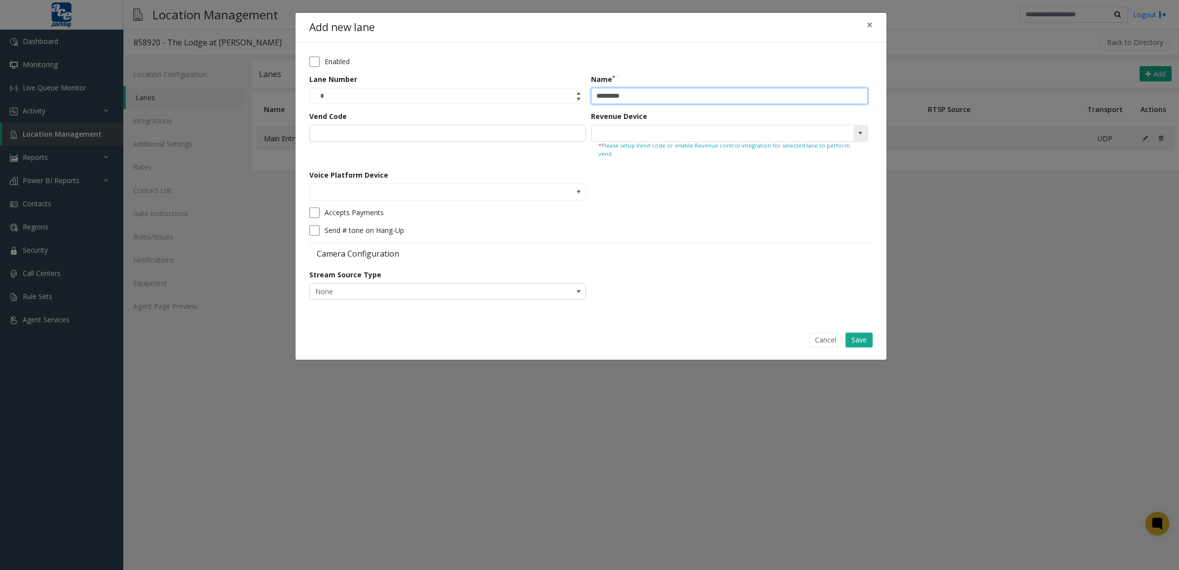
type input "*********"
click at [687, 150] on li "Main Exit" at bounding box center [730, 150] width 274 height 13
type input "*********"
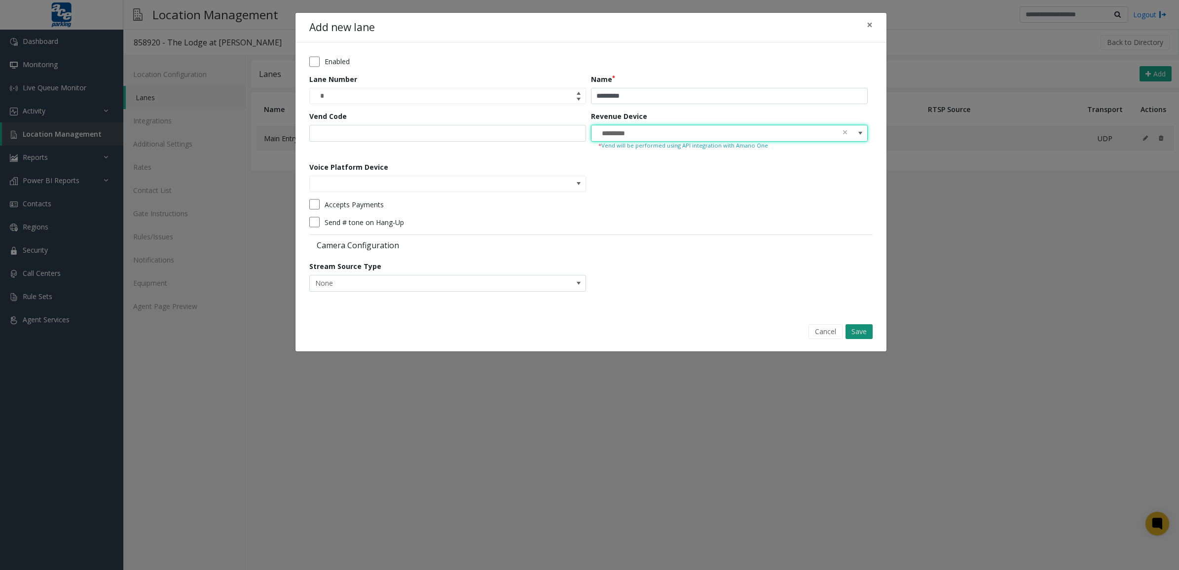
click at [865, 332] on button "Save" at bounding box center [859, 331] width 27 height 15
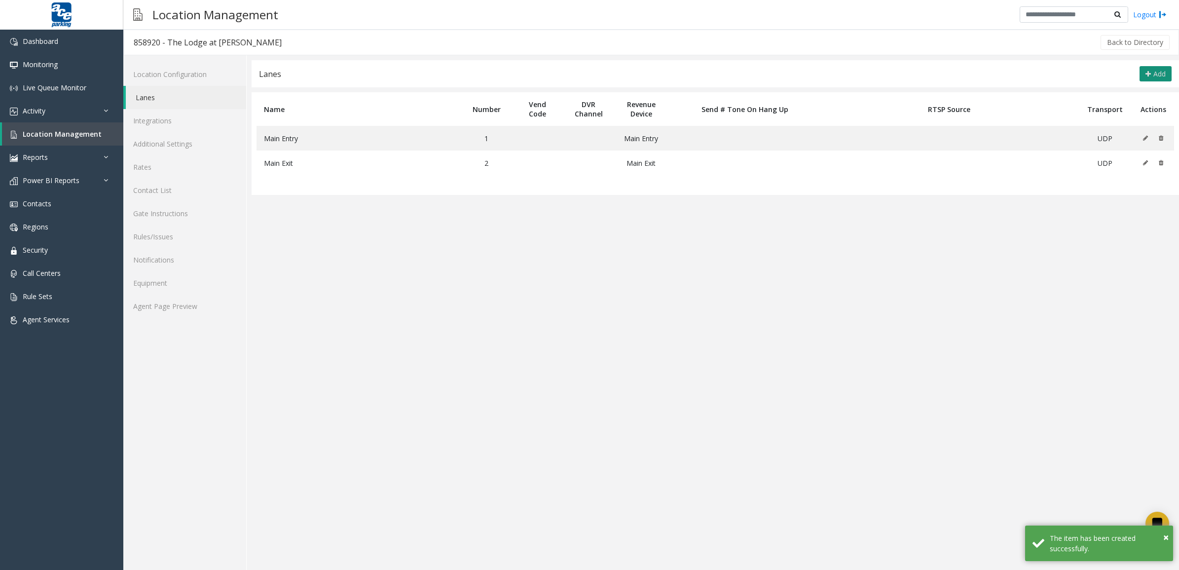
click at [1160, 70] on span "Add" at bounding box center [1160, 73] width 12 height 9
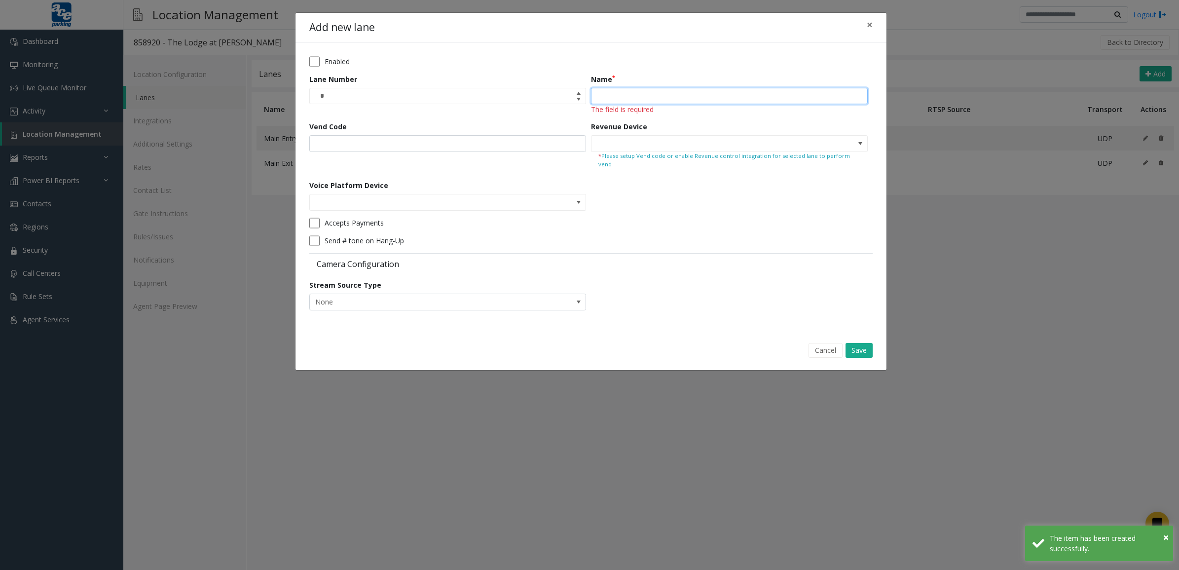
click at [657, 91] on input "Name" at bounding box center [729, 96] width 277 height 17
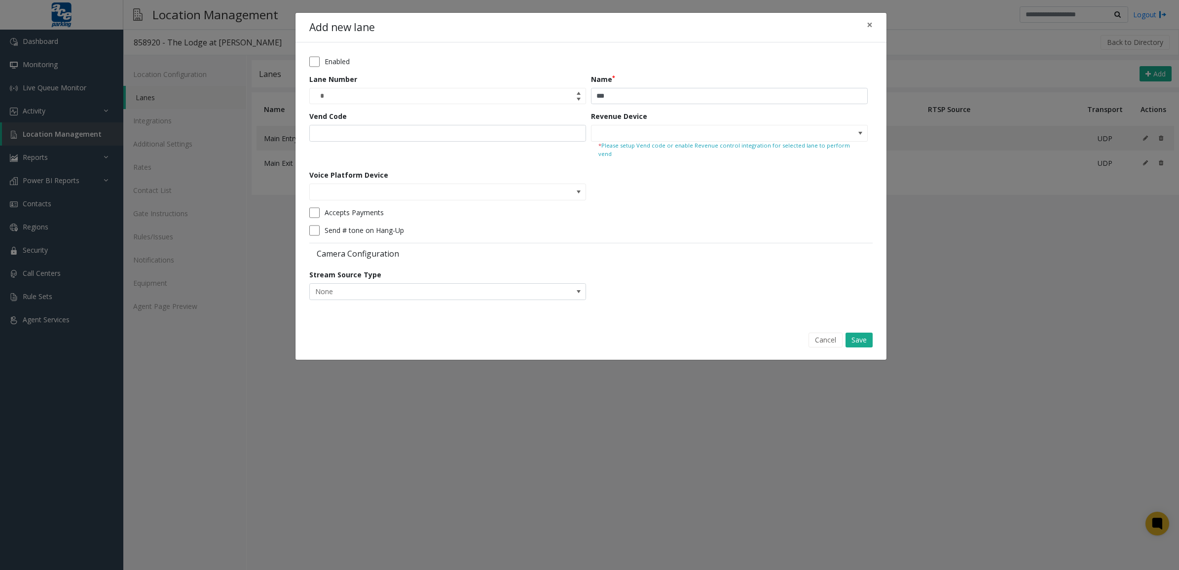
click at [602, 170] on form "Enabled Lane Number * Name *** Vend Code Revenue Device * Please setup Vend cod…" at bounding box center [590, 181] width 563 height 251
click at [864, 131] on span at bounding box center [861, 133] width 14 height 16
click at [603, 95] on input "***" at bounding box center [729, 96] width 277 height 17
type input "***"
click at [751, 184] on form "Enabled Lane Number * Name *** Vend Code Revenue Device * Please setup Vend cod…" at bounding box center [590, 181] width 563 height 251
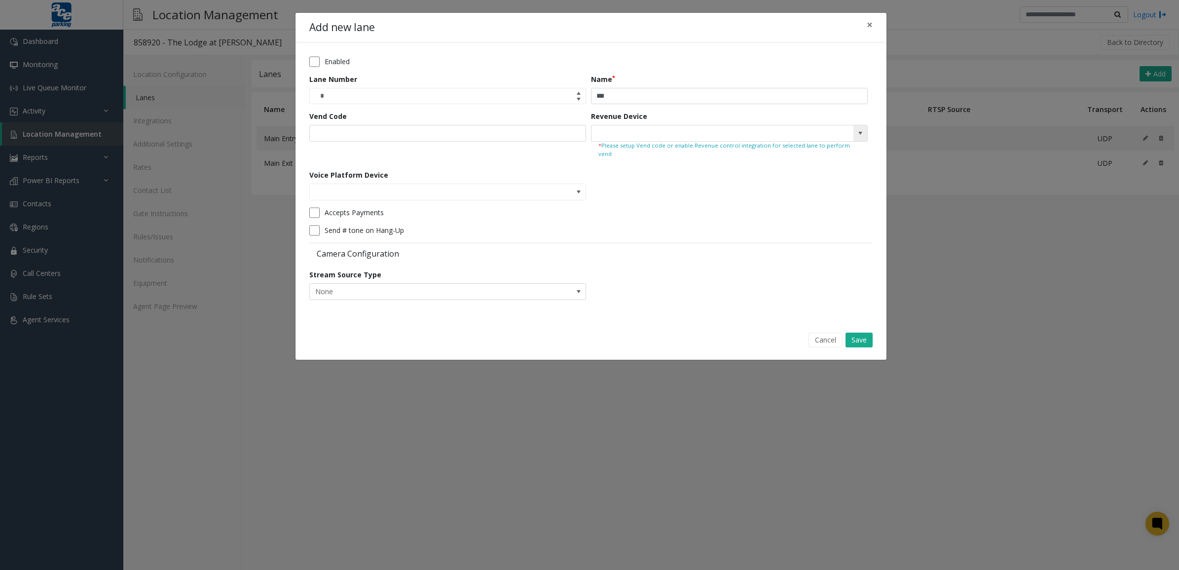
click at [852, 131] on kendo-searchbar at bounding box center [730, 133] width 276 height 16
click at [859, 133] on span at bounding box center [860, 133] width 8 height 8
drag, startPoint x: 627, startPoint y: 177, endPoint x: 685, endPoint y: 223, distance: 74.1
click at [627, 178] on li "POF" at bounding box center [730, 176] width 274 height 13
type input "***"
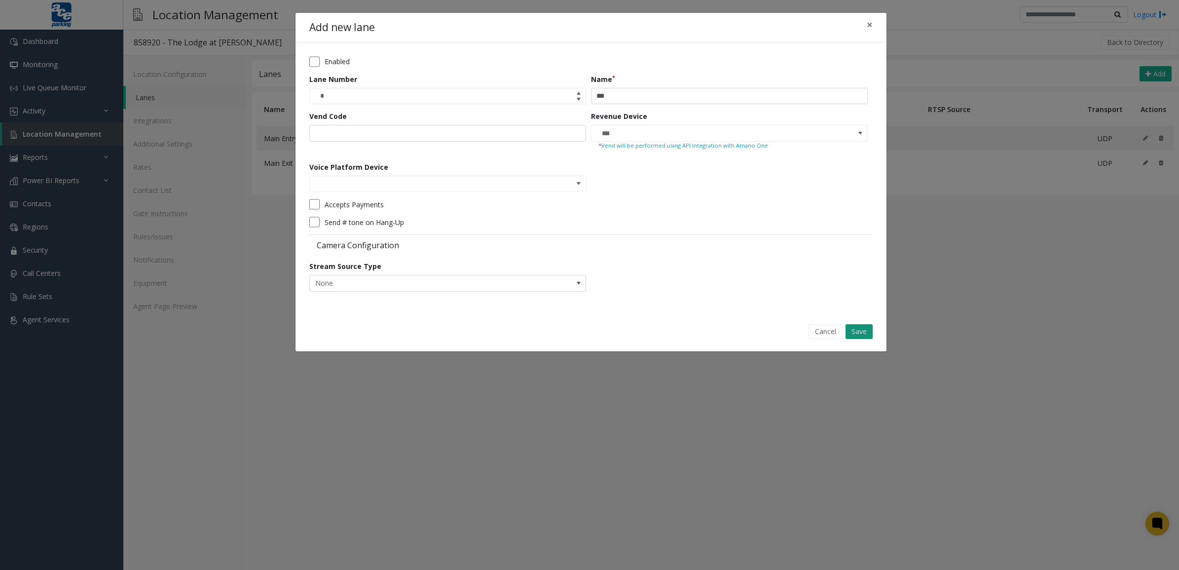
click at [862, 332] on button "Save" at bounding box center [859, 331] width 27 height 15
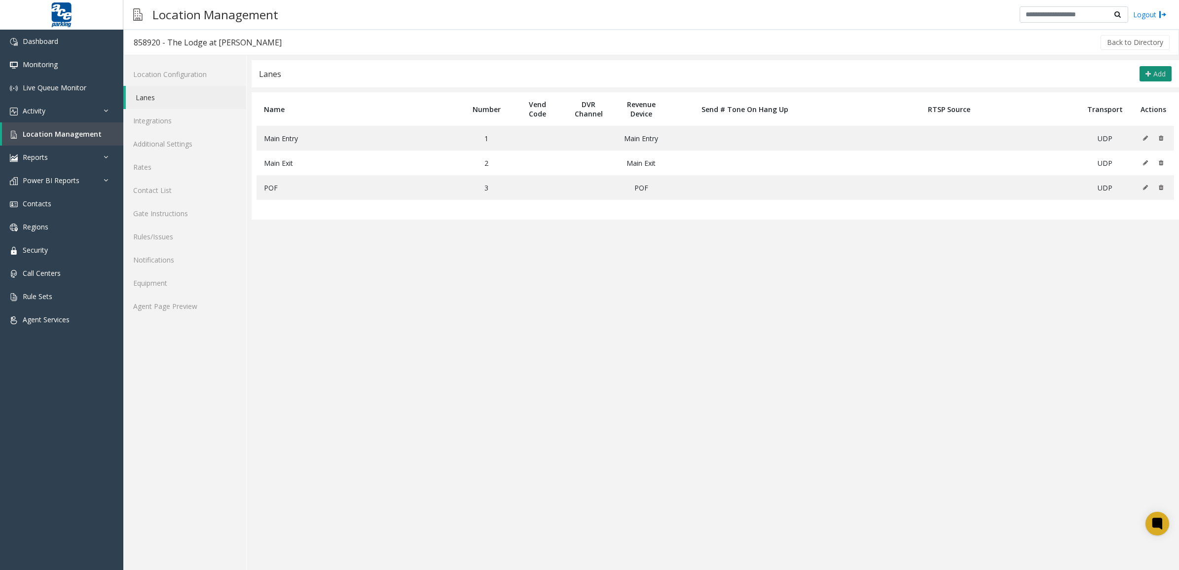
click at [1154, 76] on span "Add" at bounding box center [1160, 73] width 12 height 9
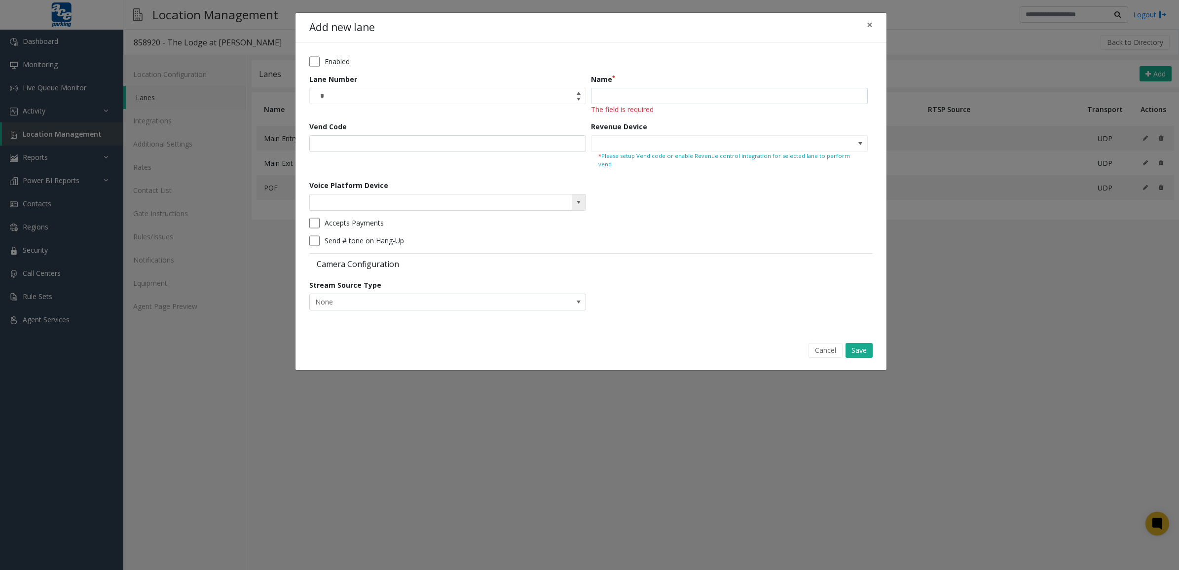
click at [575, 198] on span at bounding box center [579, 202] width 8 height 8
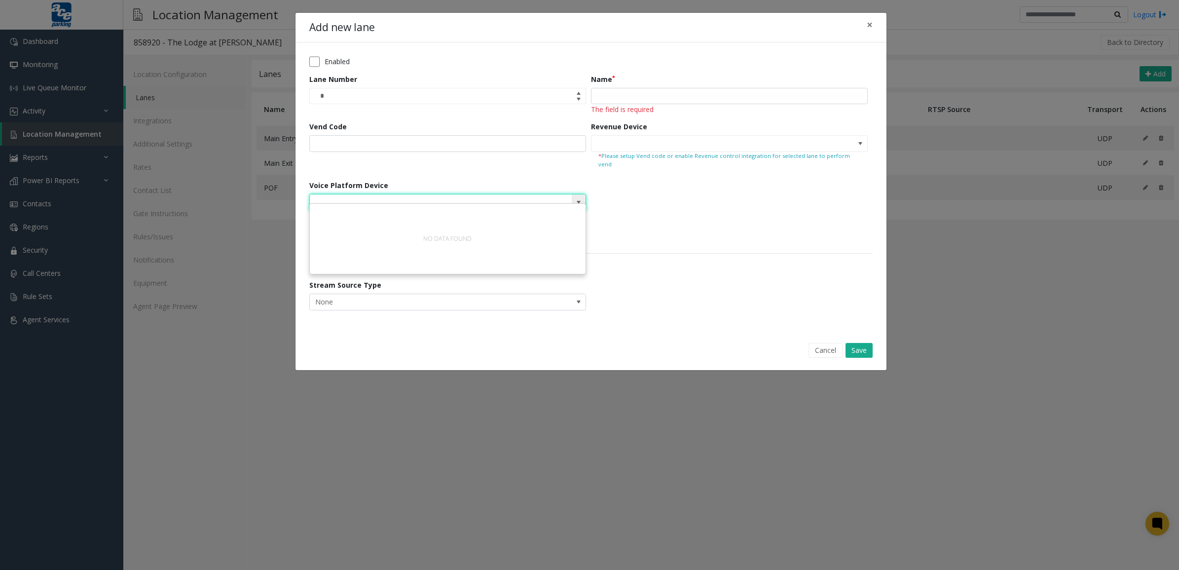
click at [580, 198] on span at bounding box center [579, 202] width 8 height 8
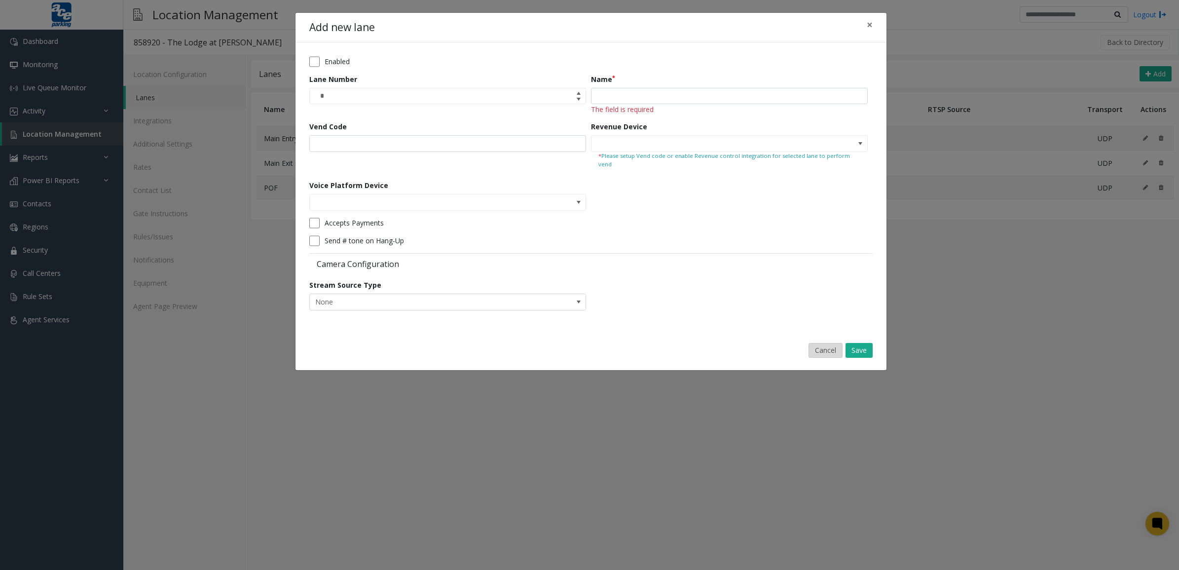
click at [818, 348] on button "Cancel" at bounding box center [826, 350] width 34 height 15
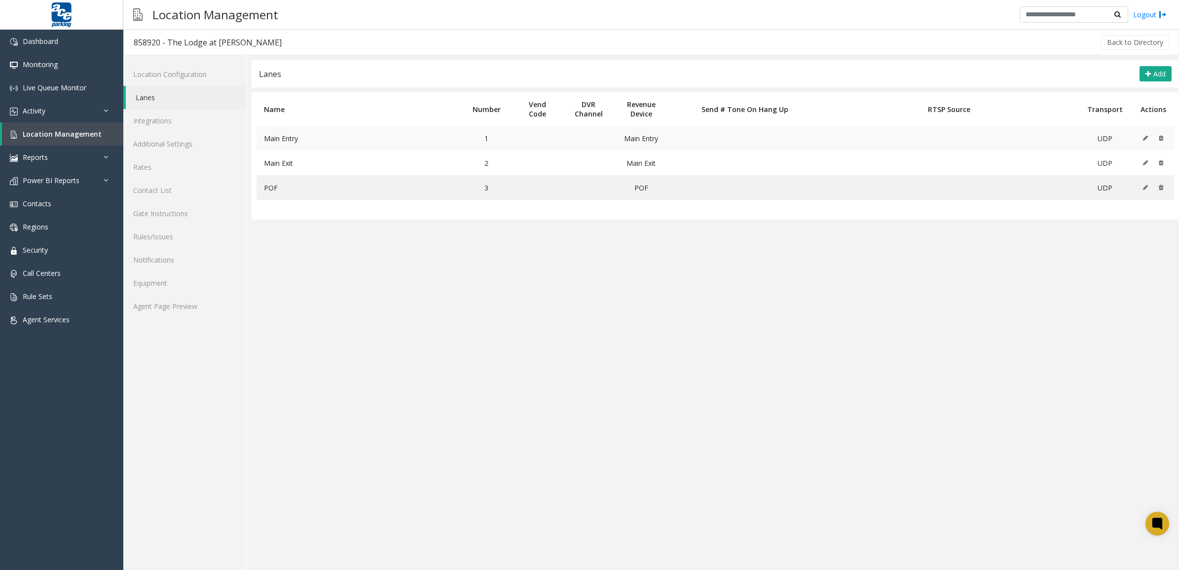
click at [1145, 139] on icon at bounding box center [1145, 138] width 5 height 6
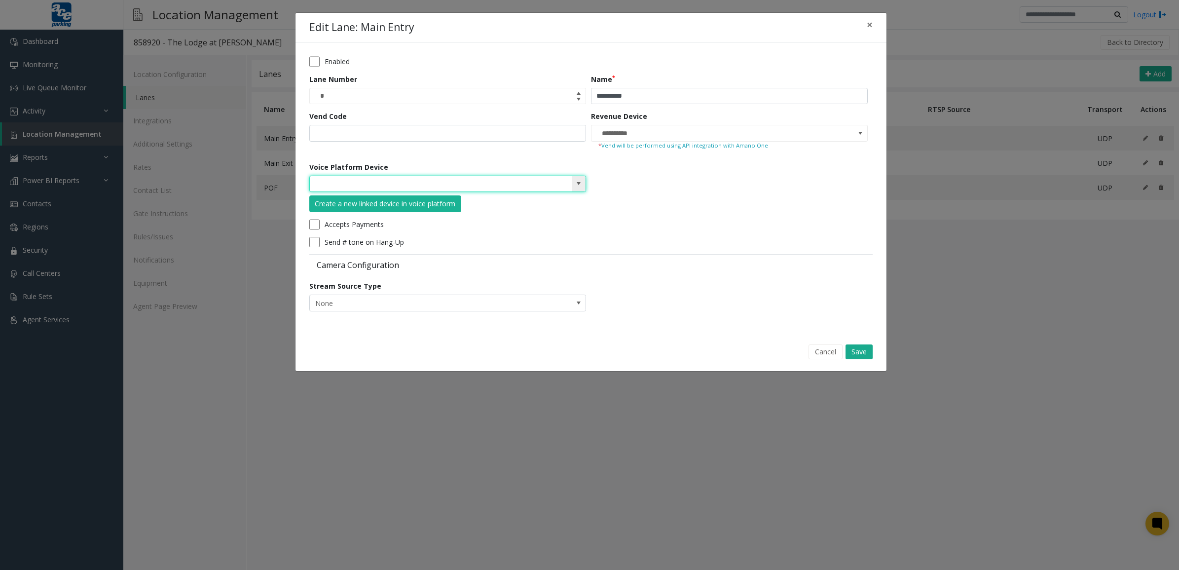
click at [396, 179] on input "NO DATA FOUND" at bounding box center [420, 184] width 221 height 16
click at [580, 195] on div "Create a new linked device in voice platform" at bounding box center [447, 194] width 277 height 37
click at [576, 184] on span at bounding box center [579, 184] width 8 height 8
click at [829, 358] on button "Cancel" at bounding box center [826, 351] width 34 height 15
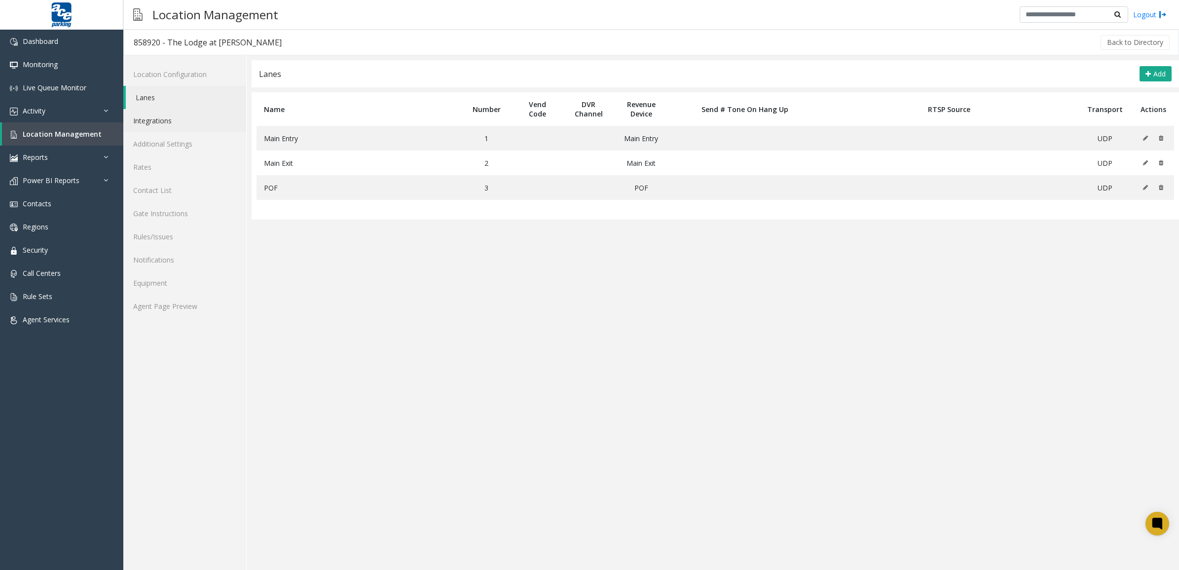
click at [190, 126] on link "Integrations" at bounding box center [184, 120] width 123 height 23
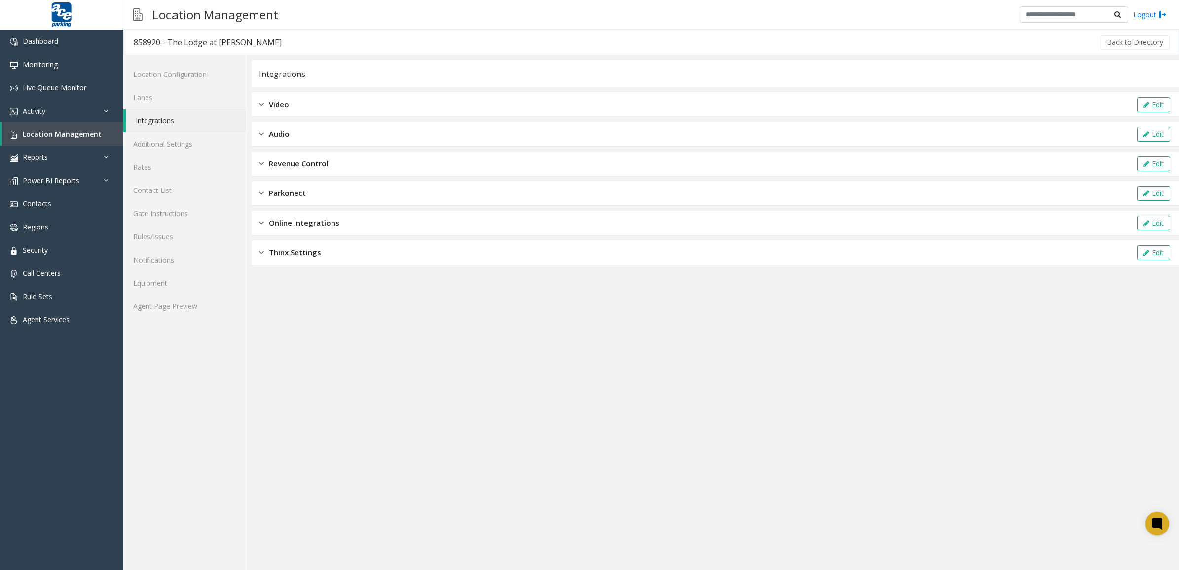
click at [373, 223] on div "Online Integrations Edit" at bounding box center [716, 223] width 928 height 25
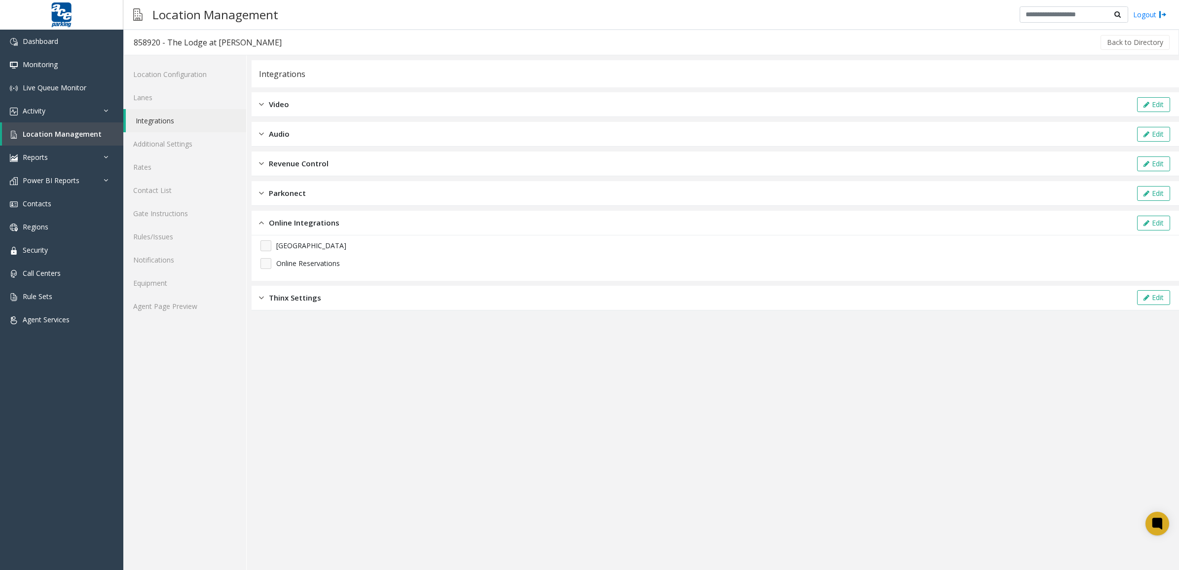
click at [378, 227] on div "Online Integrations Edit" at bounding box center [716, 223] width 928 height 25
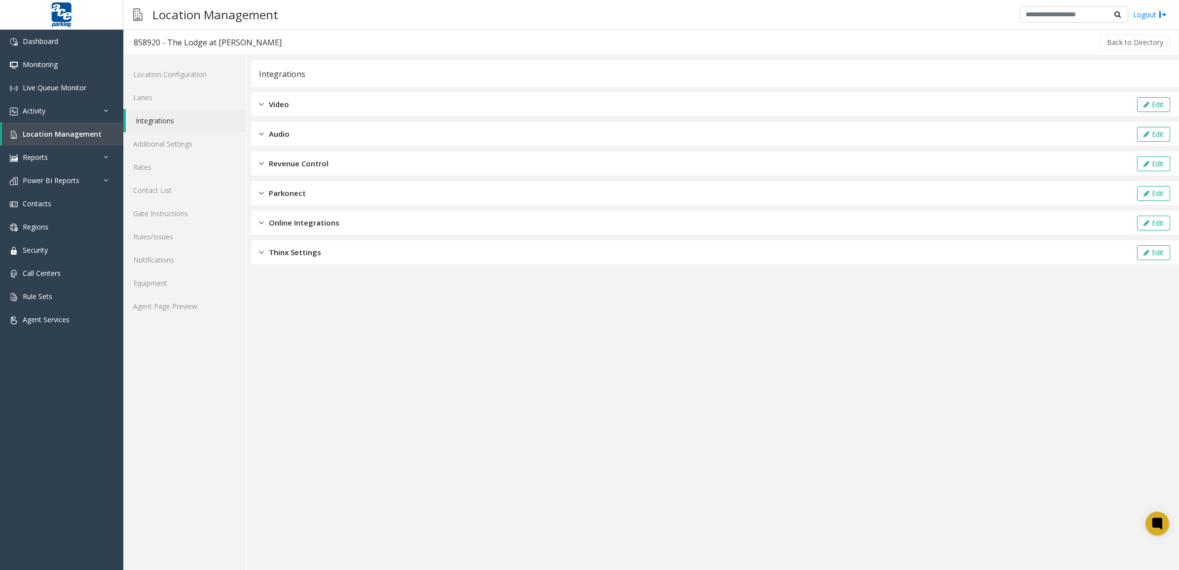
click at [375, 191] on div "Parkonect Edit" at bounding box center [716, 193] width 928 height 25
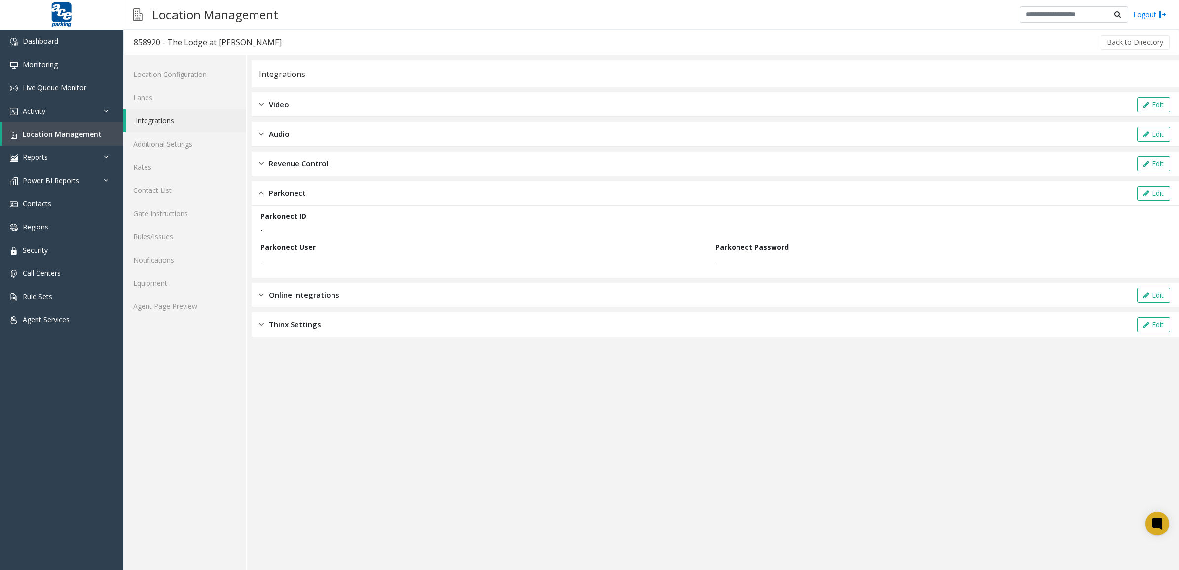
click at [380, 195] on div "Parkonect Edit" at bounding box center [716, 193] width 928 height 25
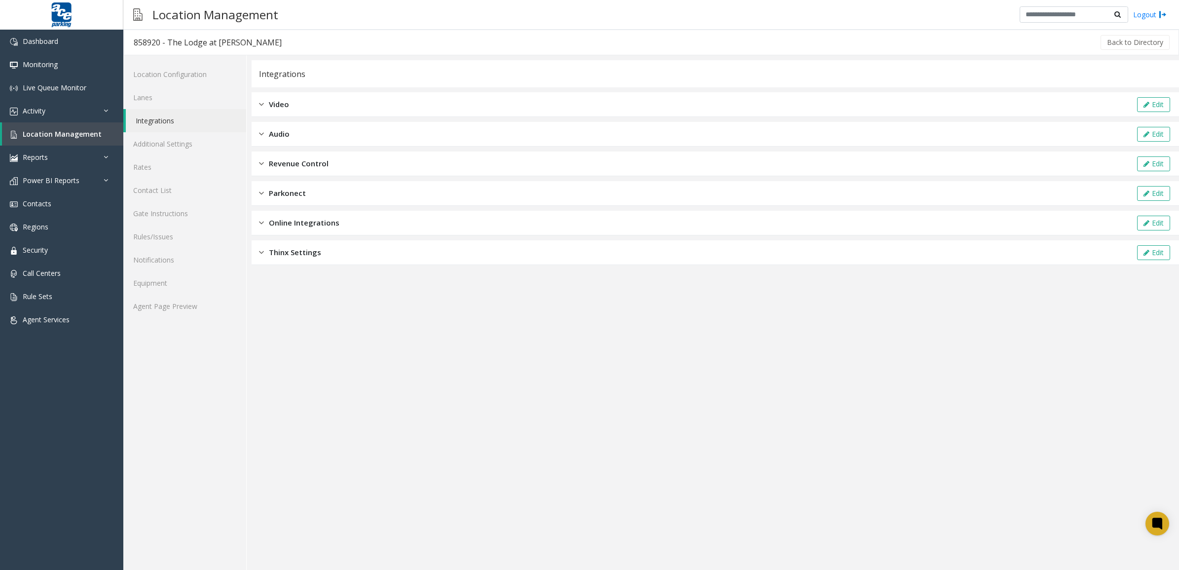
click at [383, 157] on div "Revenue Control Edit" at bounding box center [716, 163] width 928 height 25
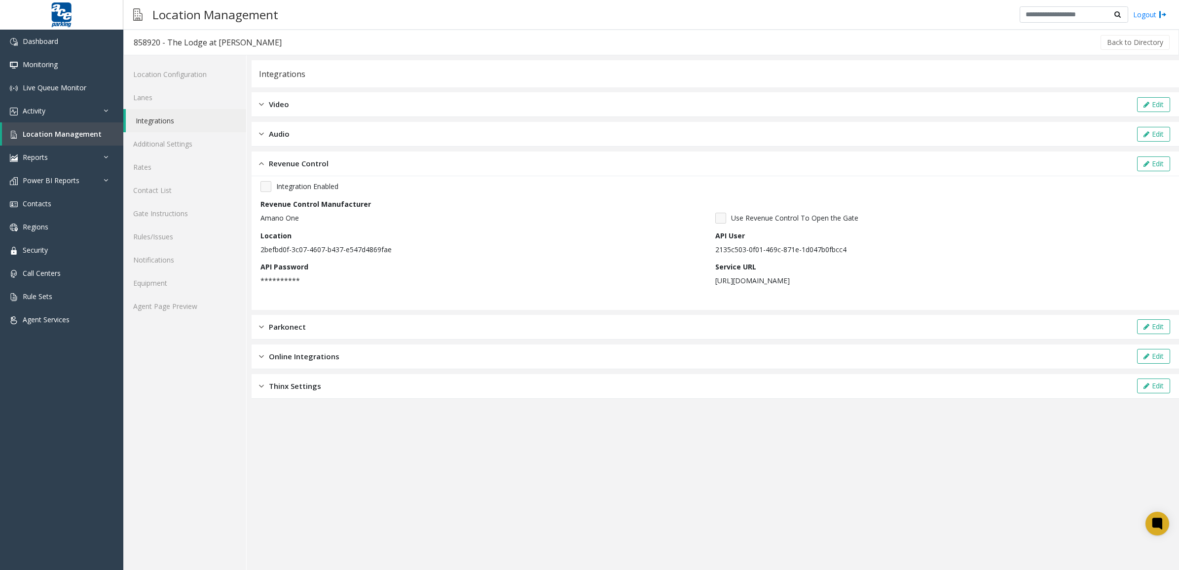
click at [324, 155] on div "Revenue Control Edit" at bounding box center [716, 163] width 928 height 25
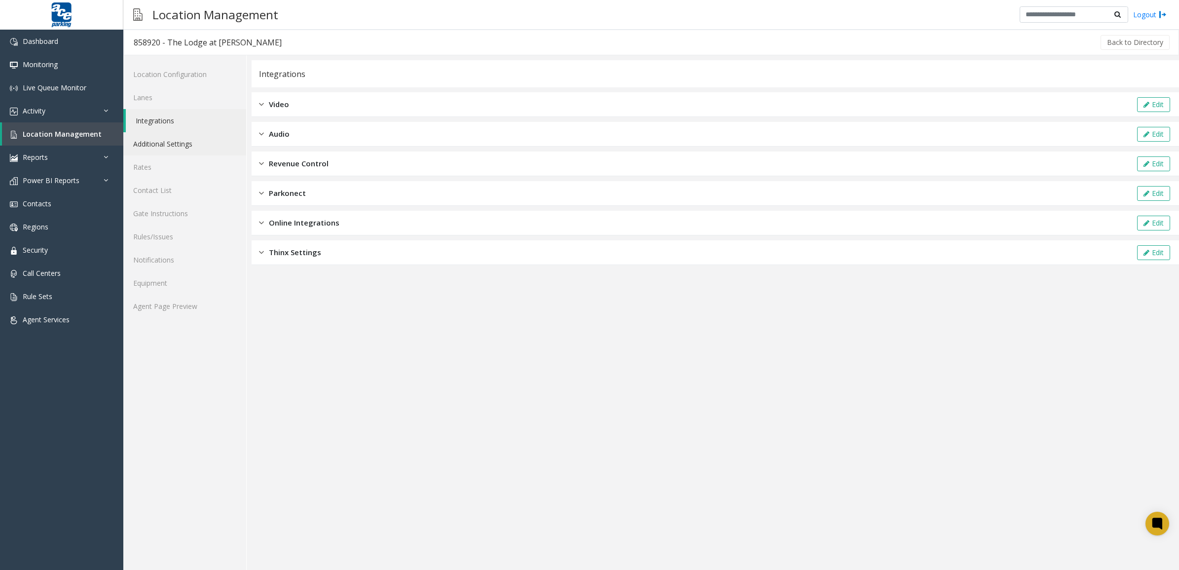
click at [178, 136] on link "Additional Settings" at bounding box center [184, 143] width 123 height 23
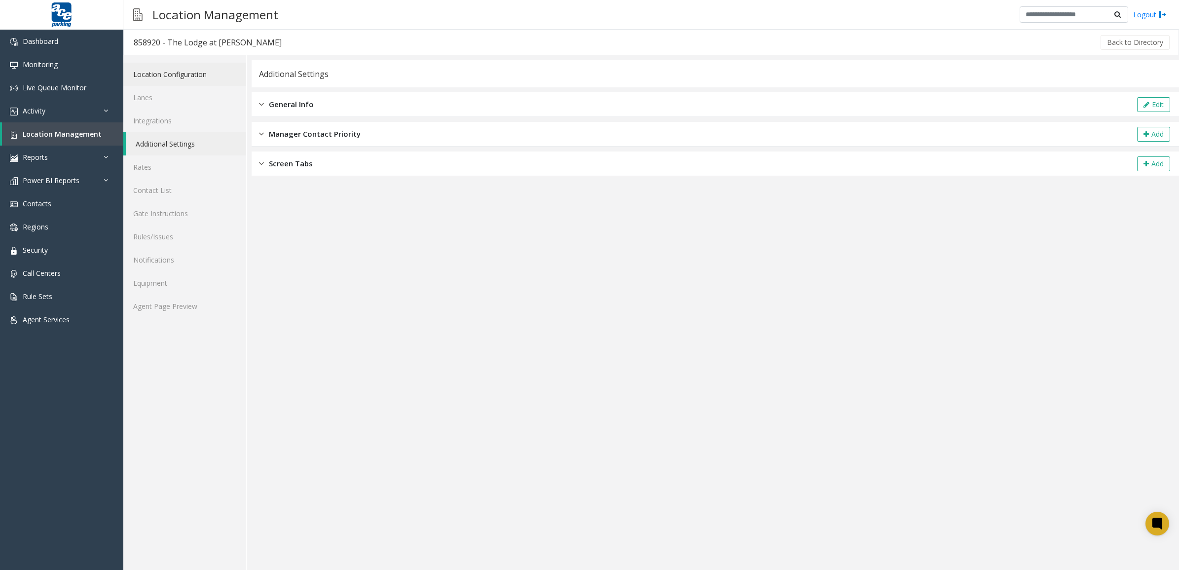
click at [179, 77] on link "Location Configuration" at bounding box center [184, 74] width 123 height 23
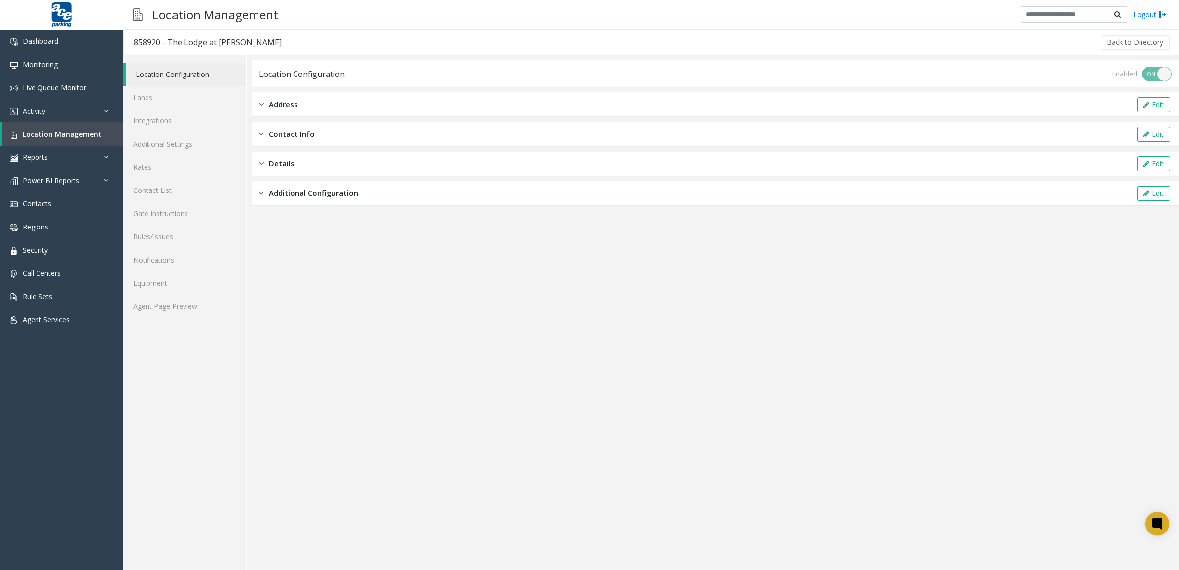
click at [349, 205] on div "Additional Configuration Edit" at bounding box center [716, 193] width 928 height 25
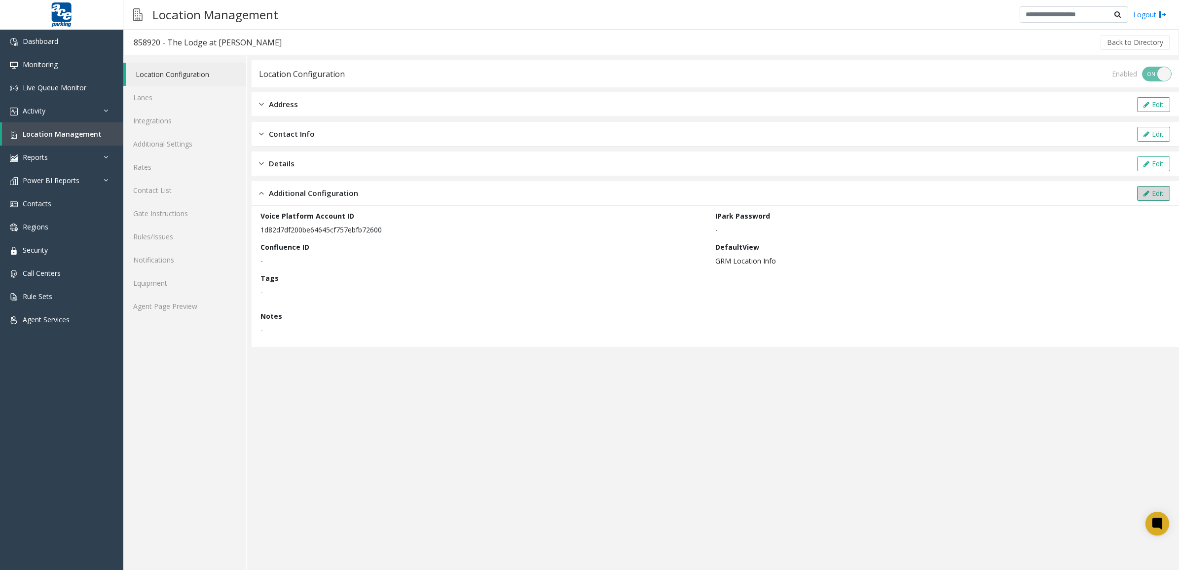
click at [1158, 191] on button "Edit" at bounding box center [1153, 193] width 33 height 15
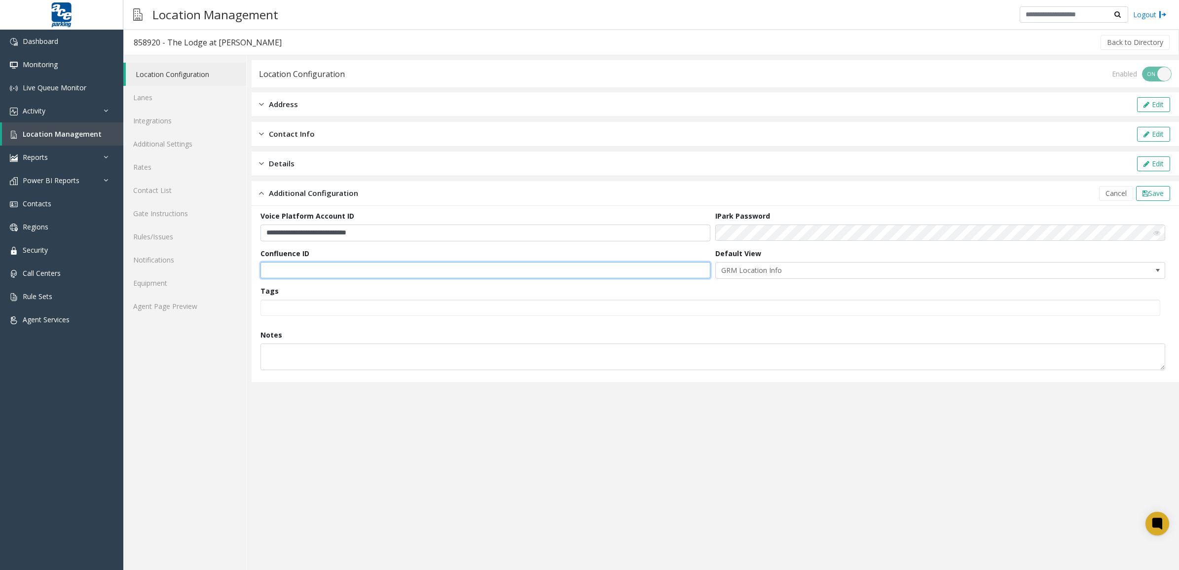
click at [369, 265] on input "text" at bounding box center [486, 270] width 450 height 17
click at [694, 274] on input "text" at bounding box center [486, 270] width 450 height 17
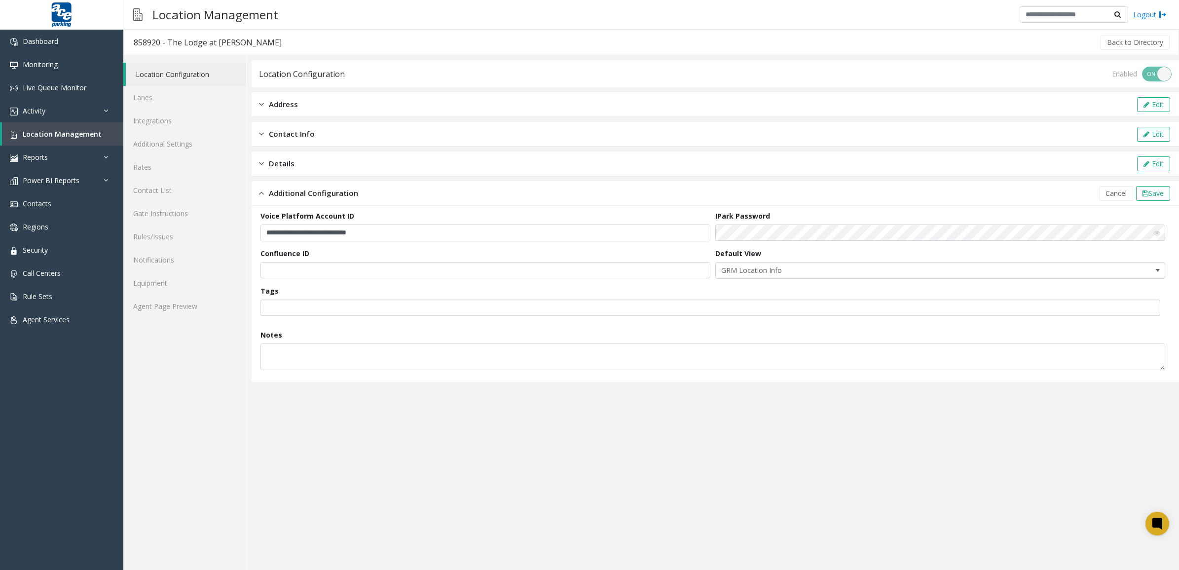
click at [709, 307] on div at bounding box center [711, 307] width 900 height 16
click at [774, 272] on span "GRM Location Info" at bounding box center [895, 270] width 359 height 16
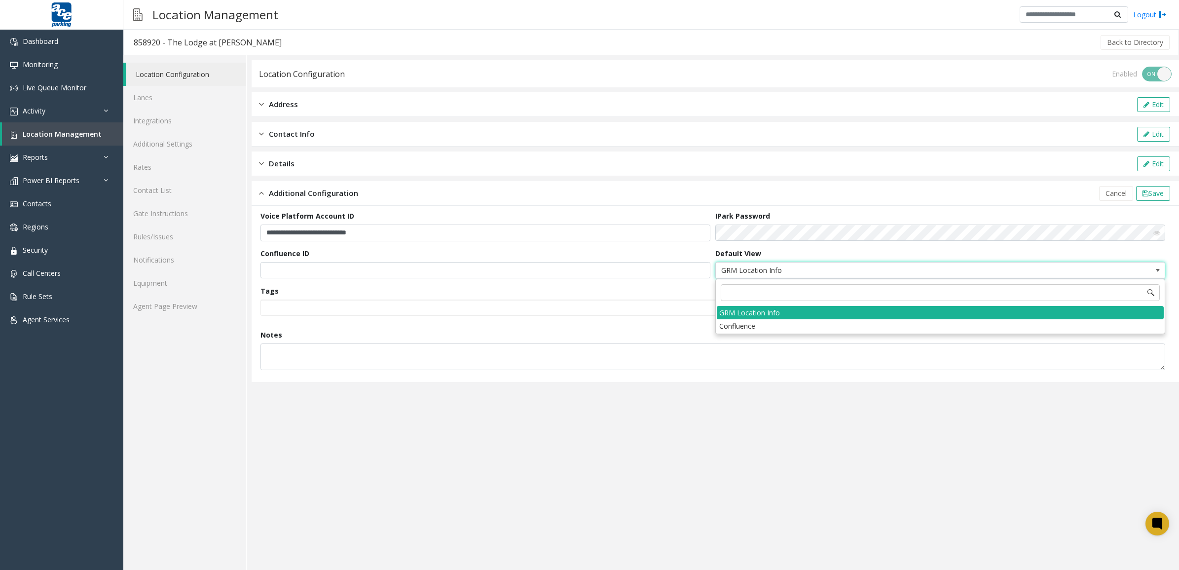
click at [772, 272] on span "GRM Location Info" at bounding box center [895, 270] width 359 height 16
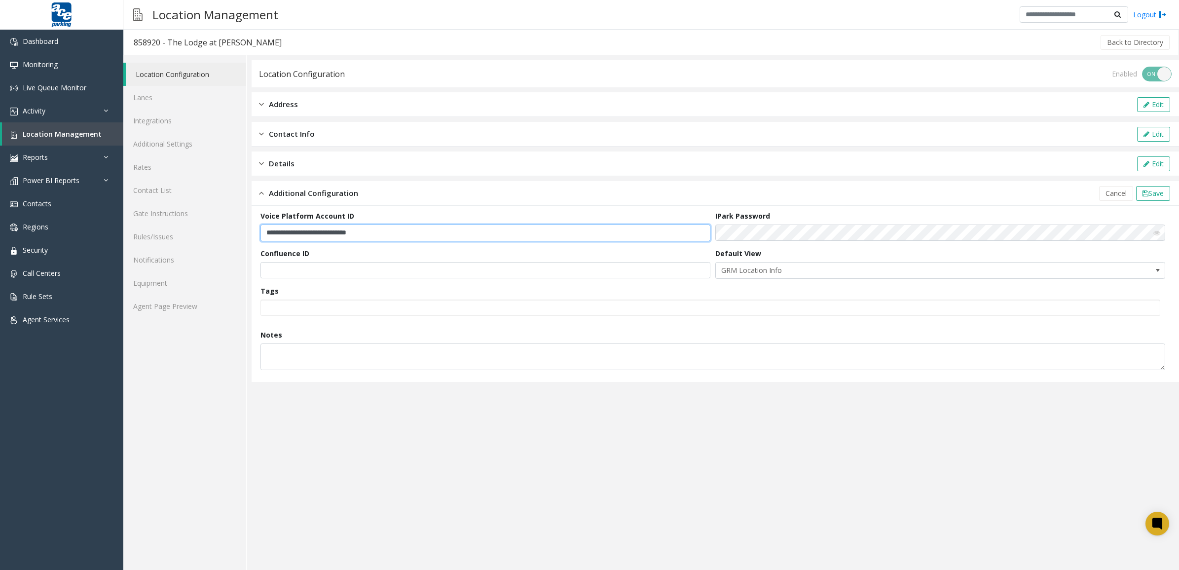
click at [424, 233] on input "**********" at bounding box center [486, 232] width 450 height 17
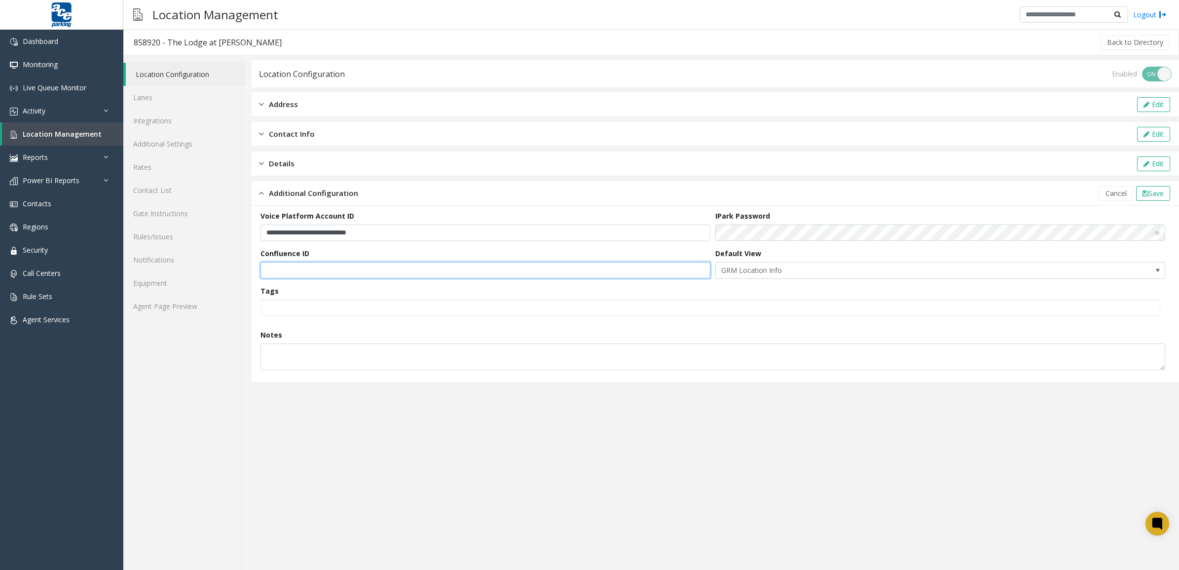
click at [368, 265] on input "text" at bounding box center [486, 270] width 450 height 17
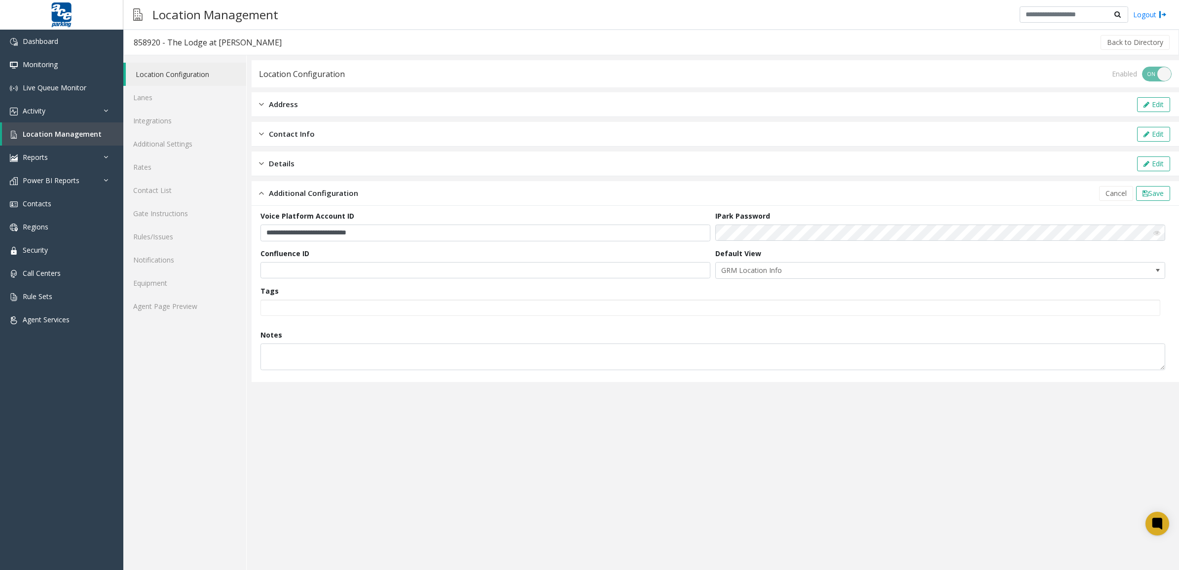
click at [625, 168] on div "Details Edit" at bounding box center [716, 163] width 928 height 25
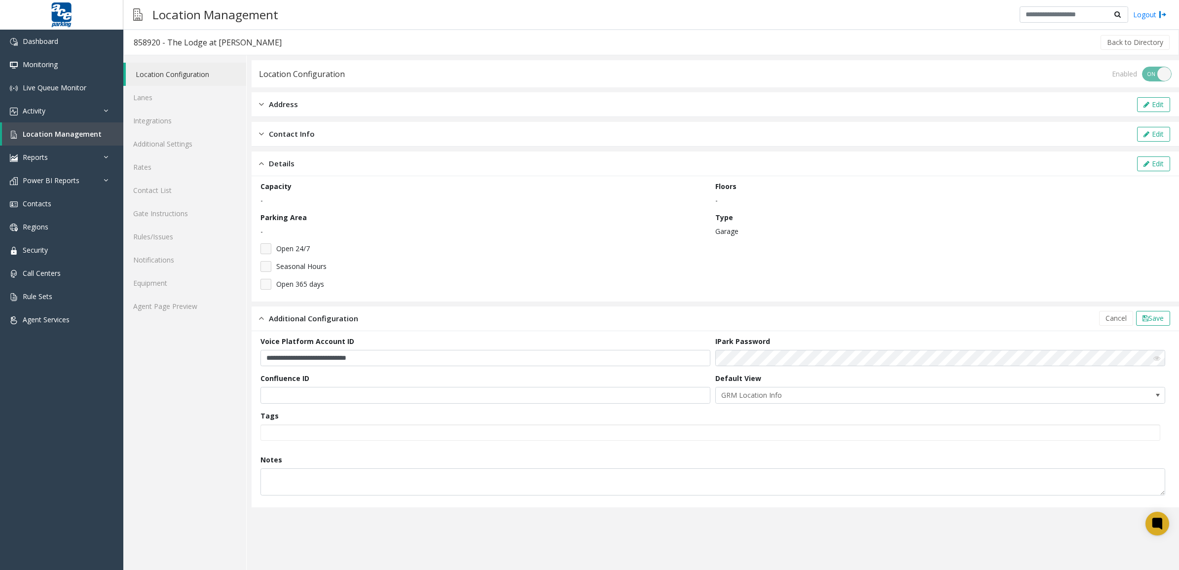
click at [424, 160] on div "Details Edit" at bounding box center [716, 163] width 928 height 25
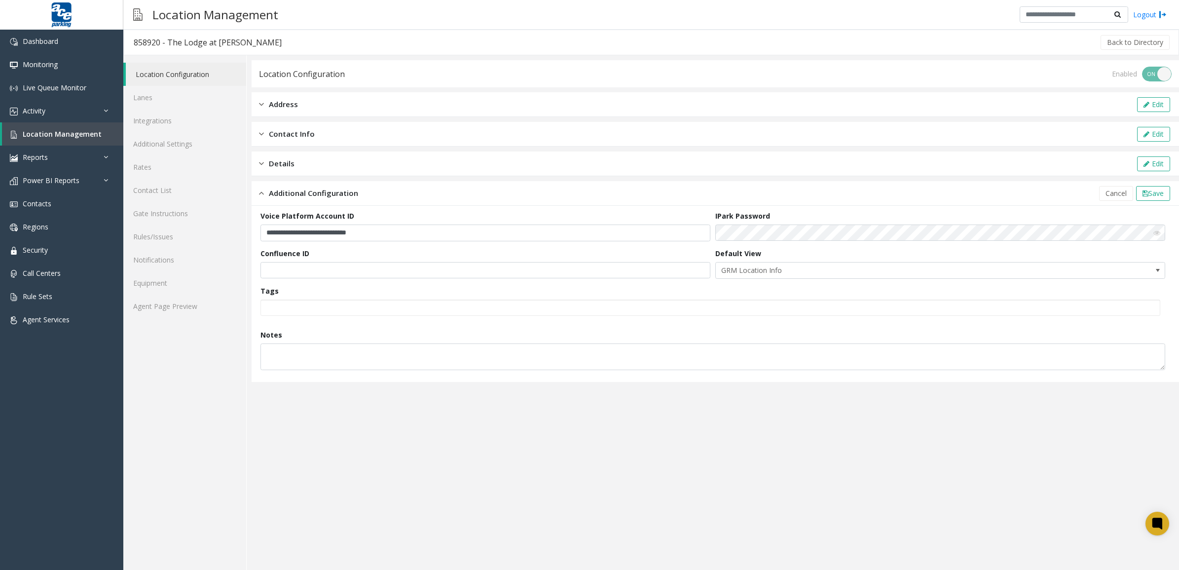
click at [802, 280] on form "**********" at bounding box center [716, 294] width 910 height 166
click at [808, 269] on span "GRM Location Info" at bounding box center [895, 270] width 359 height 16
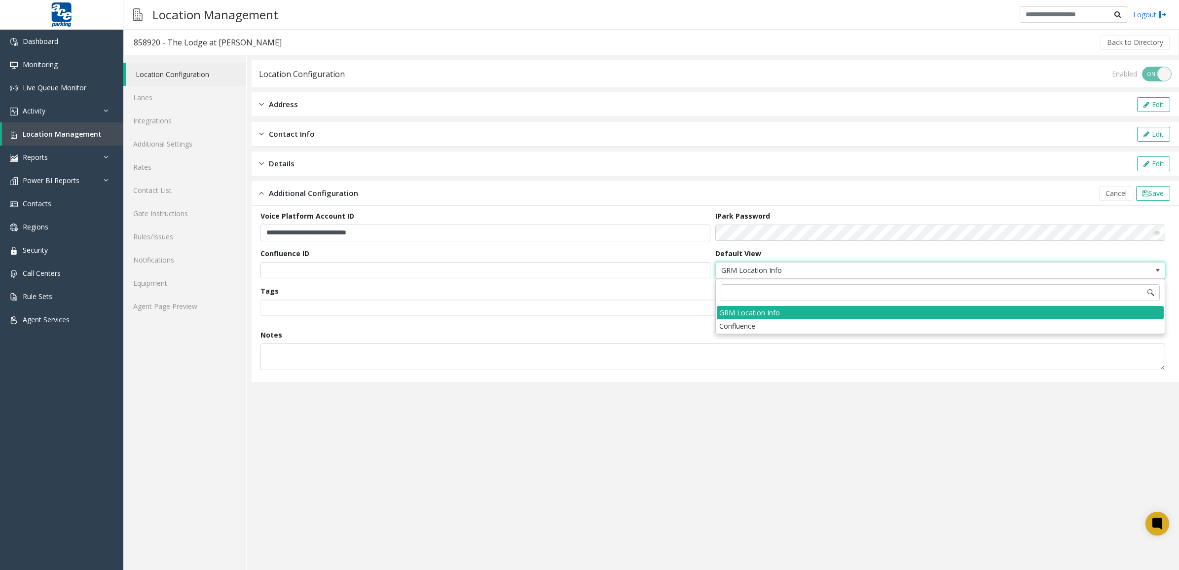
click at [807, 268] on span "GRM Location Info" at bounding box center [895, 270] width 359 height 16
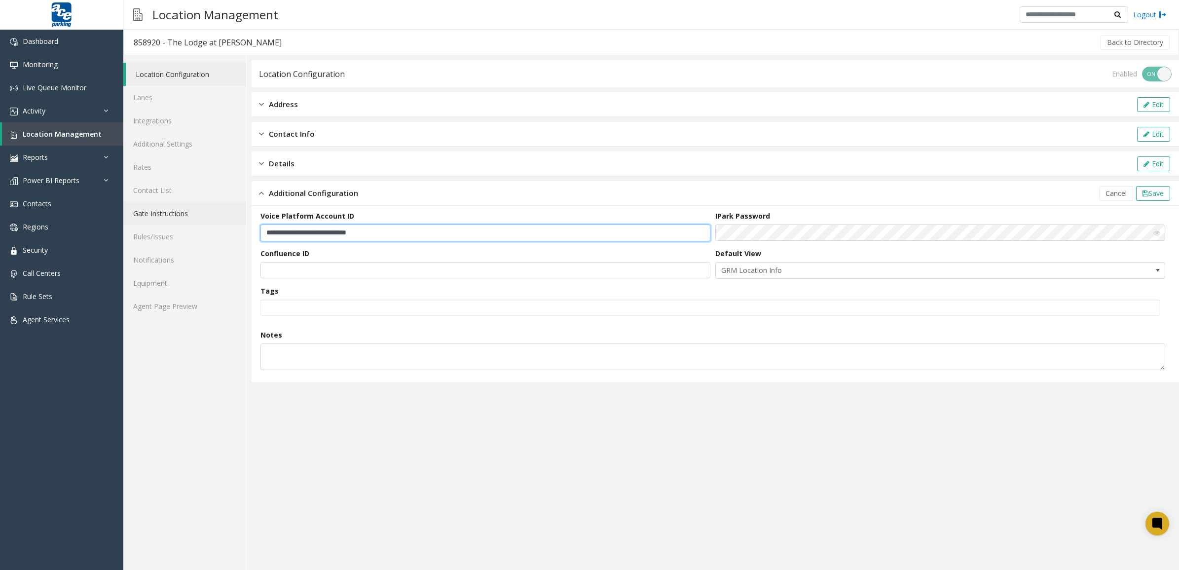
drag, startPoint x: 372, startPoint y: 228, endPoint x: 184, endPoint y: 215, distance: 188.0
click at [184, 215] on div "**********" at bounding box center [651, 312] width 1056 height 515
drag, startPoint x: 607, startPoint y: 473, endPoint x: 788, endPoint y: 439, distance: 184.6
click at [607, 473] on app-location-configuration "**********" at bounding box center [716, 315] width 928 height 510
click at [1156, 197] on span "Save" at bounding box center [1156, 192] width 15 height 9
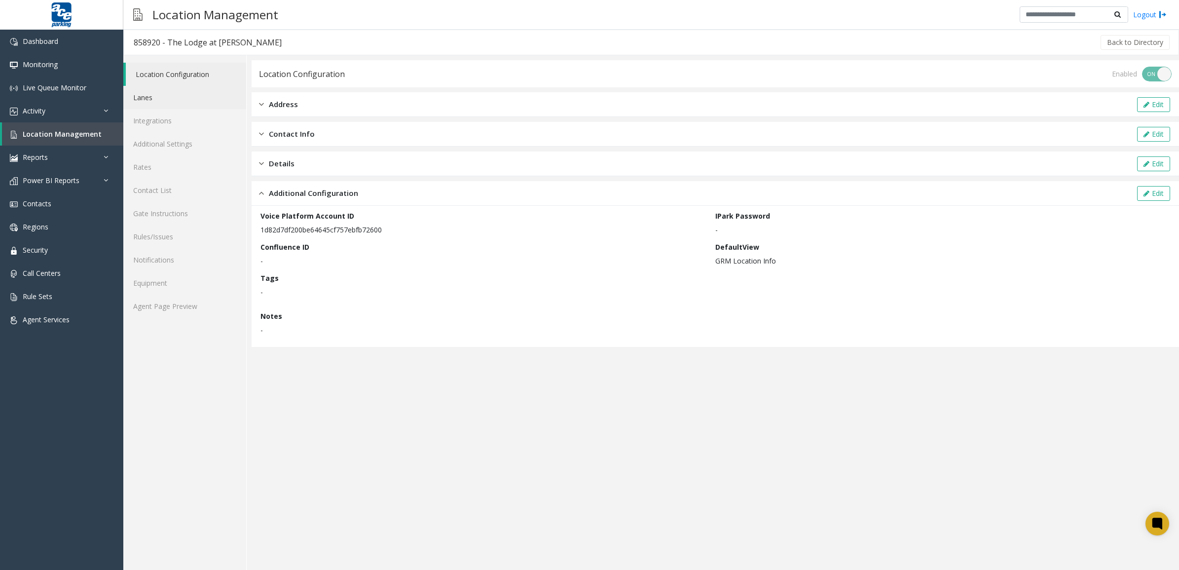
click at [165, 87] on link "Lanes" at bounding box center [184, 97] width 123 height 23
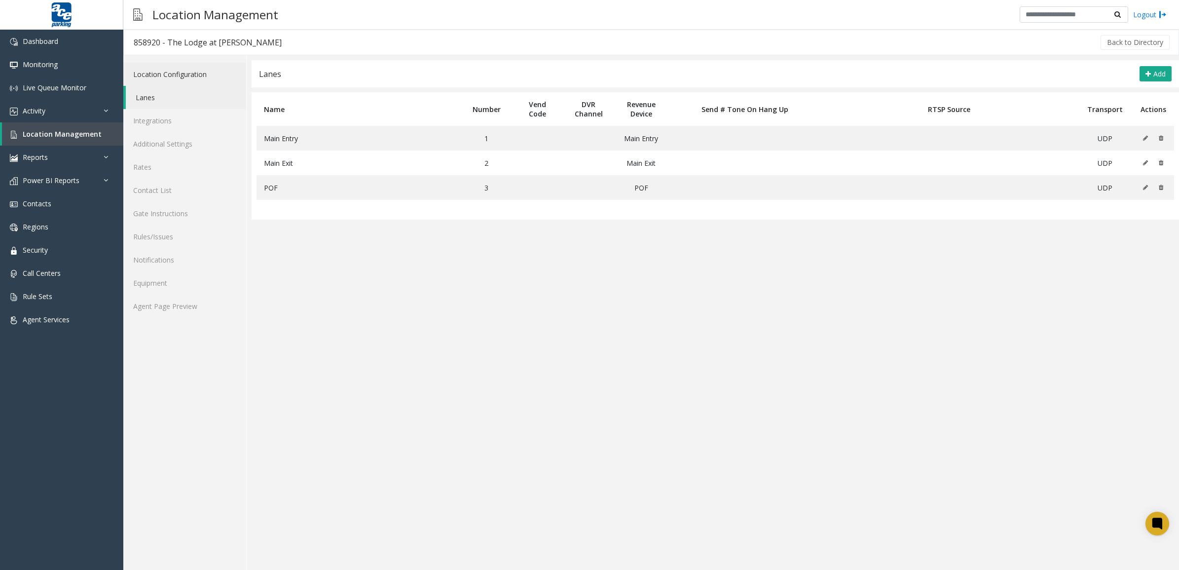
drag, startPoint x: 206, startPoint y: 75, endPoint x: 215, endPoint y: 82, distance: 10.9
click at [206, 75] on link "Location Configuration" at bounding box center [184, 74] width 123 height 23
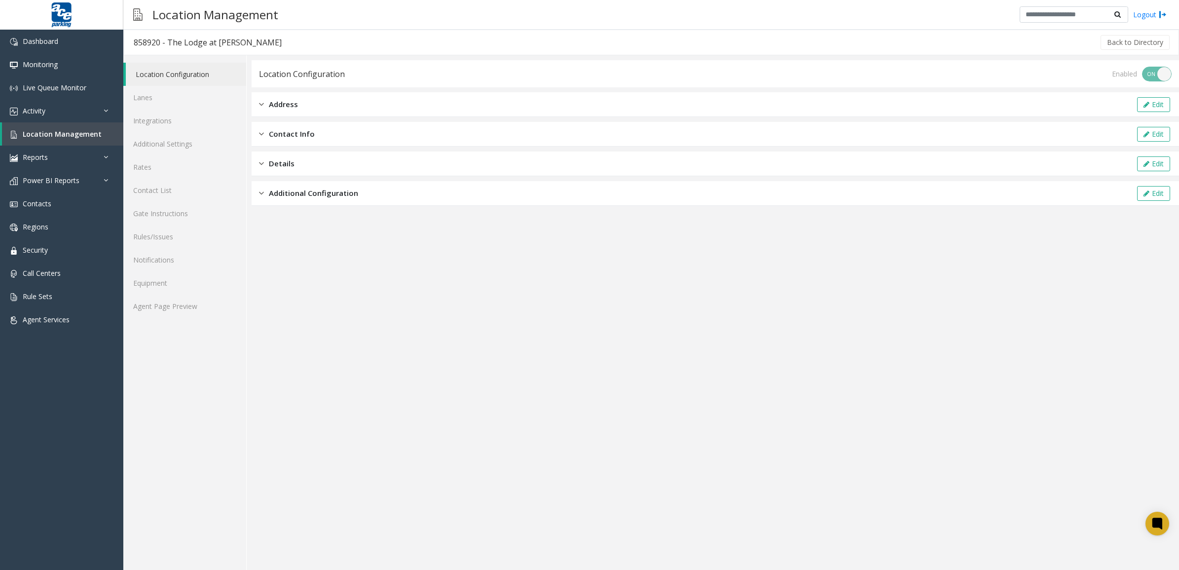
click at [352, 187] on span "Additional Configuration" at bounding box center [313, 192] width 89 height 11
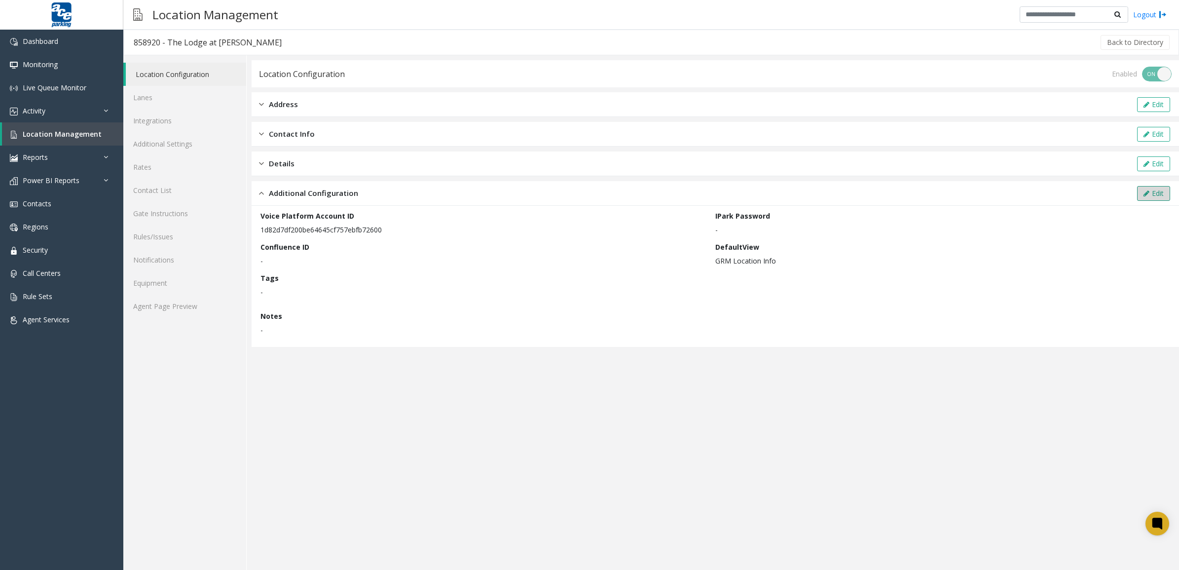
click at [1161, 190] on button "Edit" at bounding box center [1153, 193] width 33 height 15
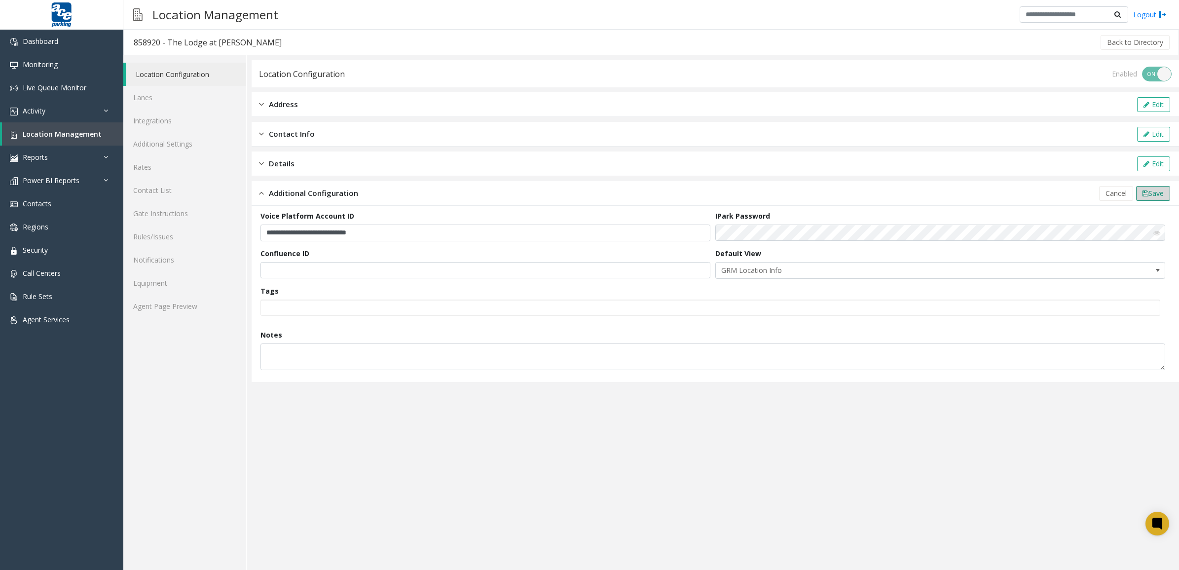
click at [1163, 191] on span "Save" at bounding box center [1156, 192] width 15 height 9
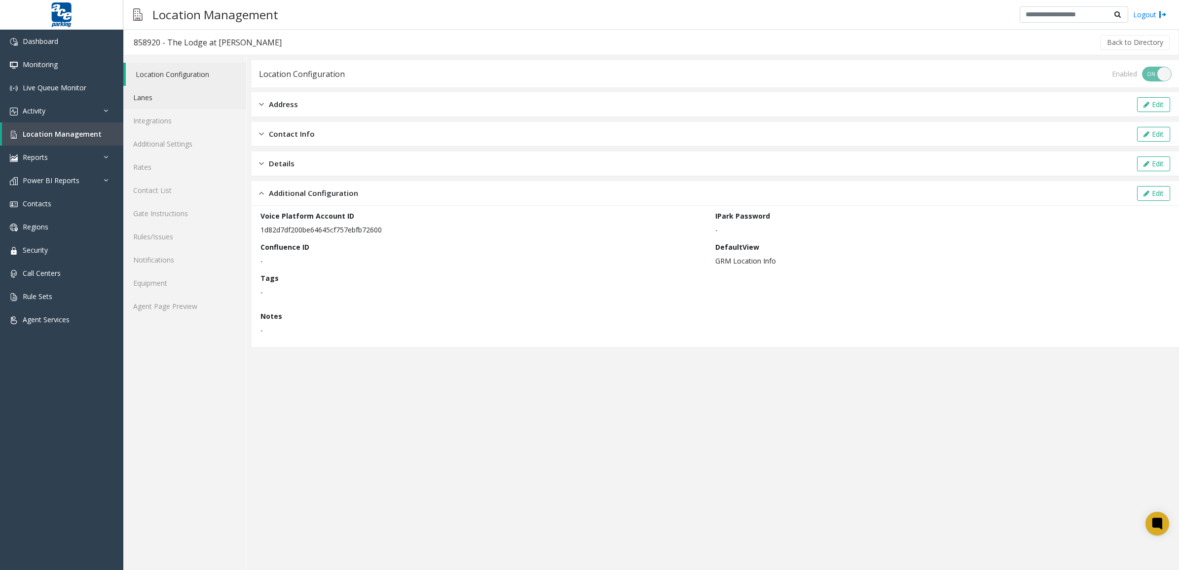
click at [142, 99] on link "Lanes" at bounding box center [184, 97] width 123 height 23
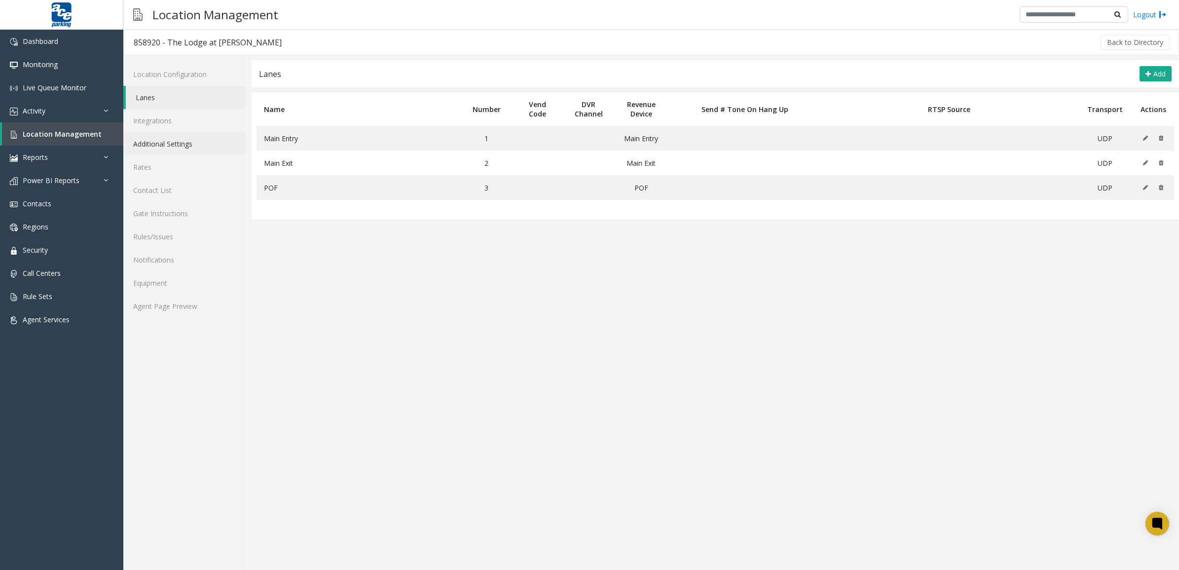
click at [198, 141] on link "Additional Settings" at bounding box center [184, 143] width 123 height 23
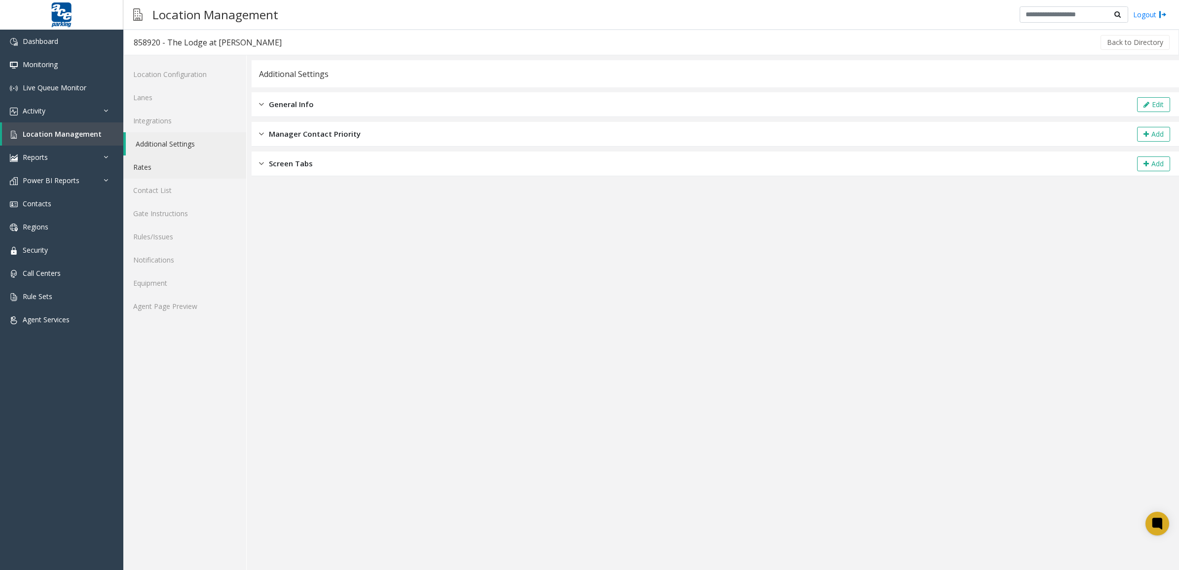
click at [190, 173] on link "Rates" at bounding box center [184, 166] width 123 height 23
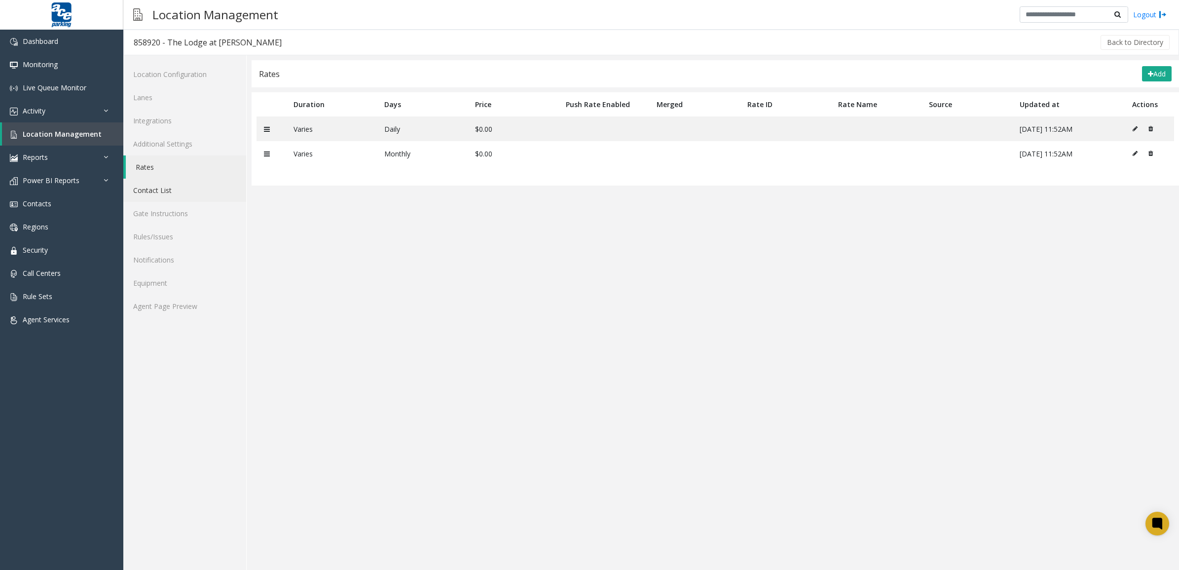
click at [190, 188] on link "Contact List" at bounding box center [184, 190] width 123 height 23
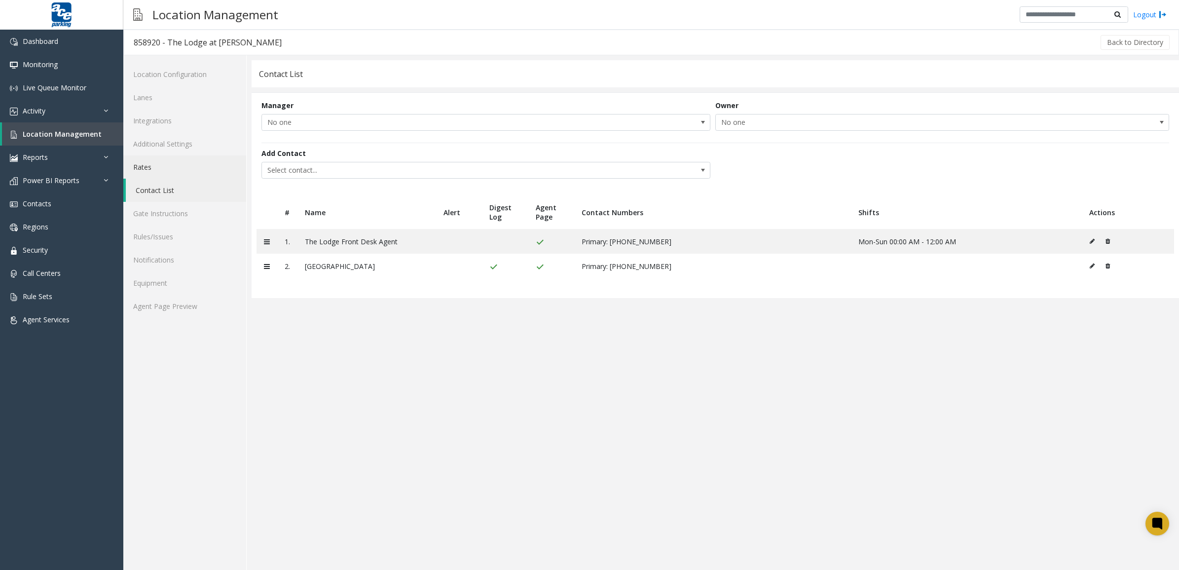
click at [187, 164] on link "Rates" at bounding box center [184, 166] width 123 height 23
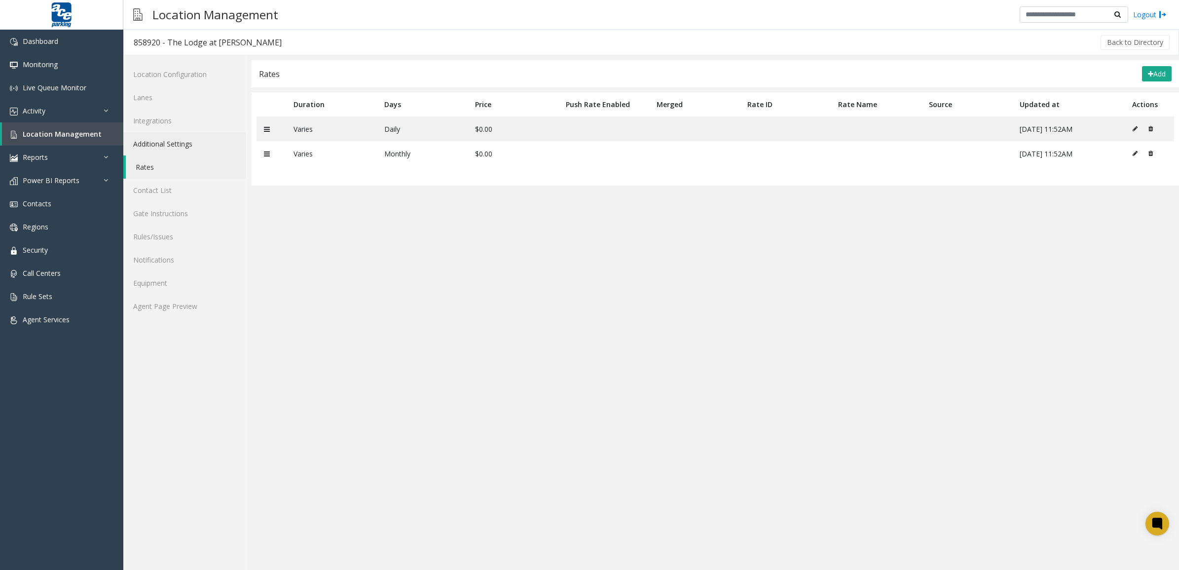
click at [188, 136] on link "Additional Settings" at bounding box center [184, 143] width 123 height 23
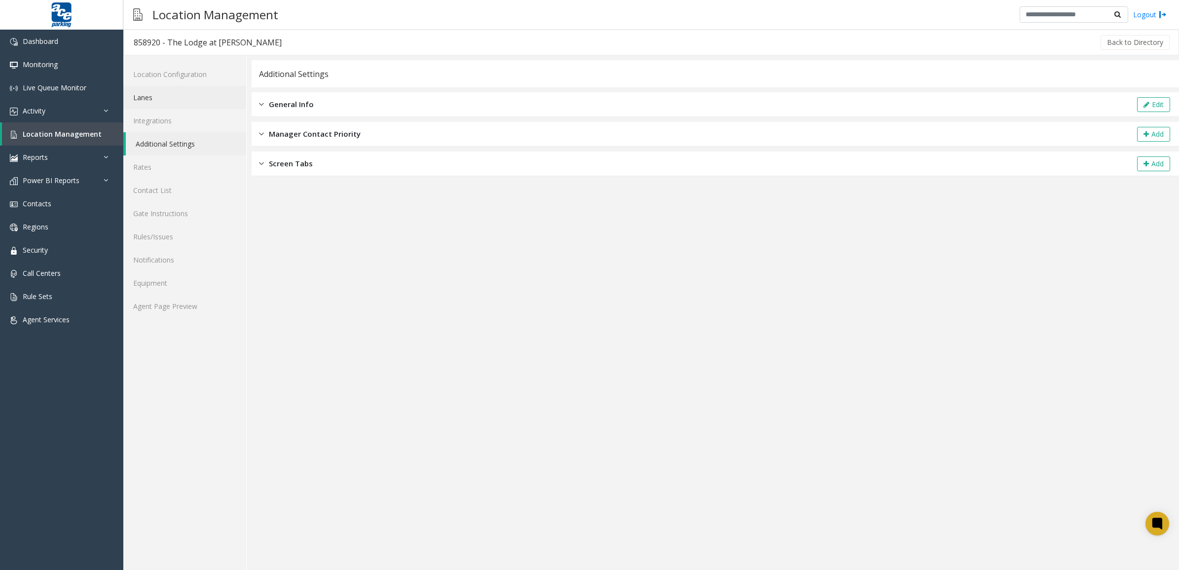
click at [189, 106] on link "Lanes" at bounding box center [184, 97] width 123 height 23
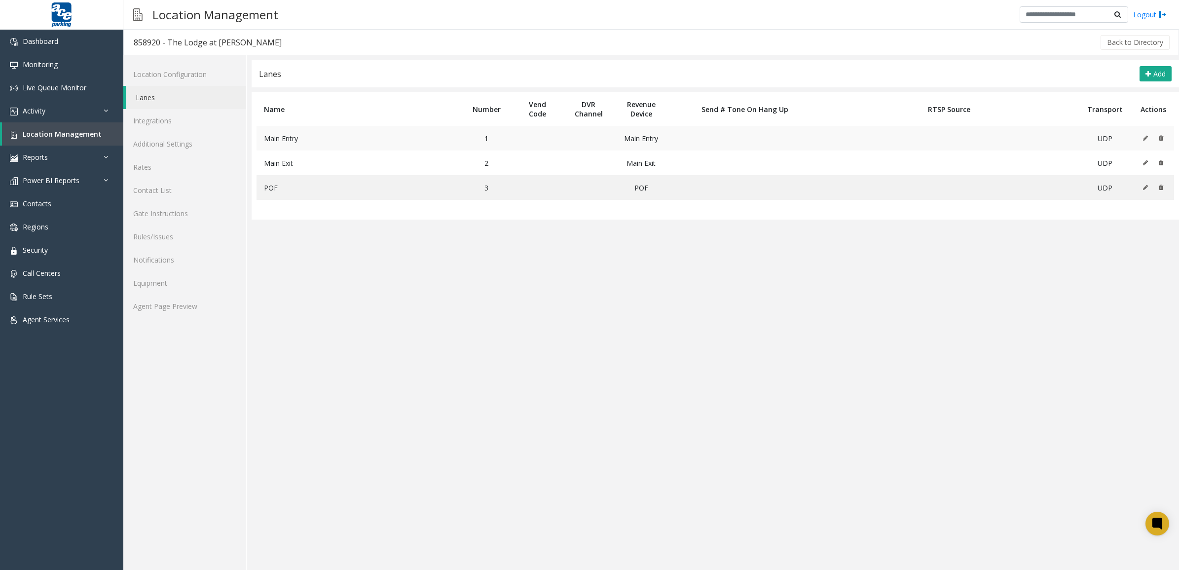
click at [1148, 137] on icon at bounding box center [1145, 138] width 5 height 6
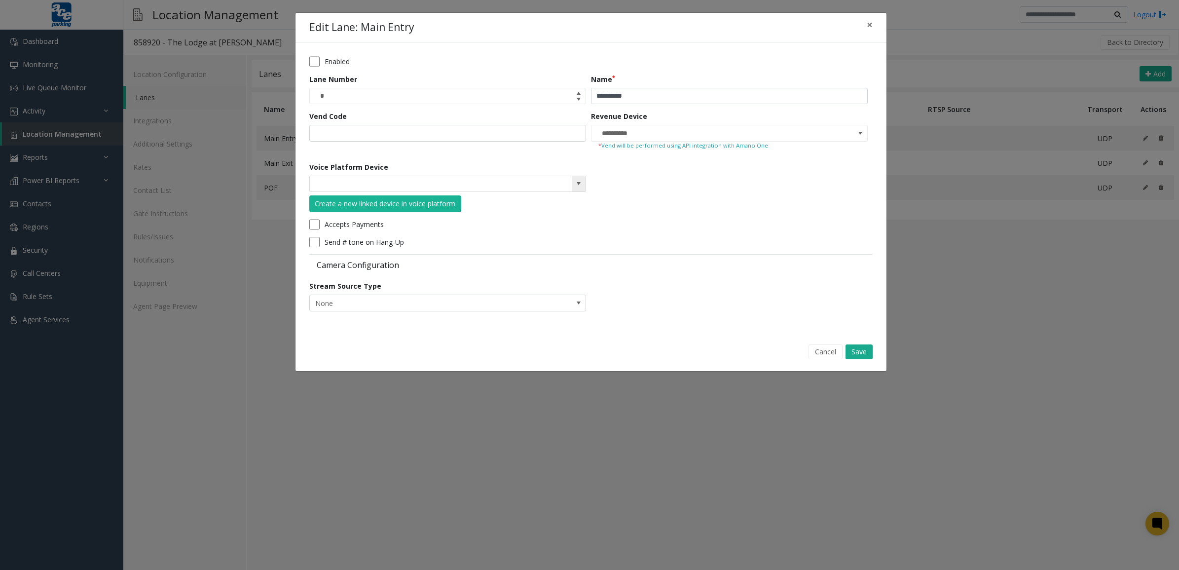
click at [576, 185] on span at bounding box center [579, 184] width 8 height 8
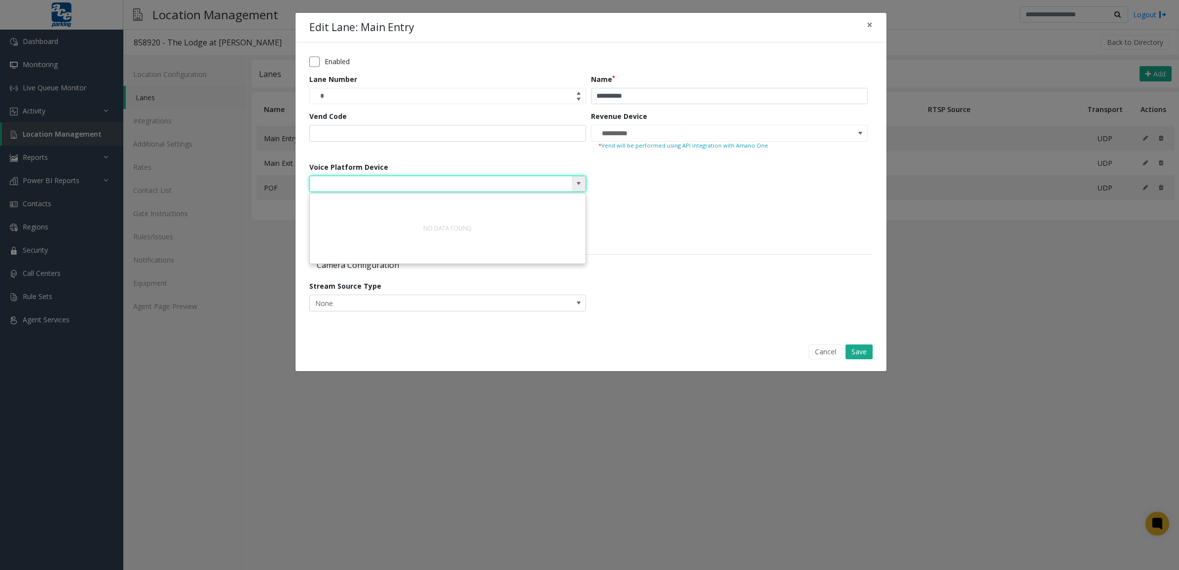
click at [581, 182] on span at bounding box center [579, 184] width 8 height 8
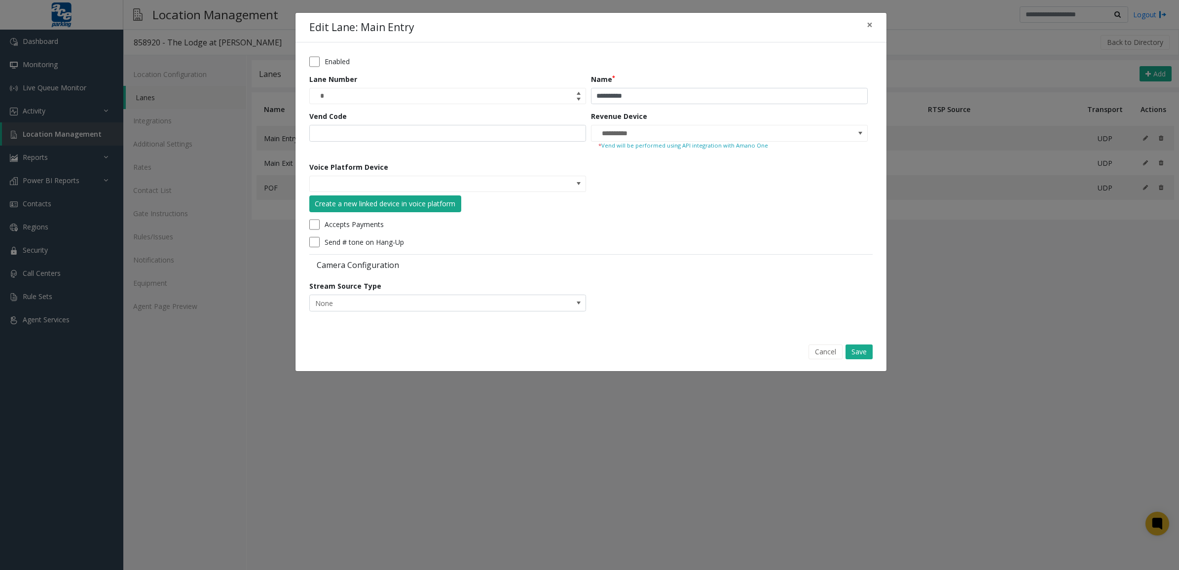
click at [349, 202] on div "Create a new linked device in voice platform" at bounding box center [385, 203] width 141 height 10
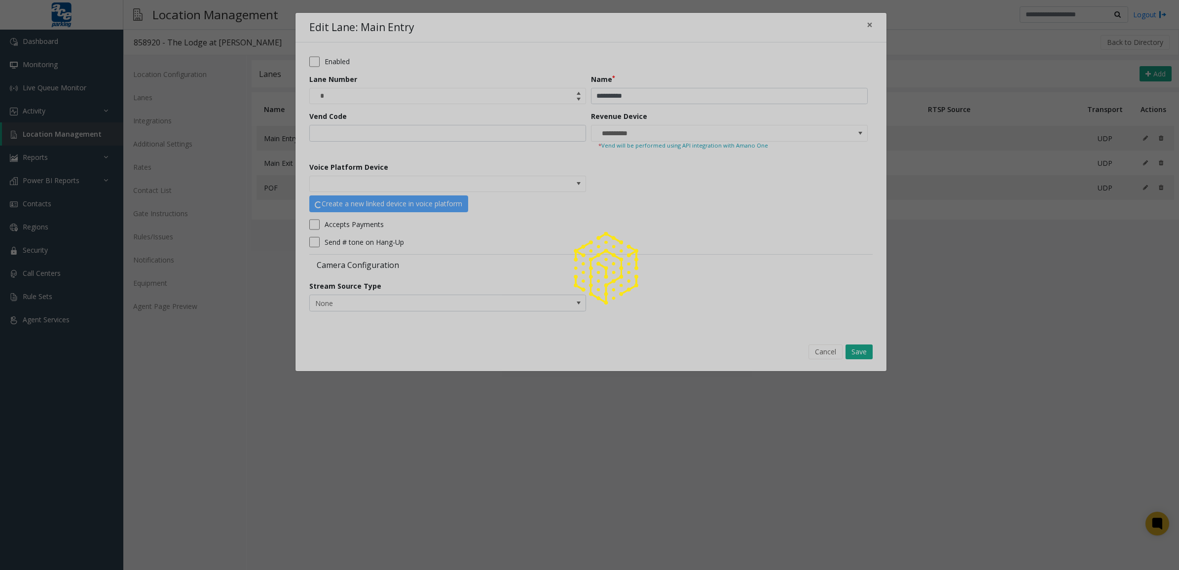
type input "**********"
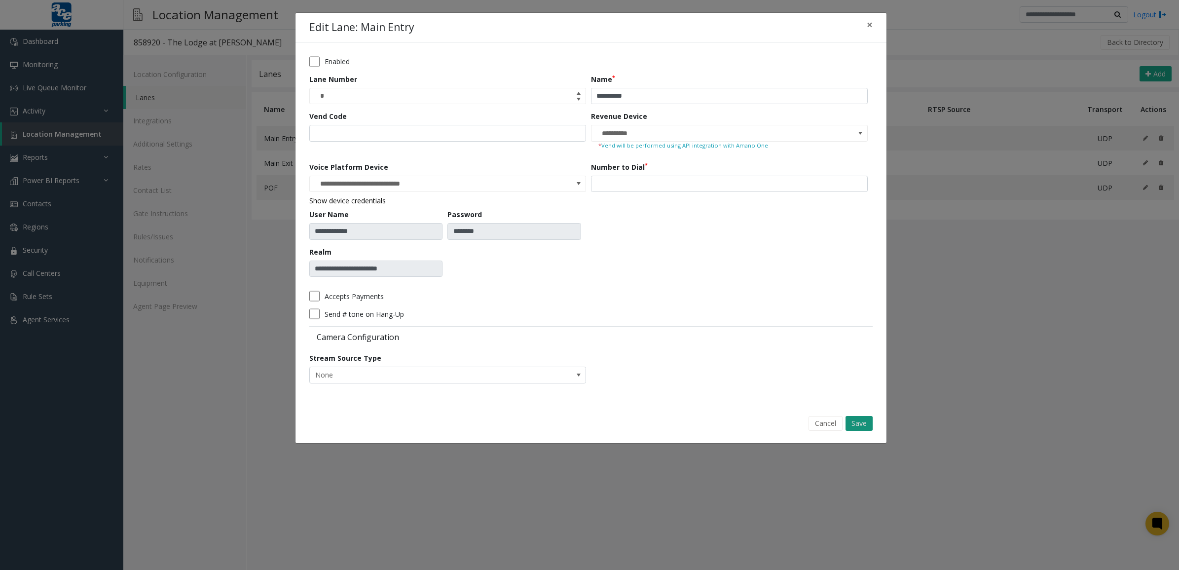
click at [864, 423] on button "Save" at bounding box center [859, 423] width 27 height 15
click at [650, 186] on input "number" at bounding box center [729, 184] width 277 height 17
type input "***"
click at [866, 420] on button "Save" at bounding box center [859, 423] width 27 height 15
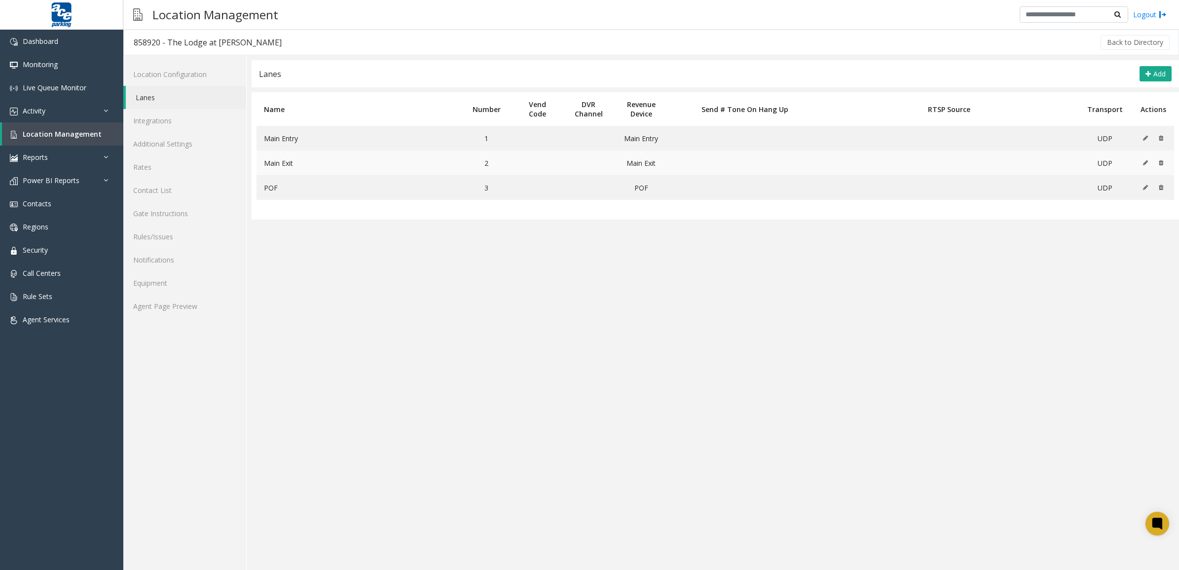
click at [1145, 160] on icon at bounding box center [1145, 163] width 5 height 6
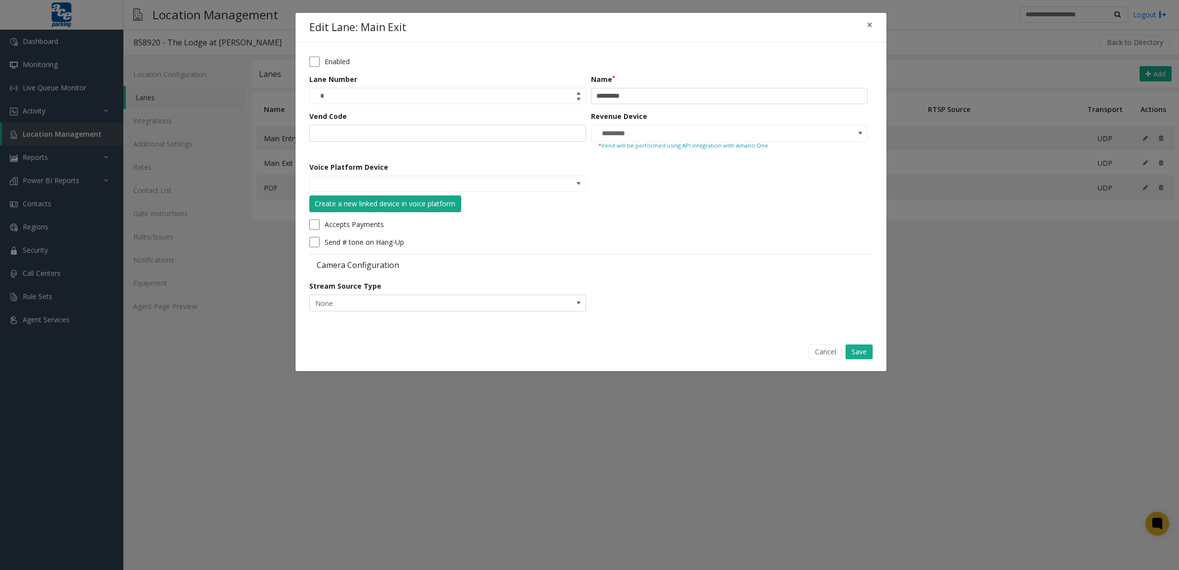
click at [406, 203] on div "Create a new linked device in voice platform" at bounding box center [385, 203] width 141 height 10
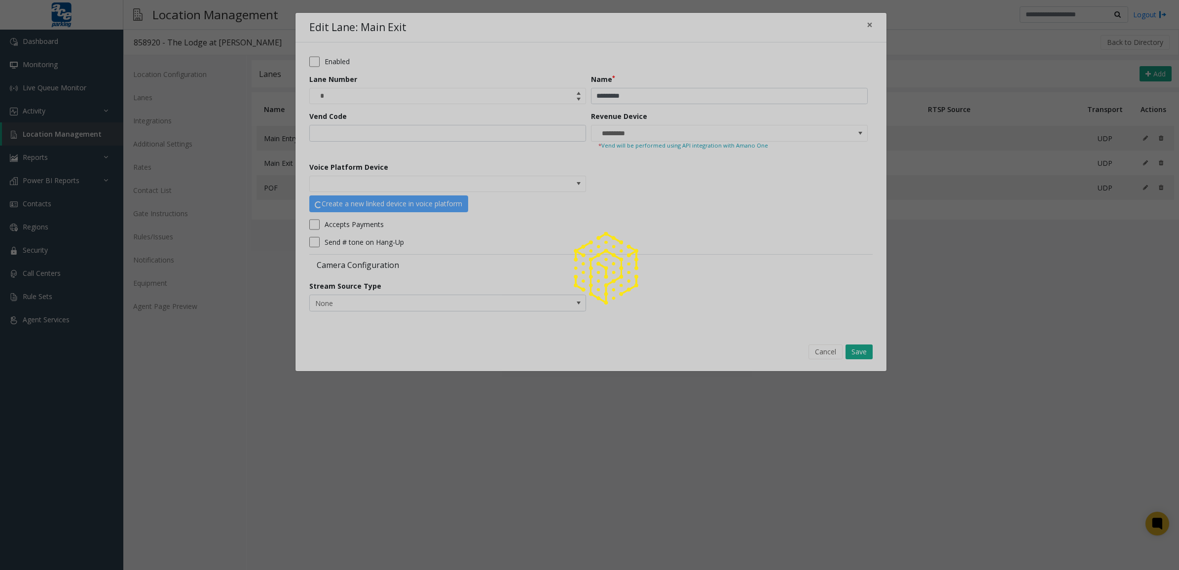
type input "**********"
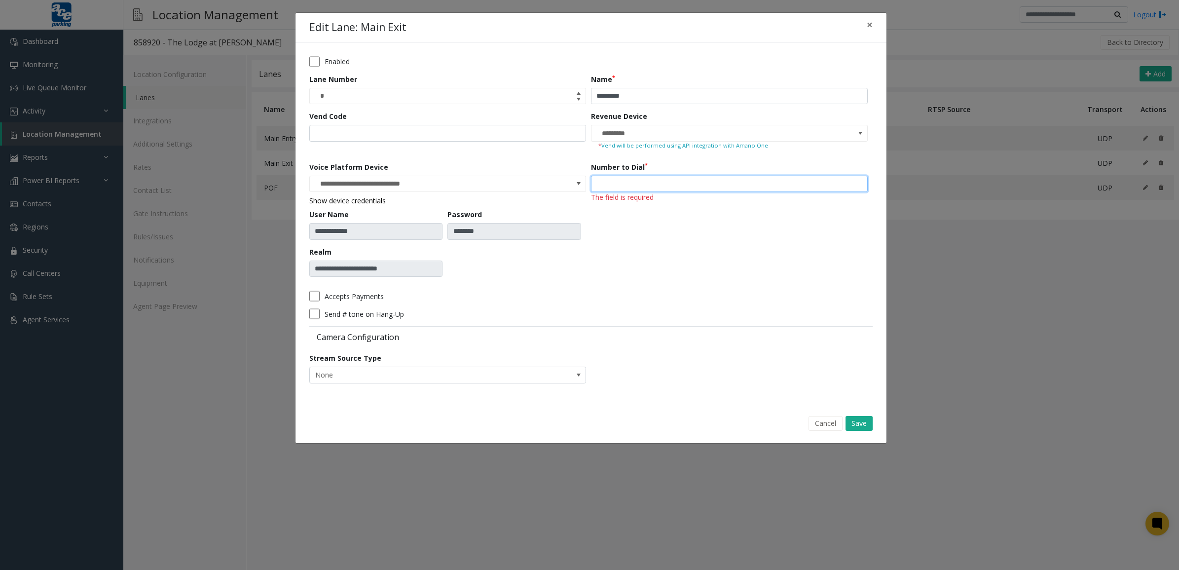
click at [635, 186] on input "number" at bounding box center [729, 184] width 277 height 17
type input "***"
click at [859, 422] on button "Save" at bounding box center [859, 423] width 27 height 15
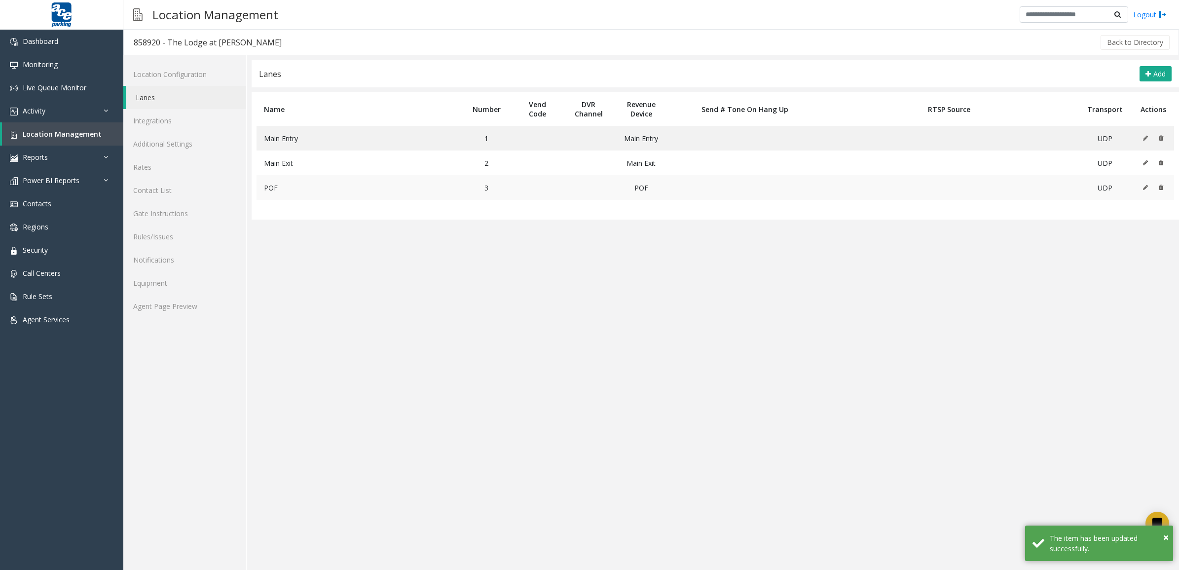
click at [1148, 186] on icon at bounding box center [1145, 188] width 5 height 6
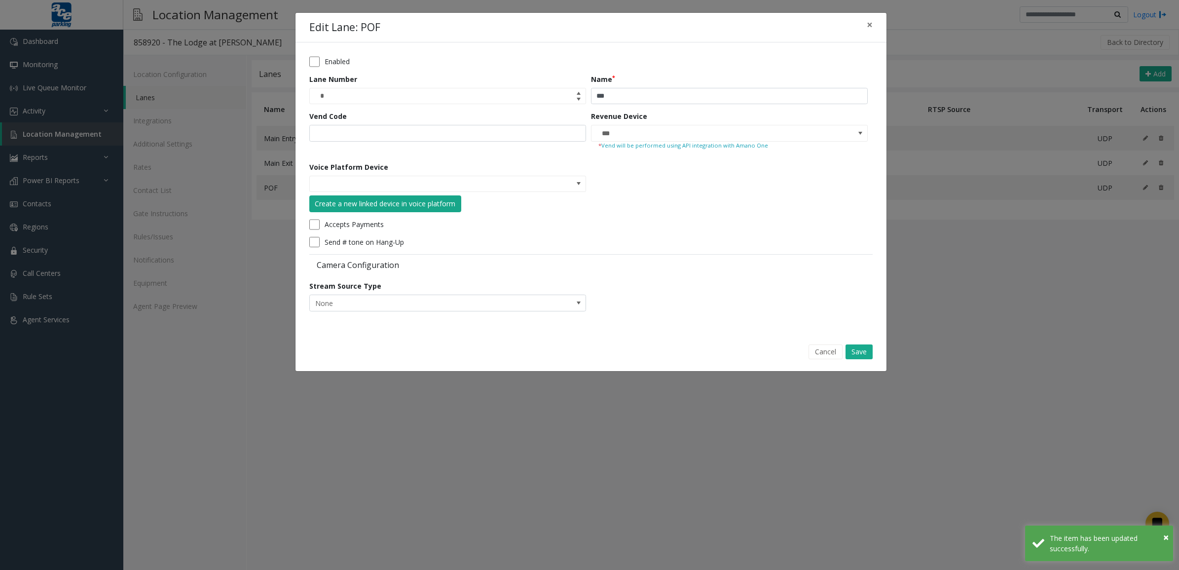
click at [376, 203] on div "Create a new linked device in voice platform" at bounding box center [385, 203] width 141 height 10
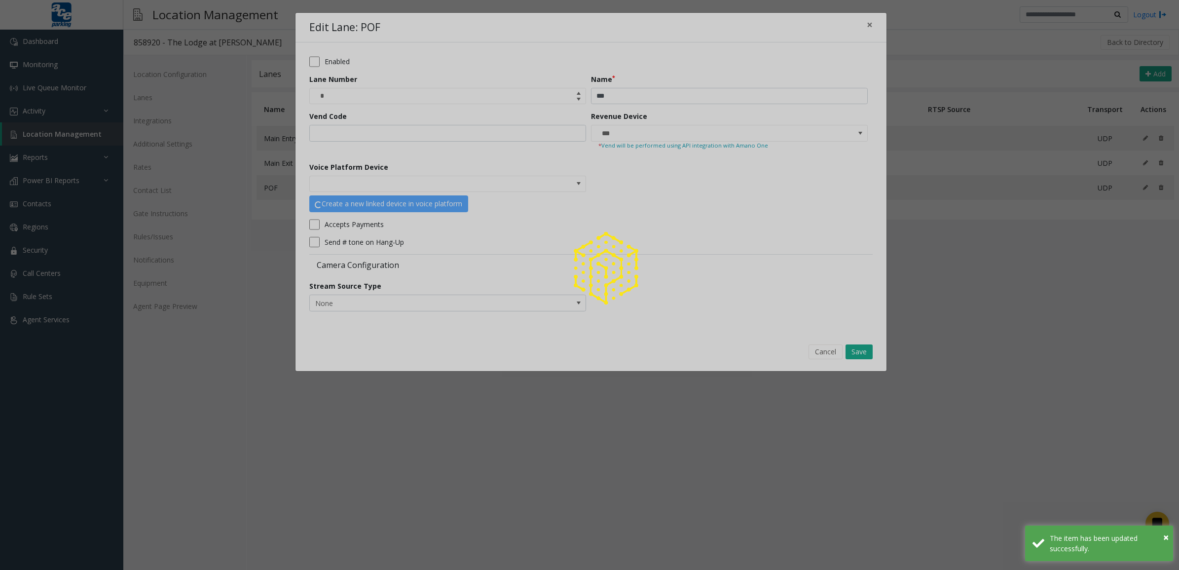
type input "**********"
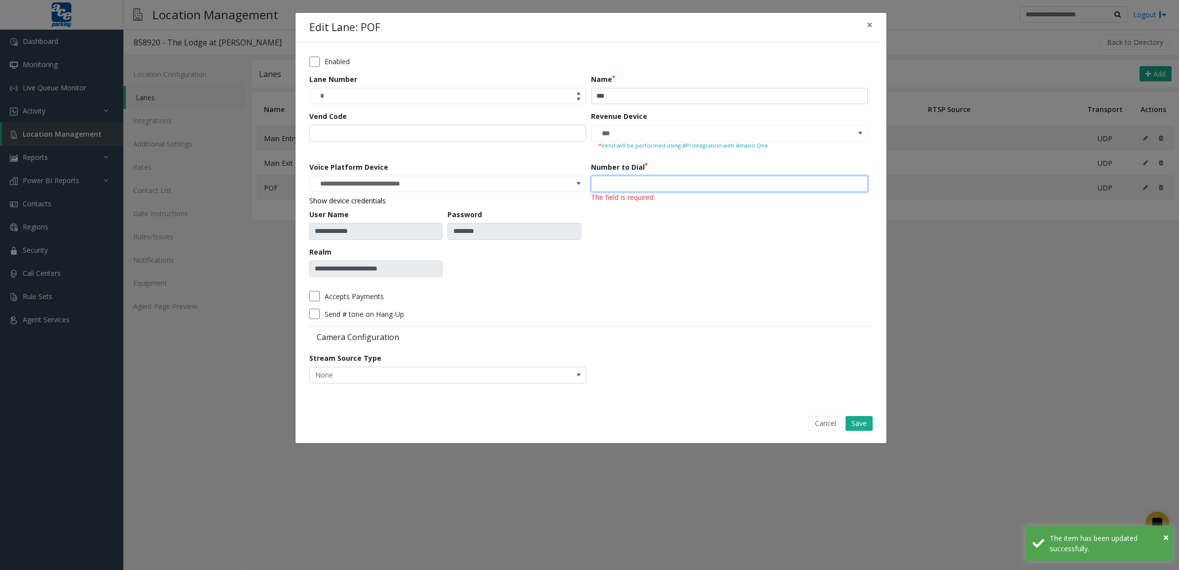
click at [659, 182] on input "number" at bounding box center [729, 184] width 277 height 17
type input "***"
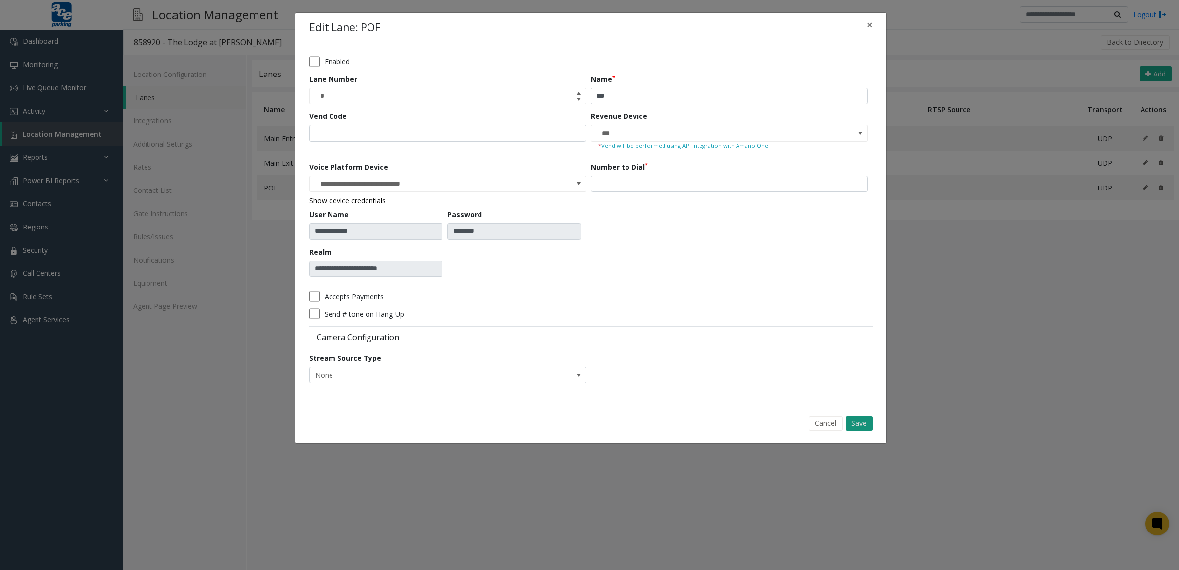
click at [861, 425] on button "Save" at bounding box center [859, 423] width 27 height 15
